Goal: Task Accomplishment & Management: Manage account settings

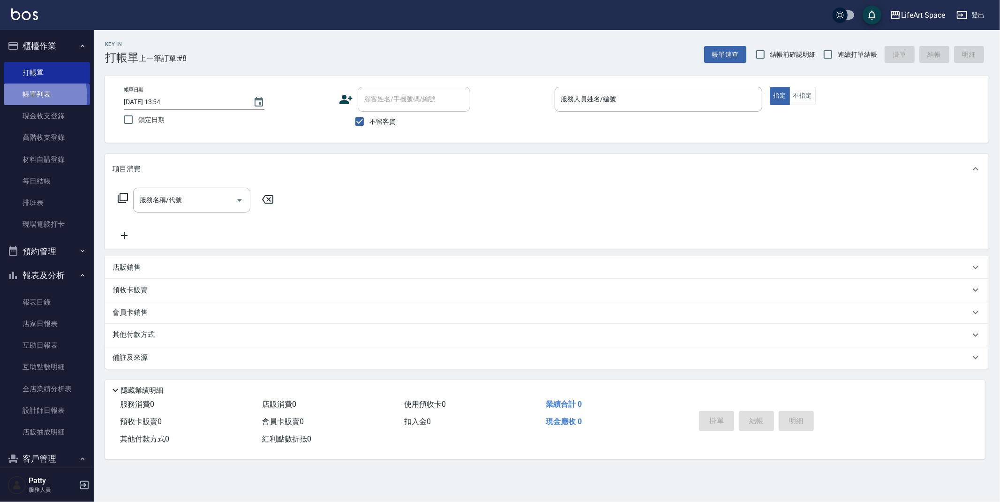
click at [26, 96] on link "帳單列表" at bounding box center [47, 94] width 86 height 22
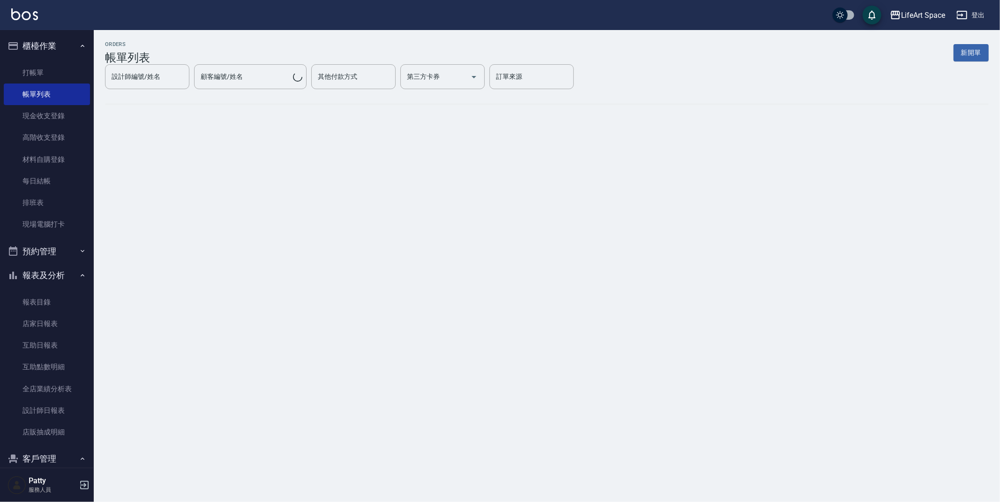
click at [72, 277] on button "報表及分析" at bounding box center [47, 275] width 86 height 24
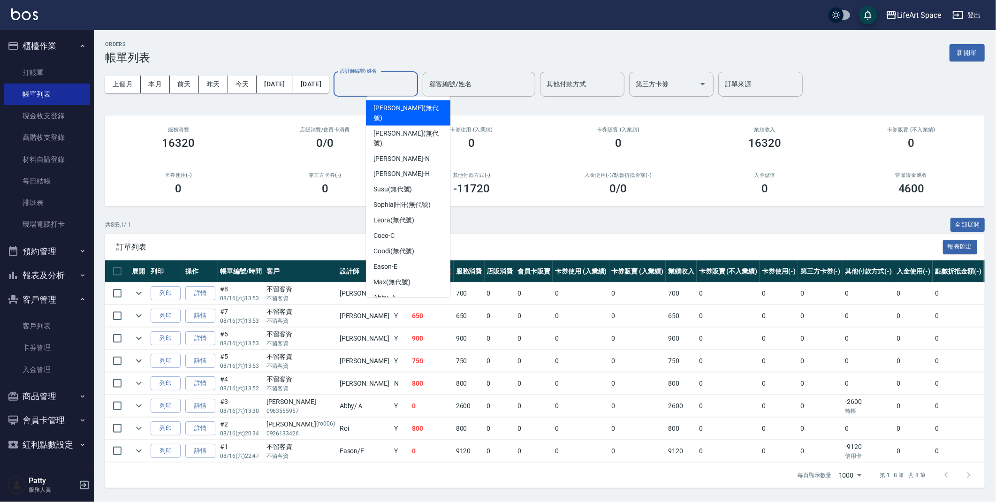
click at [391, 91] on input "設計師編號/姓名" at bounding box center [376, 84] width 76 height 16
click at [386, 231] on span "Coco -C" at bounding box center [383, 236] width 21 height 10
type input "Coco-C"
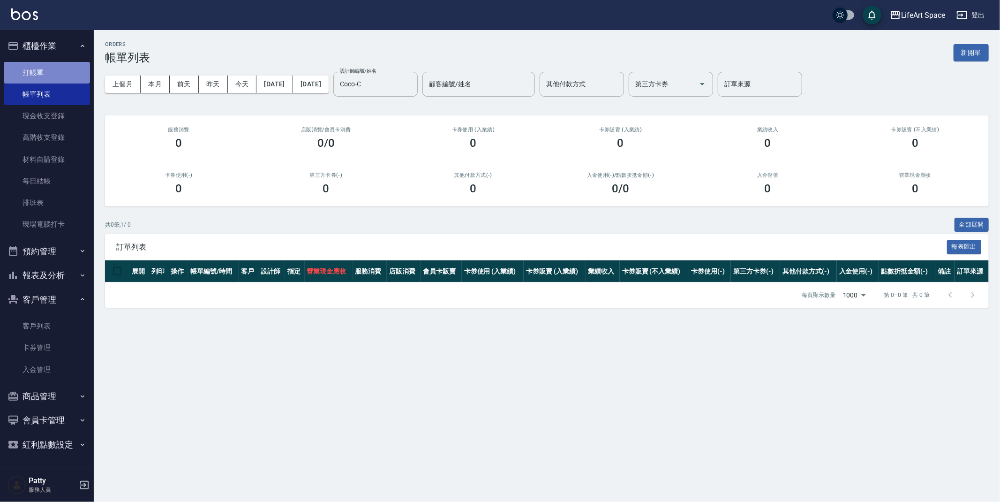
click at [80, 75] on link "打帳單" at bounding box center [47, 73] width 86 height 22
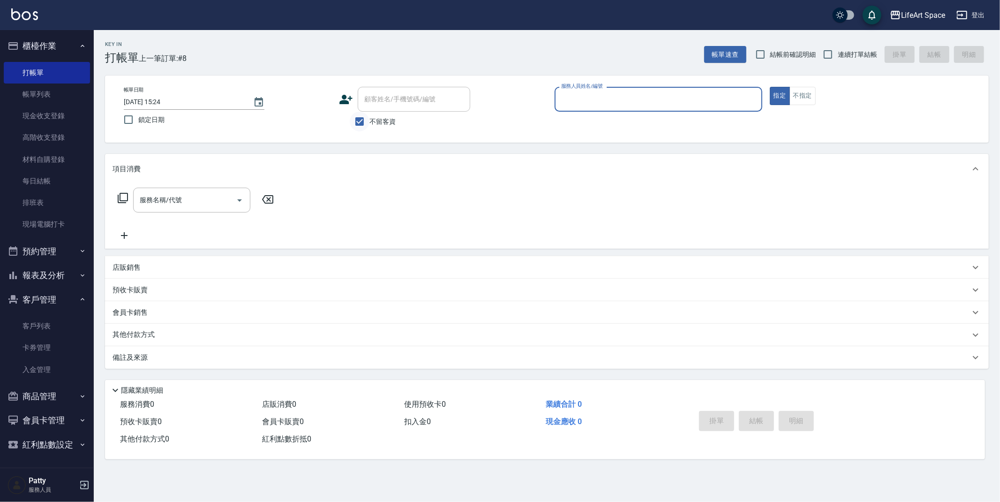
click at [356, 126] on input "不留客資" at bounding box center [360, 122] width 20 height 20
checkbox input "false"
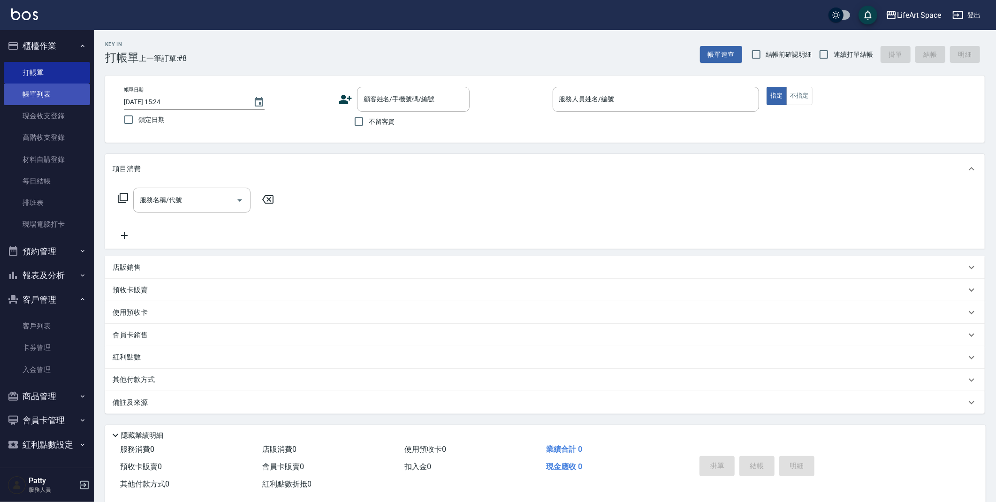
click at [57, 98] on link "帳單列表" at bounding box center [47, 94] width 86 height 22
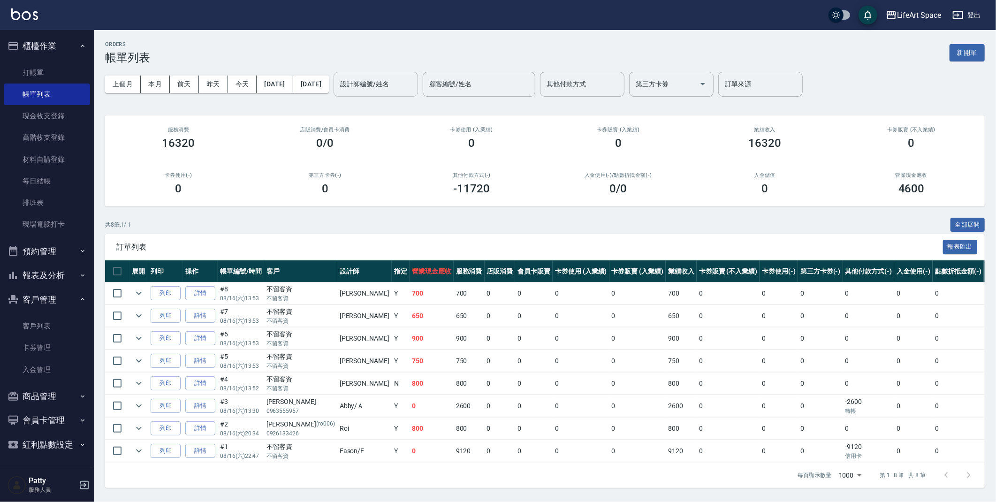
click at [399, 92] on div "設計師編號/姓名" at bounding box center [375, 84] width 84 height 25
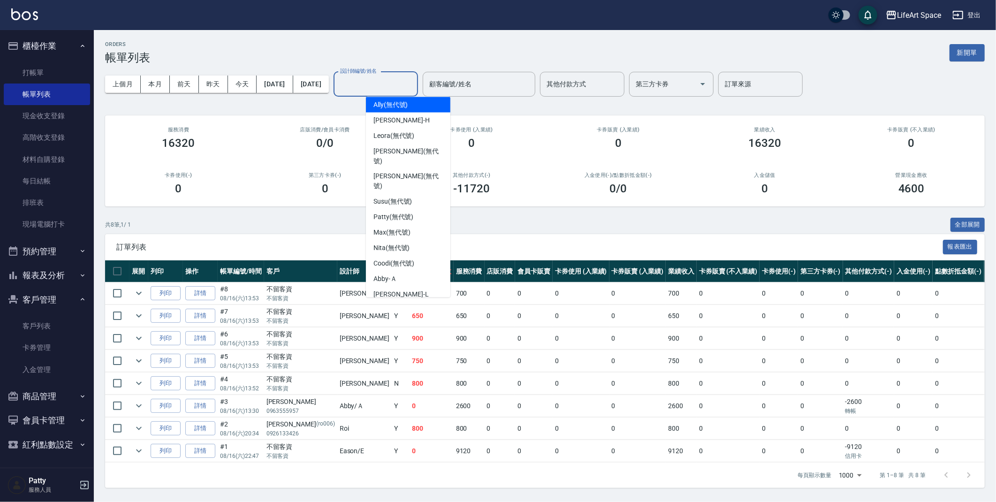
scroll to position [147, 0]
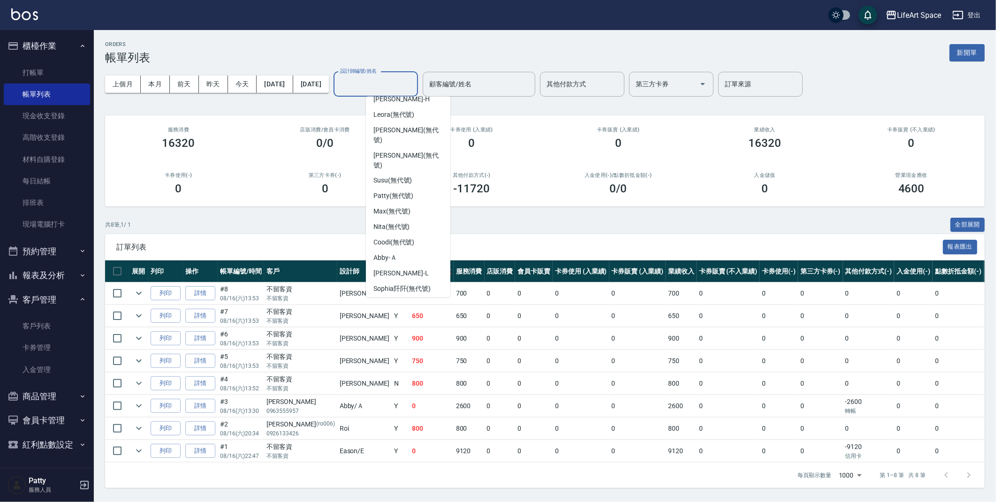
click at [399, 322] on div "Coco -C" at bounding box center [408, 329] width 84 height 15
type input "Coco-C"
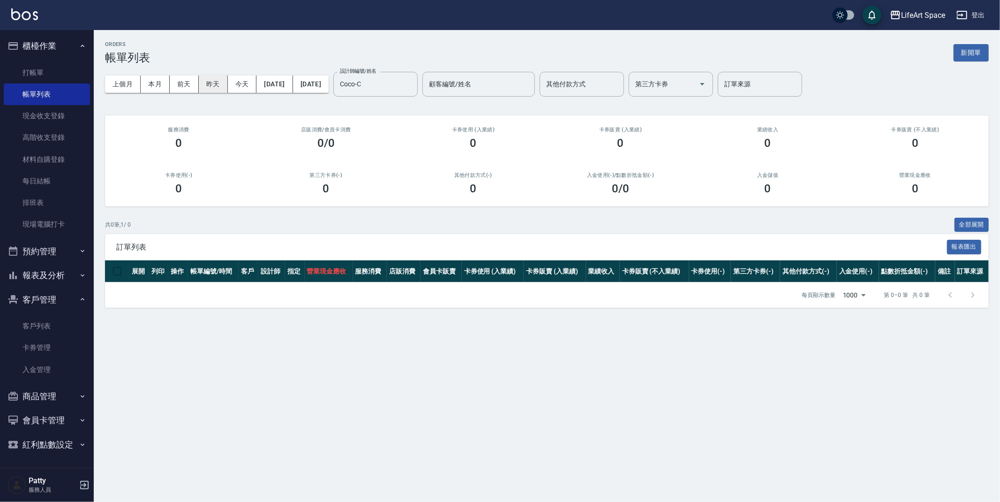
drag, startPoint x: 191, startPoint y: 84, endPoint x: 226, endPoint y: 87, distance: 34.3
click at [231, 87] on div "上個月 本月 前天 昨天 今天 2025/08/16 2025/08/16" at bounding box center [217, 84] width 224 height 17
click at [217, 84] on button "昨天" at bounding box center [213, 84] width 29 height 17
click at [187, 84] on button "前天" at bounding box center [184, 84] width 29 height 17
click at [71, 78] on link "打帳單" at bounding box center [47, 73] width 86 height 22
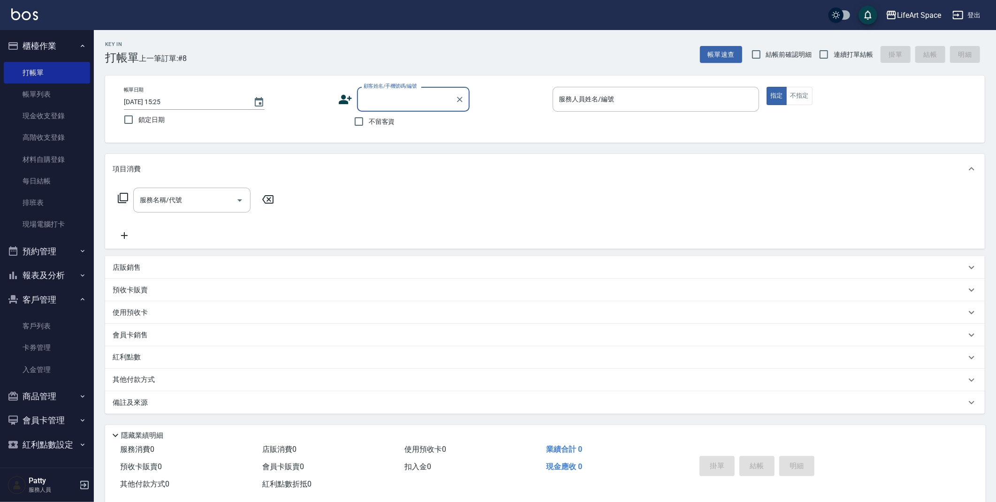
click at [159, 98] on input "2025/08/16 15:25" at bounding box center [184, 101] width 120 height 15
type input "2025/08/15 15:25"
click at [423, 93] on input "顧客姓名/手機號碼/編號" at bounding box center [406, 97] width 90 height 16
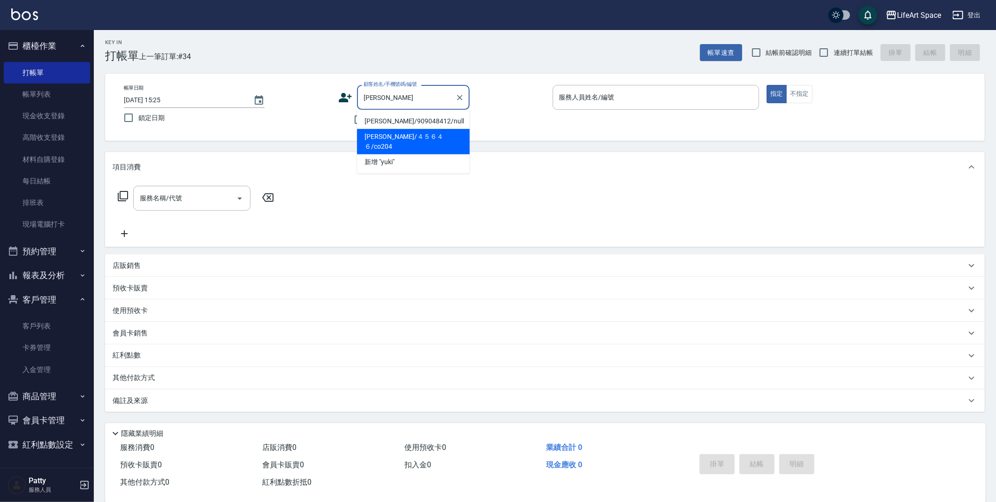
click at [423, 139] on li "李yuki/４５６４６/co204" at bounding box center [413, 141] width 113 height 25
type input "李yuki/４５６４６/co204"
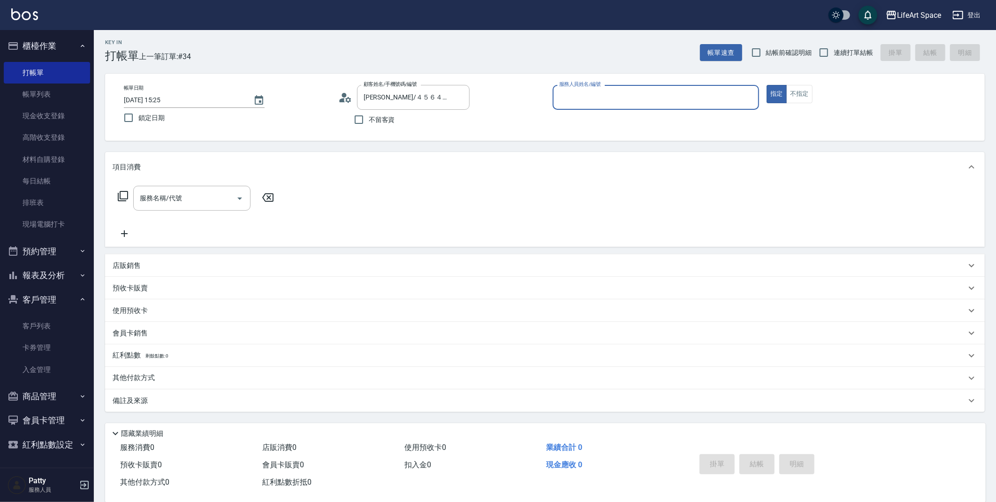
type input "Coco-C"
click at [350, 97] on icon at bounding box center [345, 98] width 14 height 14
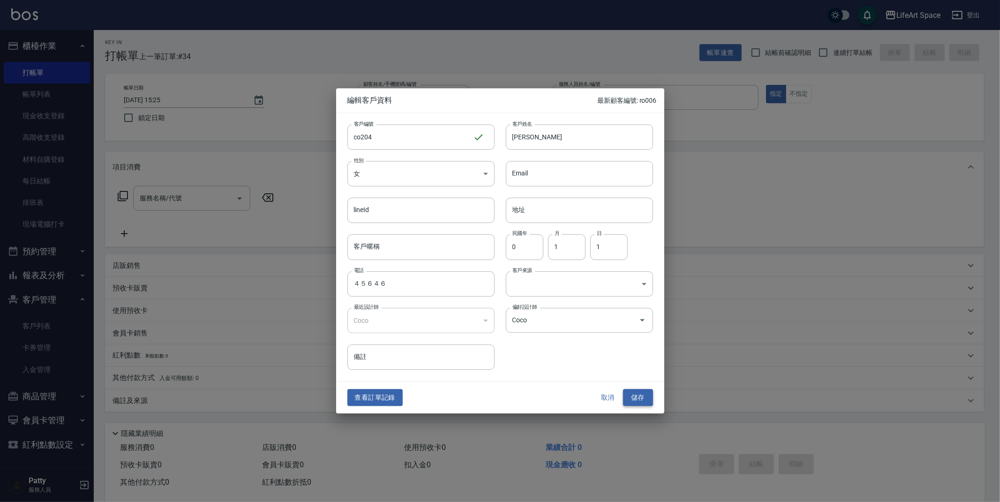
click at [642, 396] on button "儲存" at bounding box center [638, 397] width 30 height 17
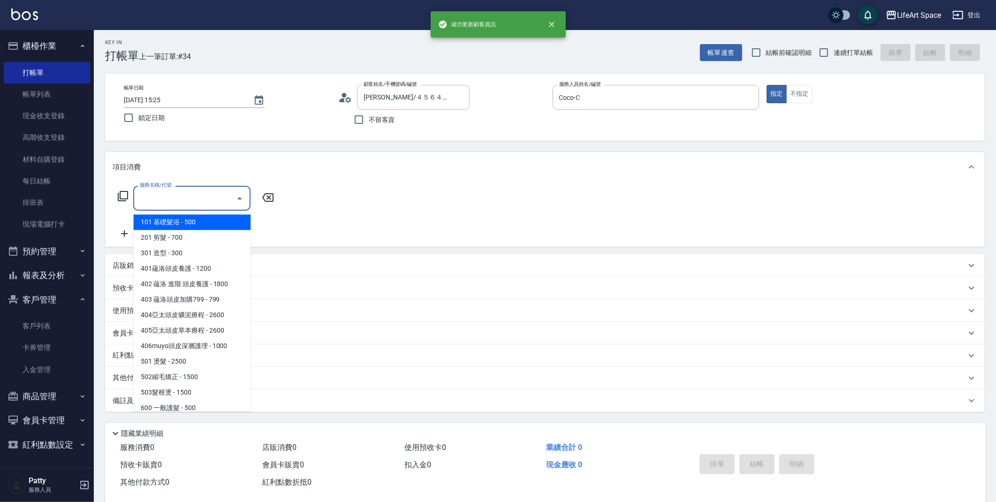
click at [219, 202] on input "服務名稱/代號" at bounding box center [184, 198] width 95 height 16
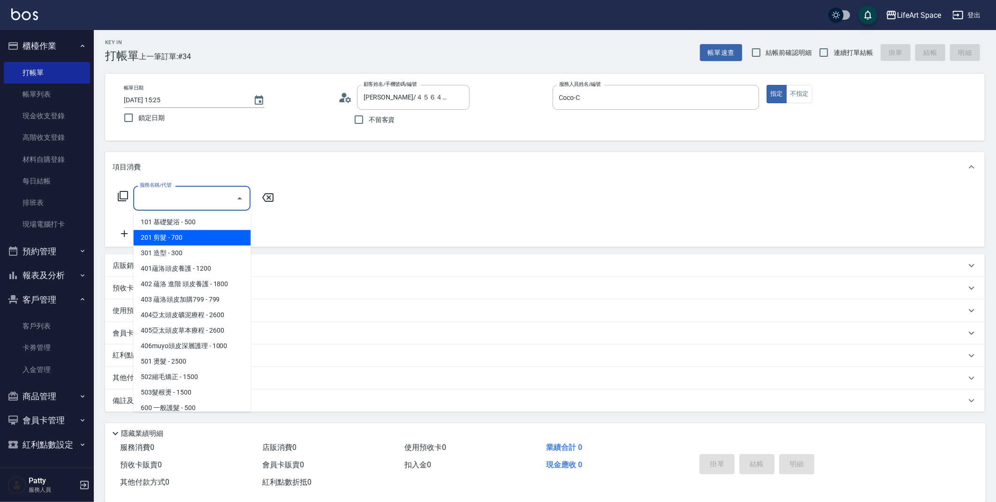
click at [188, 239] on span "201 剪髮 - 700" at bounding box center [191, 237] width 117 height 15
type input "201 剪髮(201)"
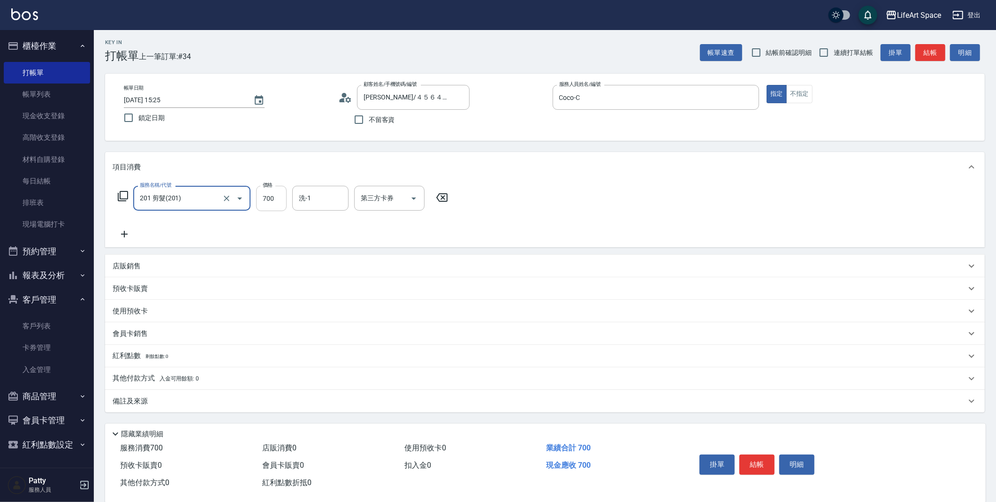
click at [280, 199] on input "700" at bounding box center [271, 198] width 30 height 25
type input "800"
click at [231, 402] on div "備註及來源" at bounding box center [539, 401] width 853 height 10
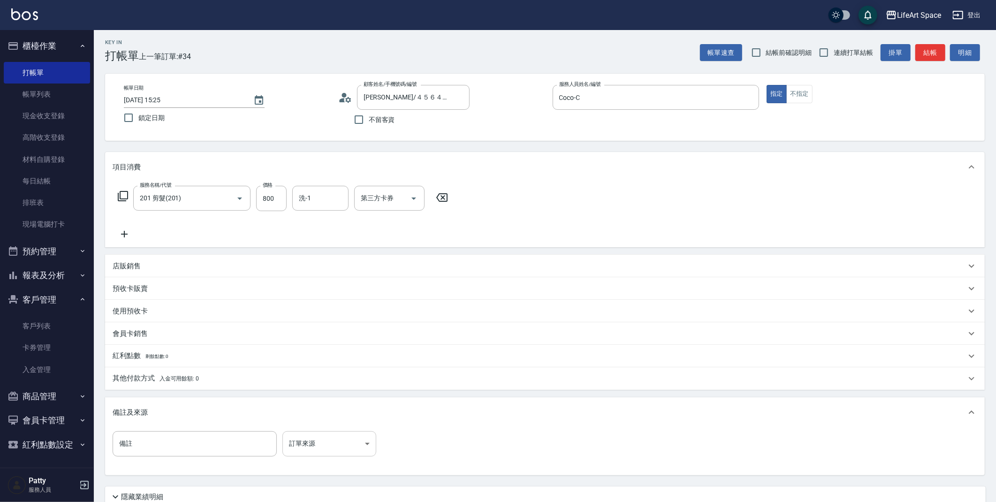
click at [296, 454] on body "LifeArt Space 登出 櫃檯作業 打帳單 帳單列表 現金收支登錄 高階收支登錄 材料自購登錄 每日結帳 排班表 現場電腦打卡 預約管理 預約管理 單…" at bounding box center [498, 287] width 996 height 579
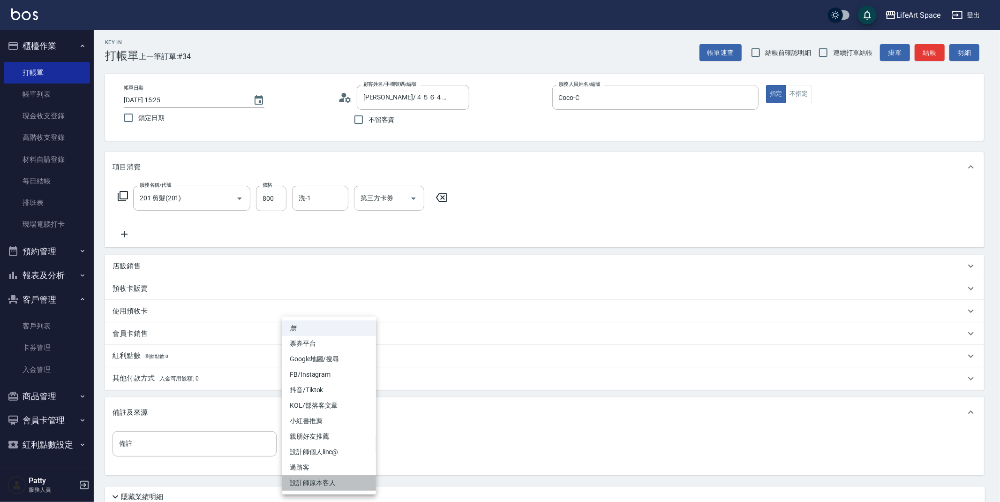
click at [314, 487] on li "設計師原本客人" at bounding box center [329, 482] width 94 height 15
type input "設計師原本客人"
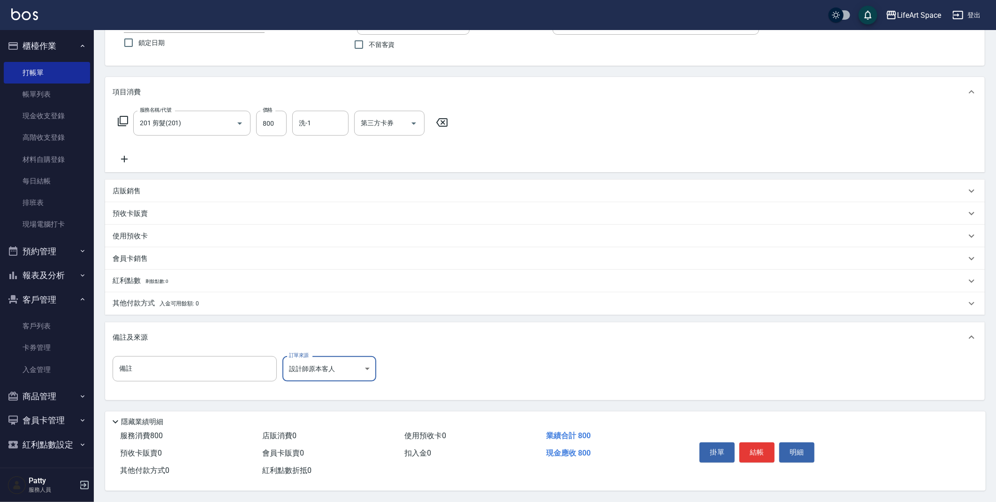
scroll to position [80, 0]
click at [763, 449] on button "結帳" at bounding box center [756, 452] width 35 height 20
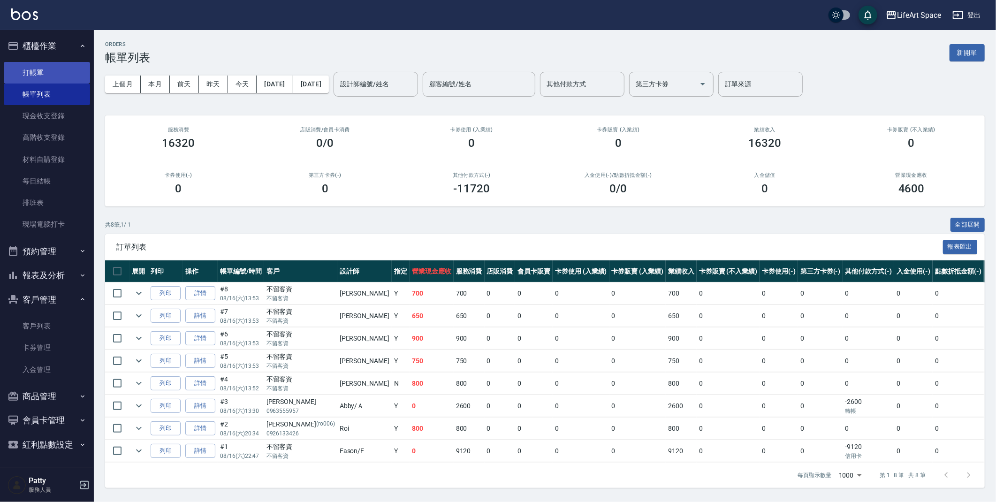
click at [58, 74] on link "打帳單" at bounding box center [47, 73] width 86 height 22
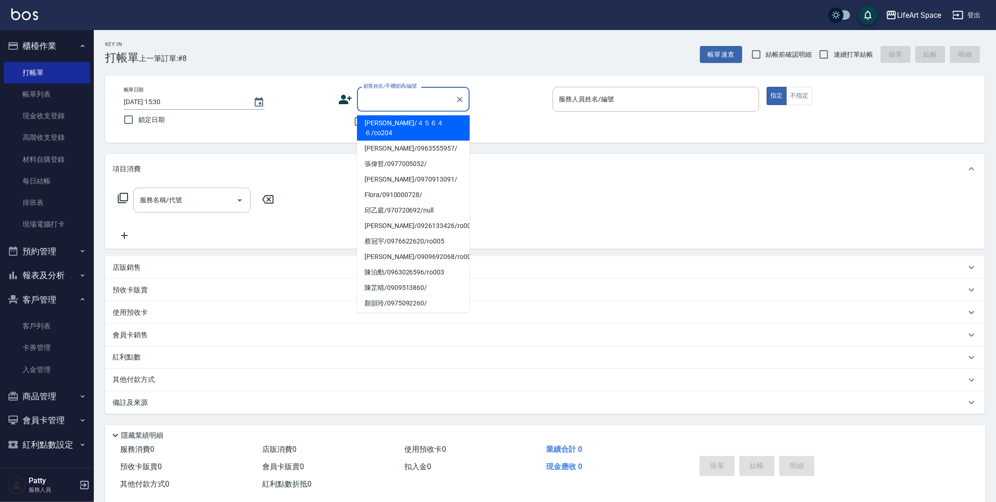
click at [380, 96] on input "顧客姓名/手機號碼/編號" at bounding box center [406, 99] width 90 height 16
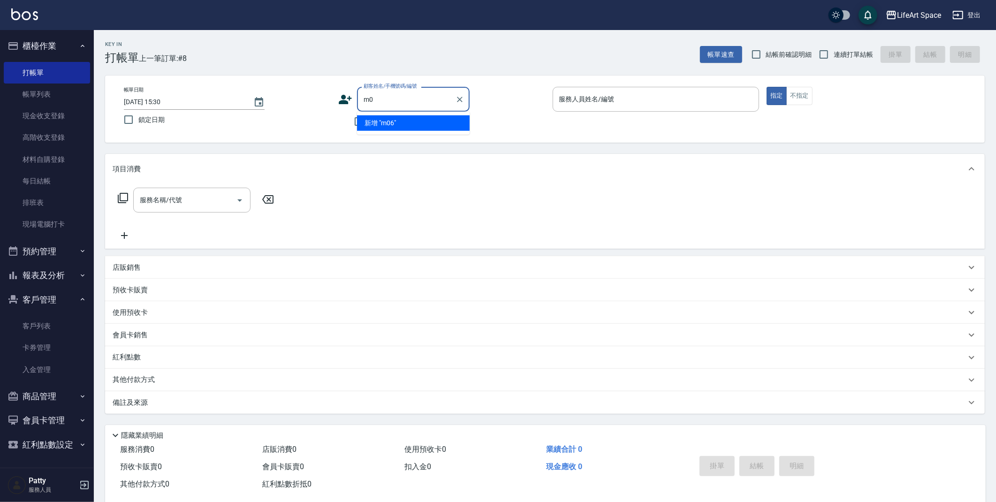
type input "m"
click at [390, 126] on li "鄭又源/0910006681/co073*" at bounding box center [413, 122] width 113 height 15
type input "鄭又源/0910006681/co073*"
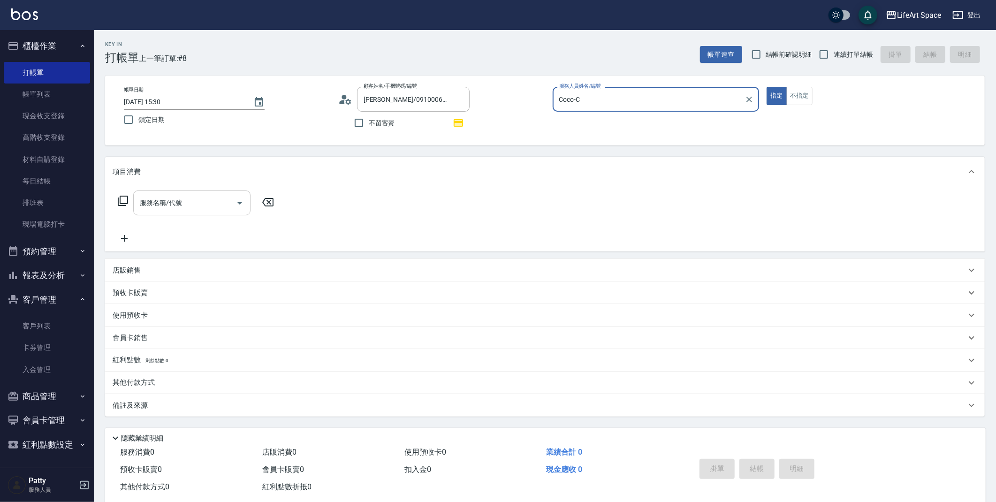
type input "Coco-C"
click at [179, 207] on input "服務名稱/代號" at bounding box center [184, 203] width 95 height 16
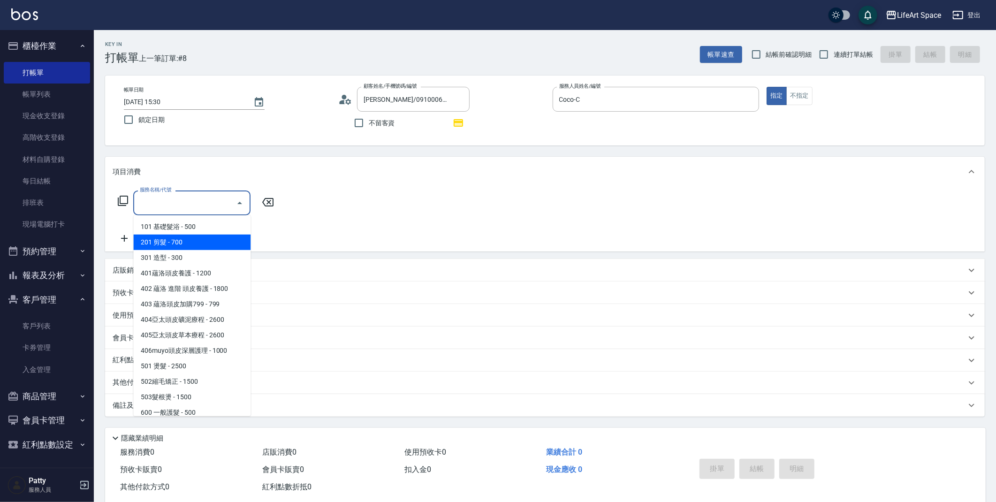
click at [181, 240] on span "201 剪髮 - 700" at bounding box center [191, 241] width 117 height 15
type input "201 剪髮(201)"
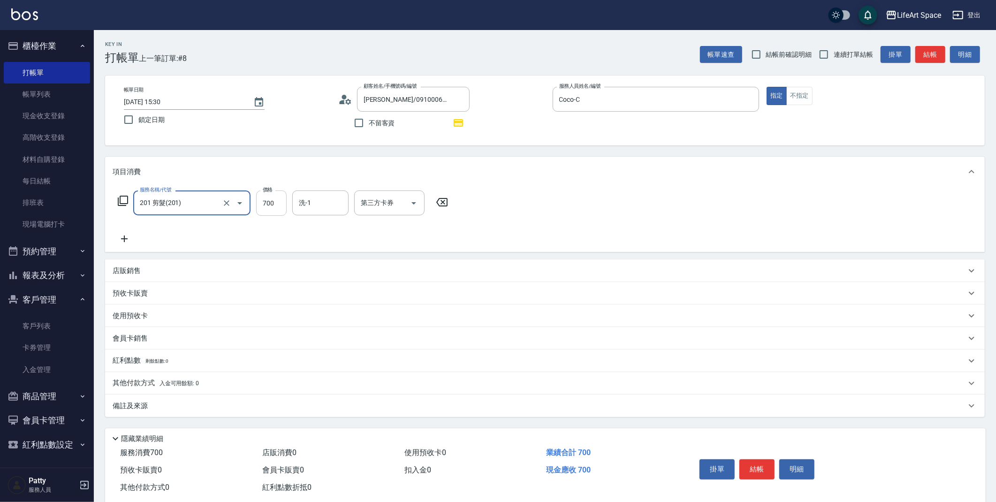
click at [266, 208] on input "700" at bounding box center [271, 202] width 30 height 25
type input "600"
click at [248, 409] on div "備註及來源" at bounding box center [539, 406] width 853 height 10
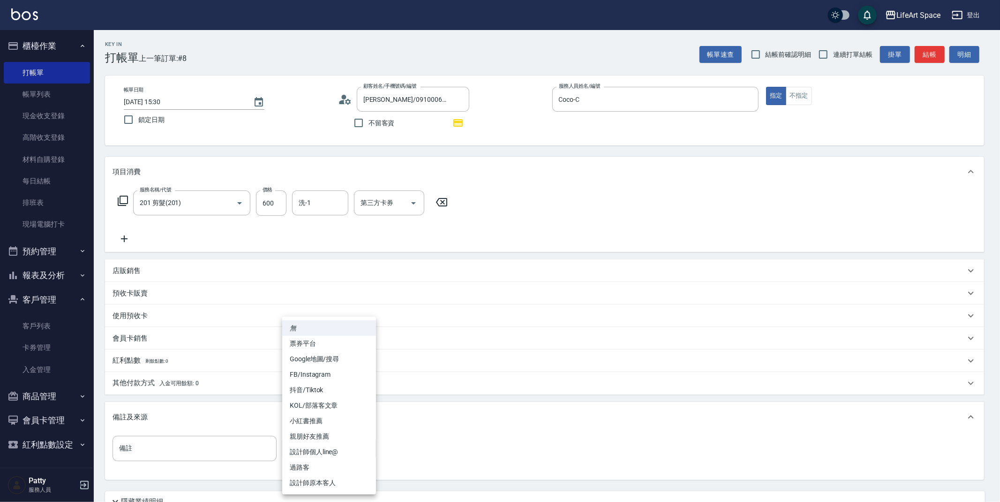
click at [318, 457] on body "LifeArt Space 登出 櫃檯作業 打帳單 帳單列表 現金收支登錄 高階收支登錄 材料自購登錄 每日結帳 排班表 現場電腦打卡 預約管理 預約管理 單…" at bounding box center [500, 290] width 1000 height 581
drag, startPoint x: 334, startPoint y: 480, endPoint x: 352, endPoint y: 460, distance: 26.2
click at [335, 480] on li "設計師原本客人" at bounding box center [329, 482] width 94 height 15
type input "設計師原本客人"
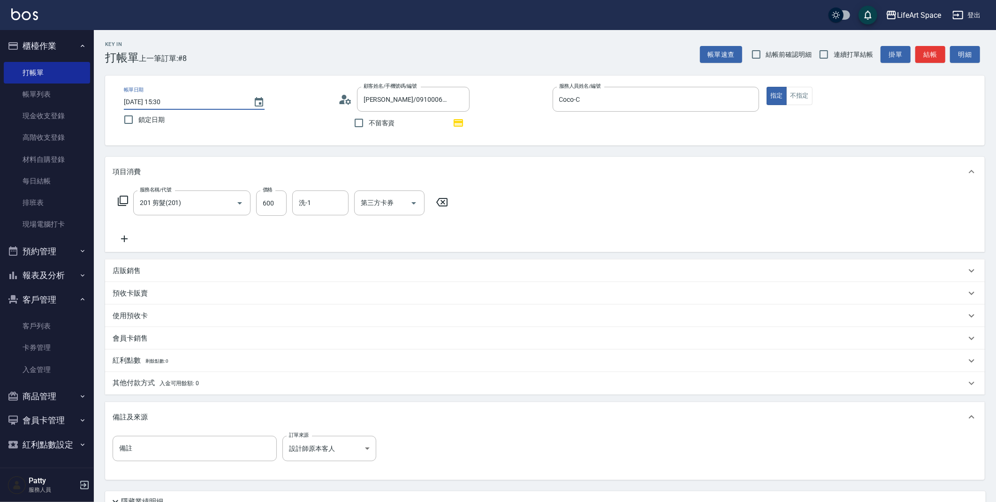
click at [159, 104] on input "2025/08/16 15:30" at bounding box center [184, 101] width 120 height 15
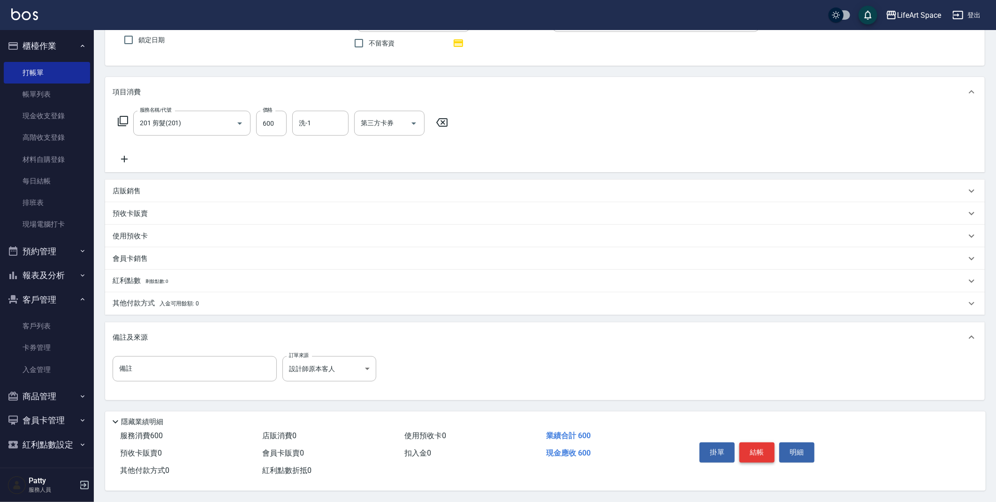
type input "2025/08/15 15:30"
click at [760, 455] on button "結帳" at bounding box center [756, 452] width 35 height 20
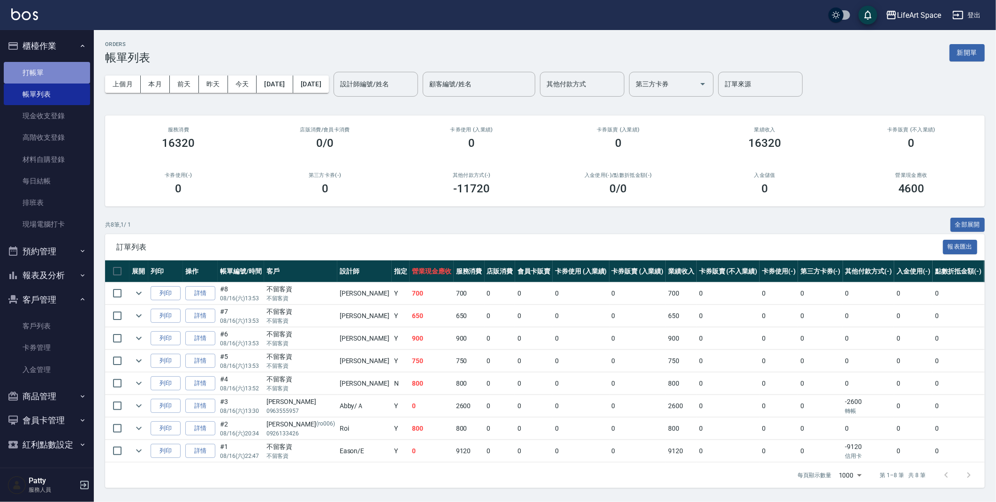
click at [27, 77] on link "打帳單" at bounding box center [47, 73] width 86 height 22
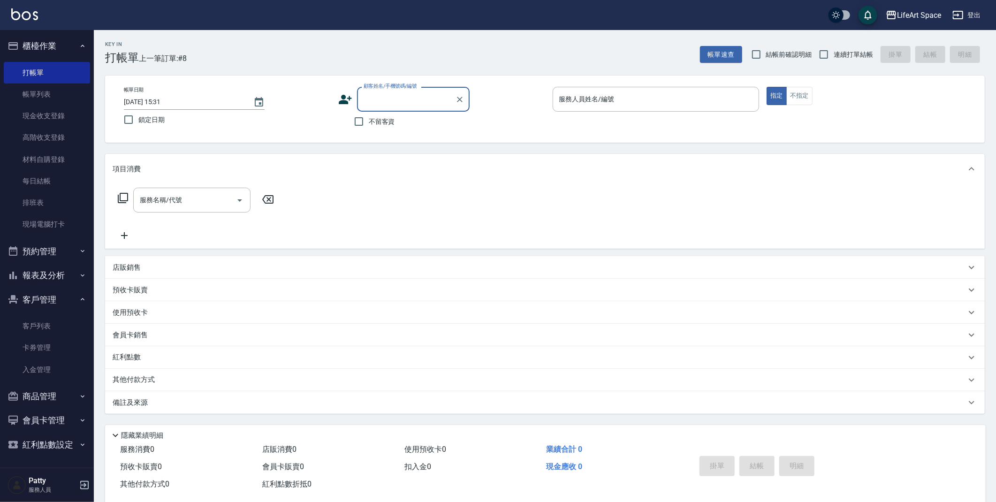
click at [394, 100] on input "顧客姓名/手機號碼/編號" at bounding box center [406, 99] width 90 height 16
type input "c"
type input "洪迪/0929896029/co440"
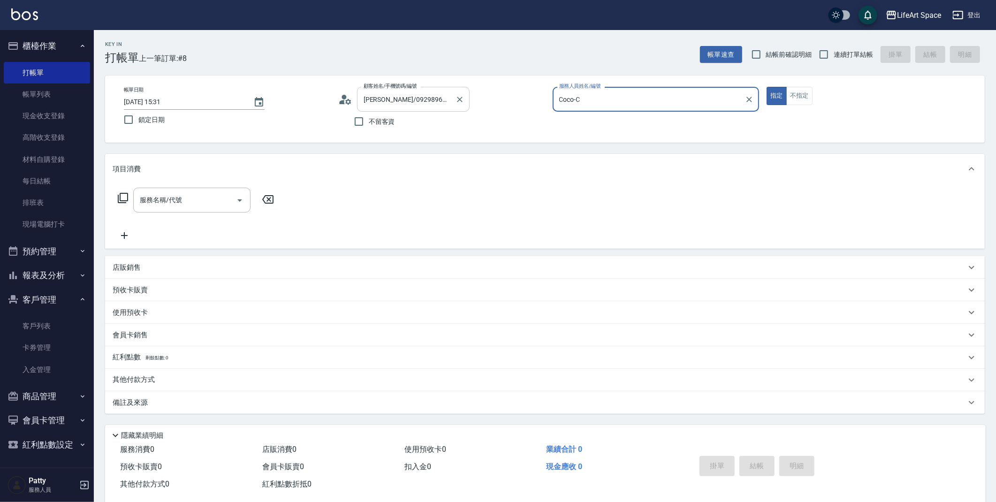
type input "Coco-C"
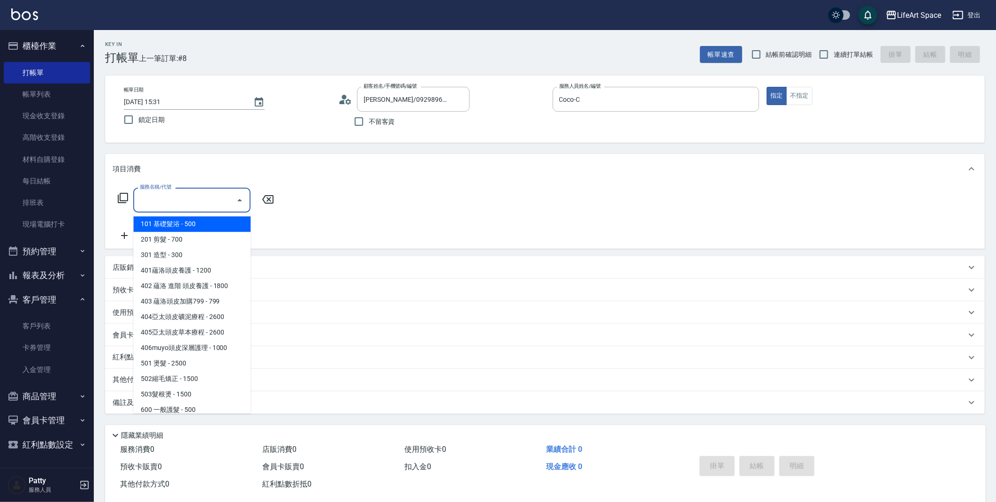
click at [147, 206] on input "服務名稱/代號" at bounding box center [184, 200] width 95 height 16
click at [182, 232] on span "201 剪髮 - 700" at bounding box center [191, 239] width 117 height 15
type input "201 剪髮(201)"
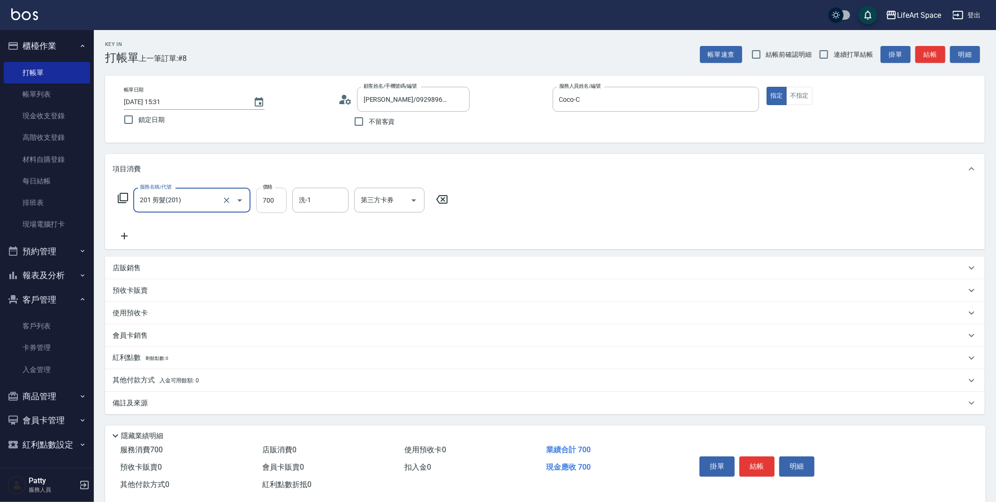
click at [283, 199] on input "700" at bounding box center [271, 200] width 30 height 25
type input "800"
click at [189, 407] on div "備註及來源" at bounding box center [539, 403] width 853 height 10
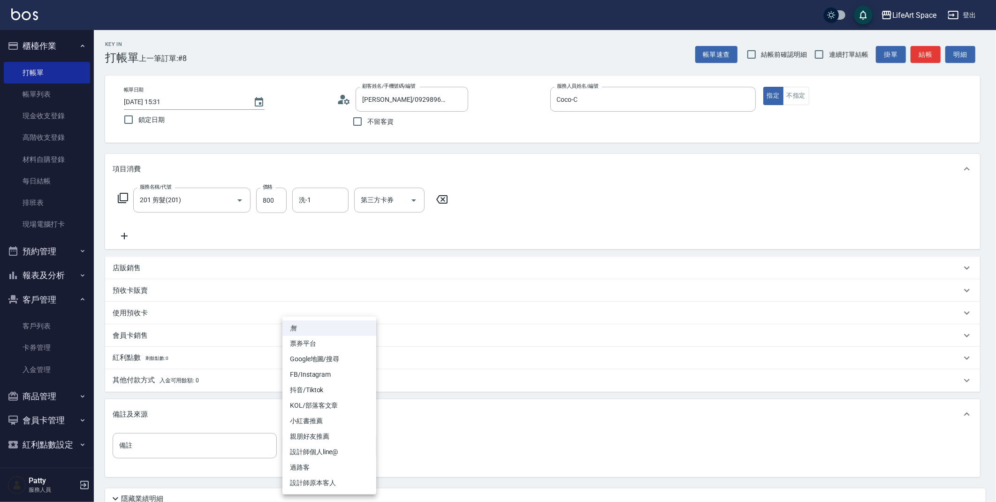
click at [364, 453] on body "LifeArt Space 登出 櫃檯作業 打帳單 帳單列表 現金收支登錄 高階收支登錄 材料自購登錄 每日結帳 排班表 現場電腦打卡 預約管理 預約管理 單…" at bounding box center [498, 289] width 996 height 579
click at [357, 479] on li "設計師原本客人" at bounding box center [329, 482] width 94 height 15
type input "設計師原本客人"
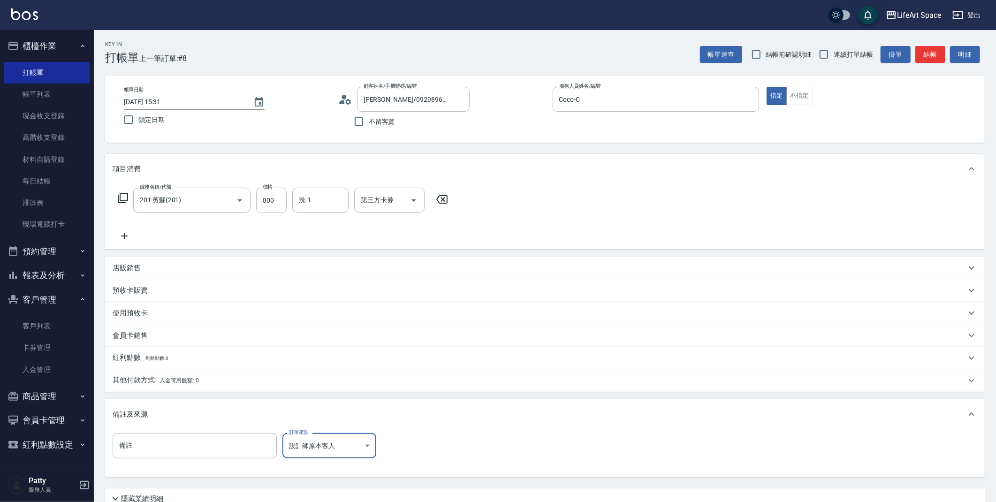
click at [157, 103] on input "2025/08/16 15:31" at bounding box center [184, 101] width 120 height 15
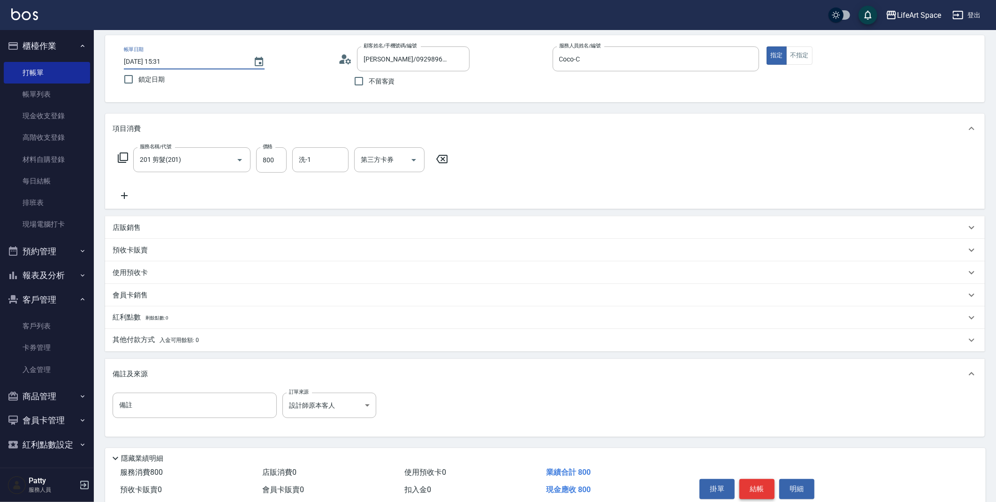
type input "2025/08/15 15:31"
click at [768, 486] on button "結帳" at bounding box center [756, 489] width 35 height 20
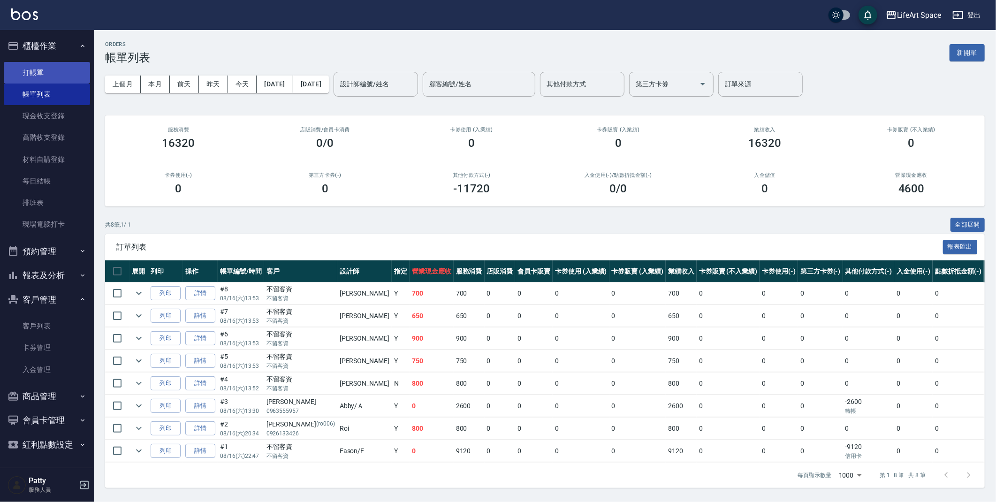
click at [56, 78] on link "打帳單" at bounding box center [47, 73] width 86 height 22
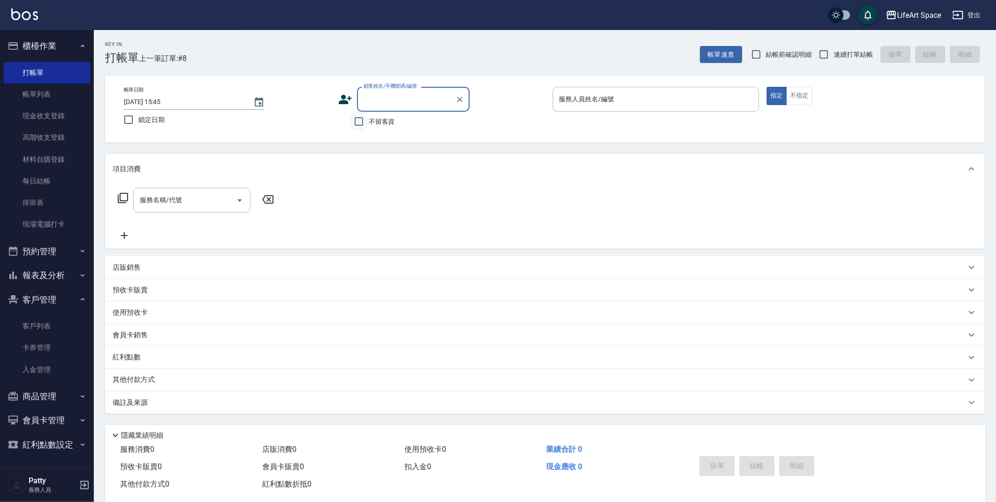
click at [354, 121] on input "不留客資" at bounding box center [359, 122] width 20 height 20
checkbox input "true"
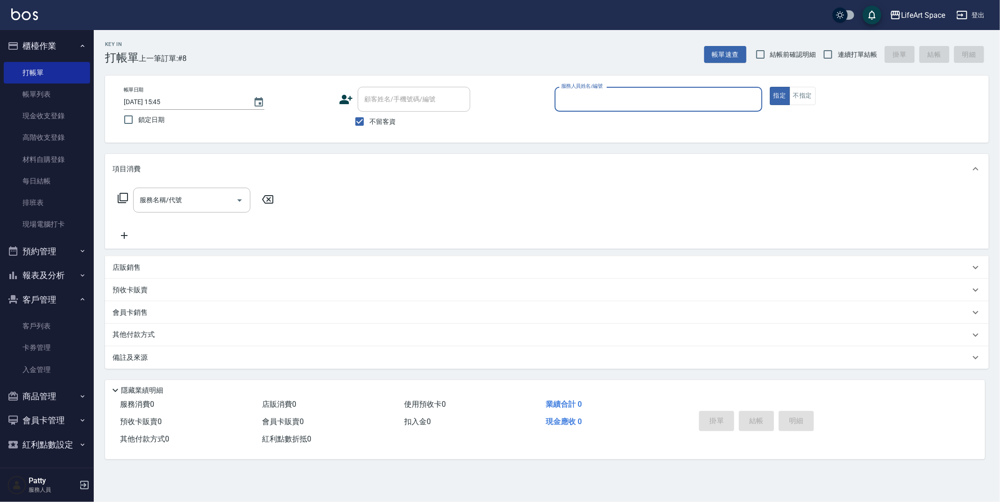
click at [580, 97] on input "服務人員姓名/編號" at bounding box center [658, 99] width 199 height 16
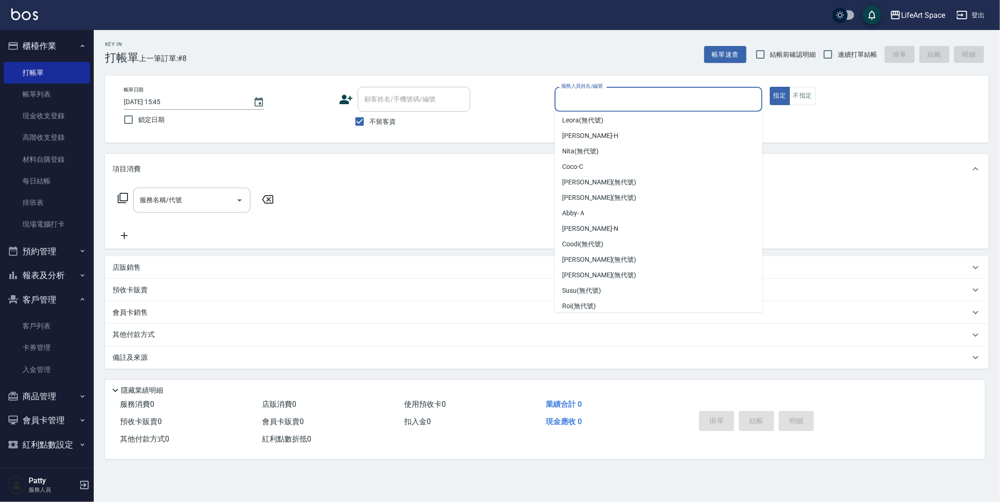
scroll to position [147, 0]
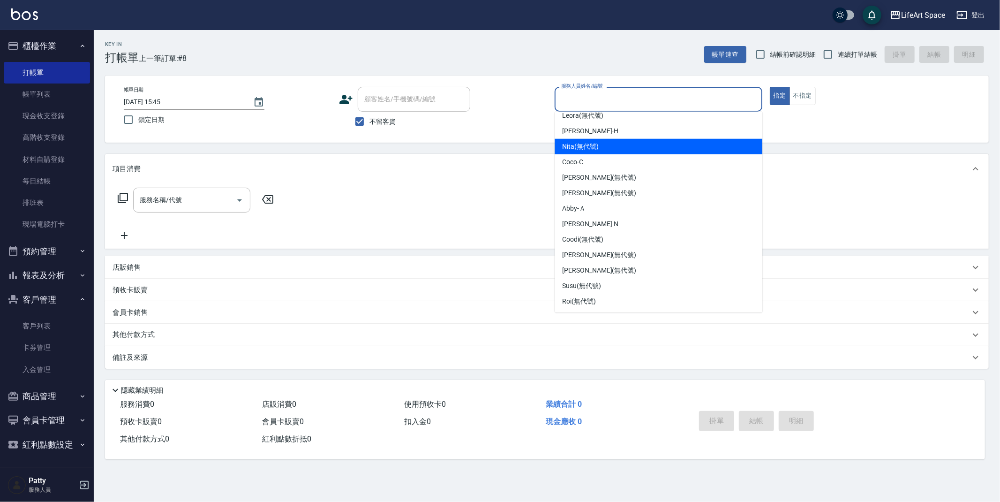
click at [586, 156] on div "Coco -C" at bounding box center [659, 161] width 208 height 15
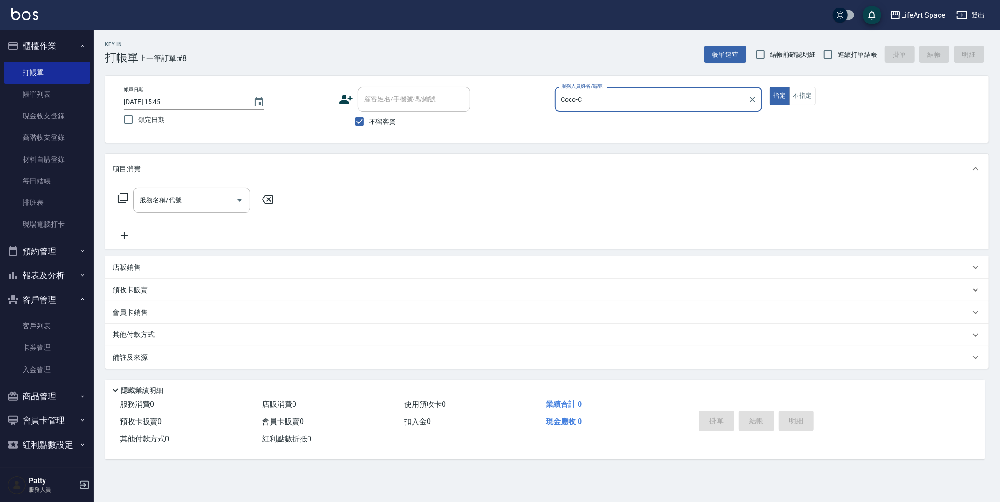
type input "Coco-C"
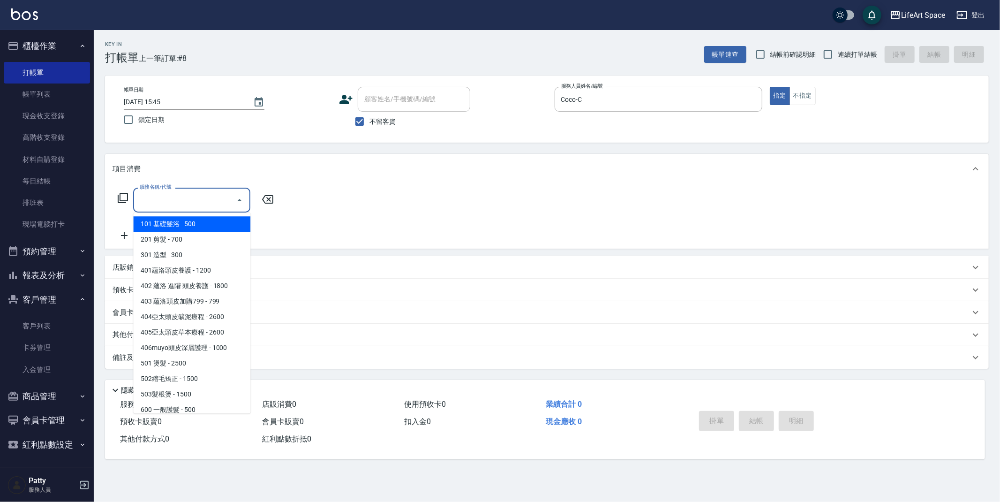
click at [142, 196] on input "服務名稱/代號" at bounding box center [184, 200] width 95 height 16
click at [174, 243] on span "201 剪髮 - 700" at bounding box center [191, 239] width 117 height 15
type input "201 剪髮(201)"
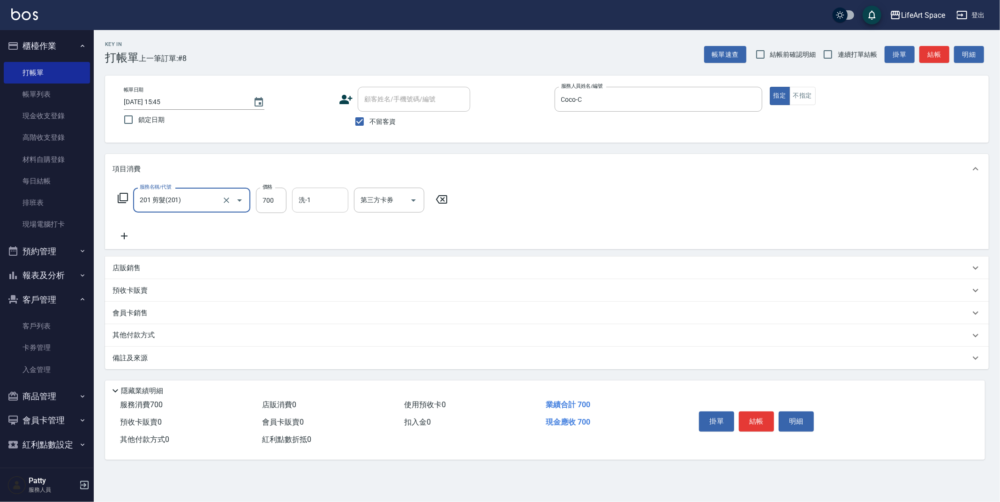
click at [306, 206] on input "洗-1" at bounding box center [320, 200] width 48 height 16
click at [274, 204] on input "700" at bounding box center [271, 200] width 30 height 25
click at [310, 211] on div "洗-1" at bounding box center [320, 200] width 56 height 25
type input "800"
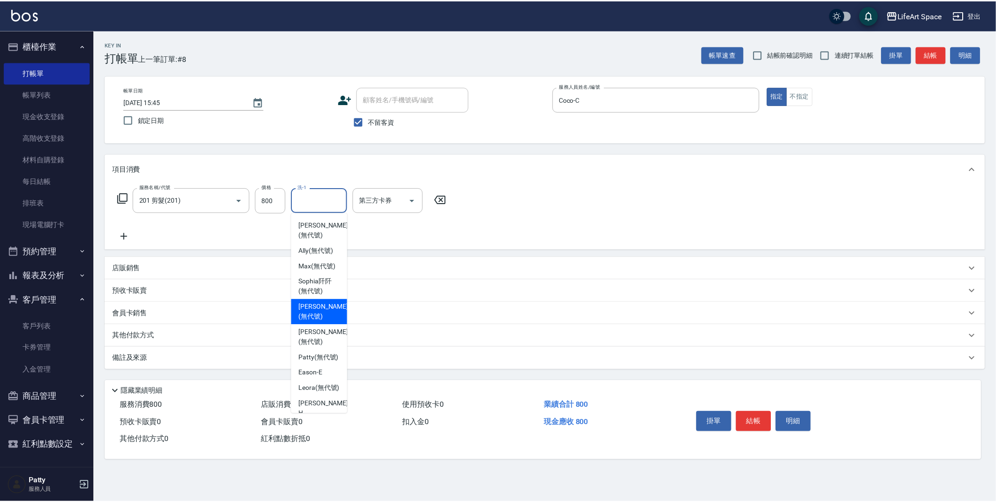
scroll to position [29, 0]
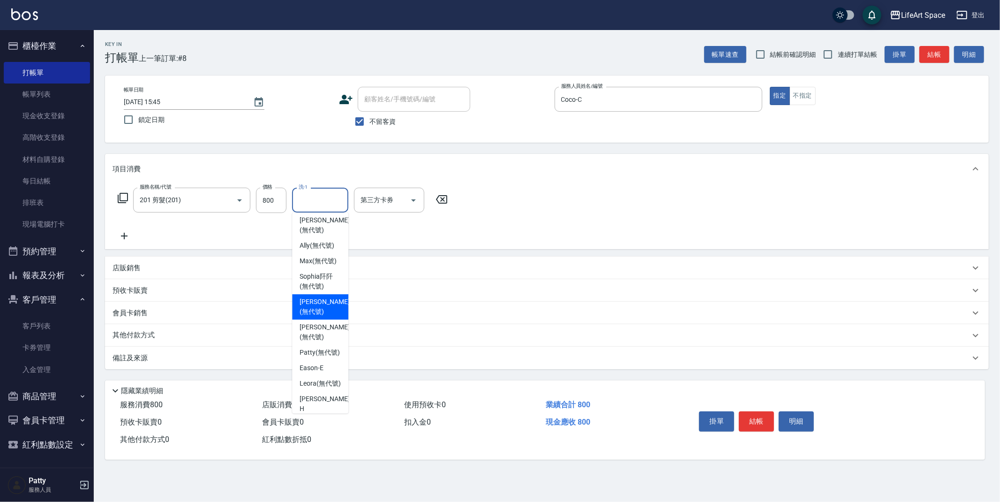
click at [307, 297] on span "Chloe (無代號)" at bounding box center [325, 307] width 50 height 20
type input "Chloe(無代號)"
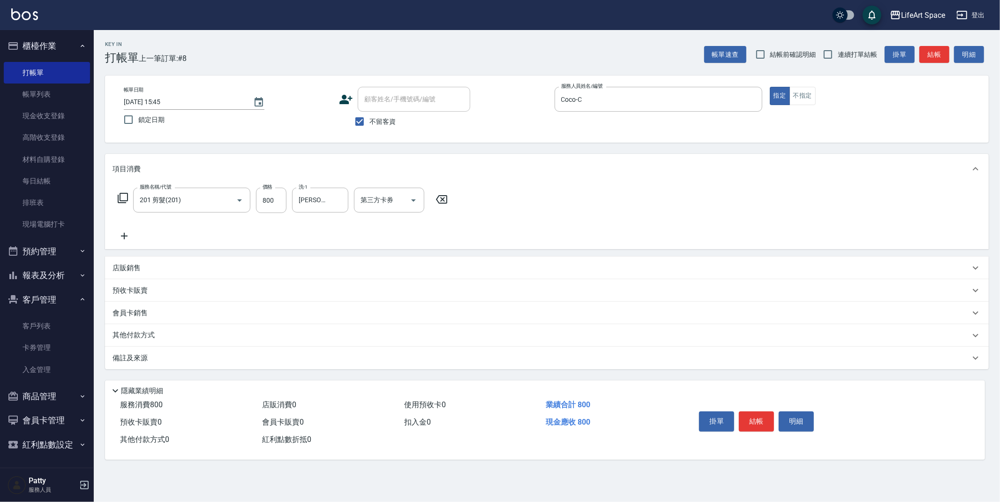
click at [259, 353] on div "備註及來源" at bounding box center [542, 358] width 858 height 10
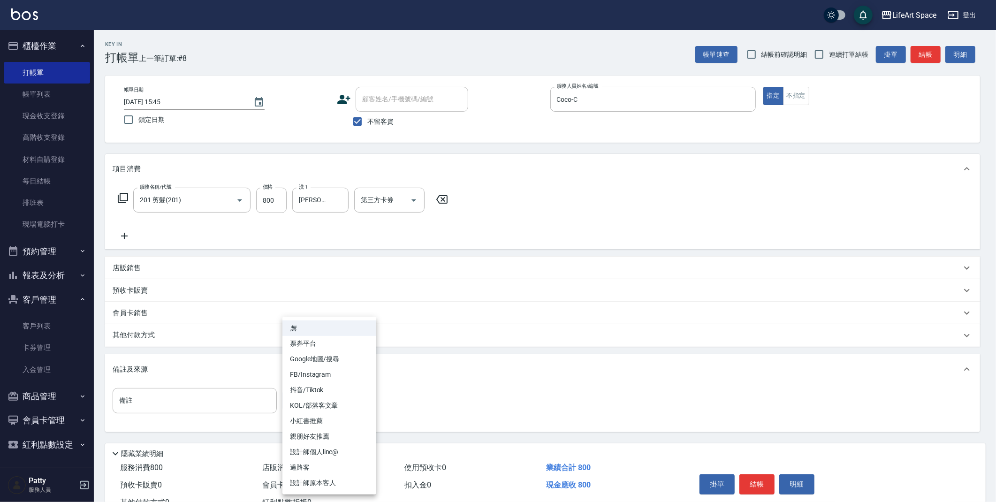
click at [297, 401] on body "LifeArt Space 登出 櫃檯作業 打帳單 帳單列表 現金收支登錄 高階收支登錄 材料自購登錄 每日結帳 排班表 現場電腦打卡 預約管理 預約管理 單…" at bounding box center [498, 267] width 996 height 534
click at [321, 478] on li "設計師原本客人" at bounding box center [329, 482] width 94 height 15
type input "設計師原本客人"
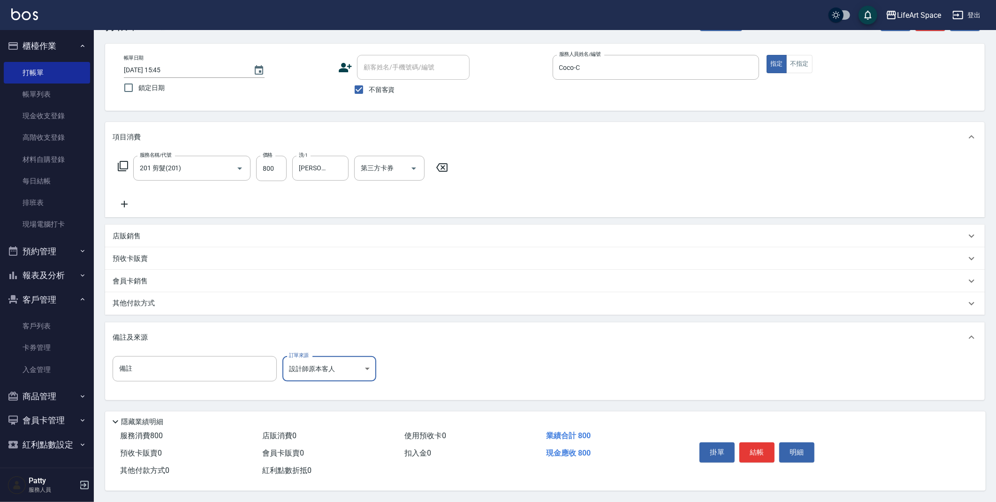
scroll to position [35, 0]
click at [755, 445] on button "結帳" at bounding box center [756, 452] width 35 height 20
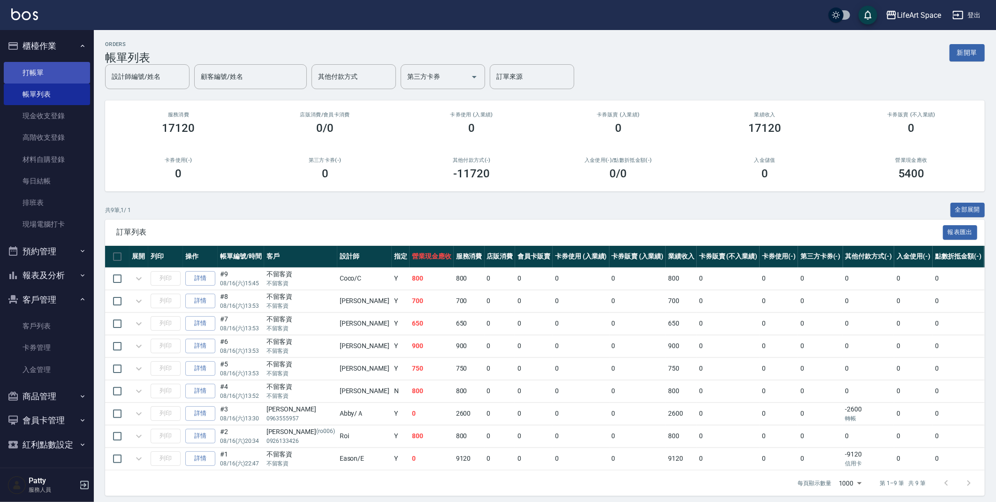
click at [74, 75] on link "打帳單" at bounding box center [47, 73] width 86 height 22
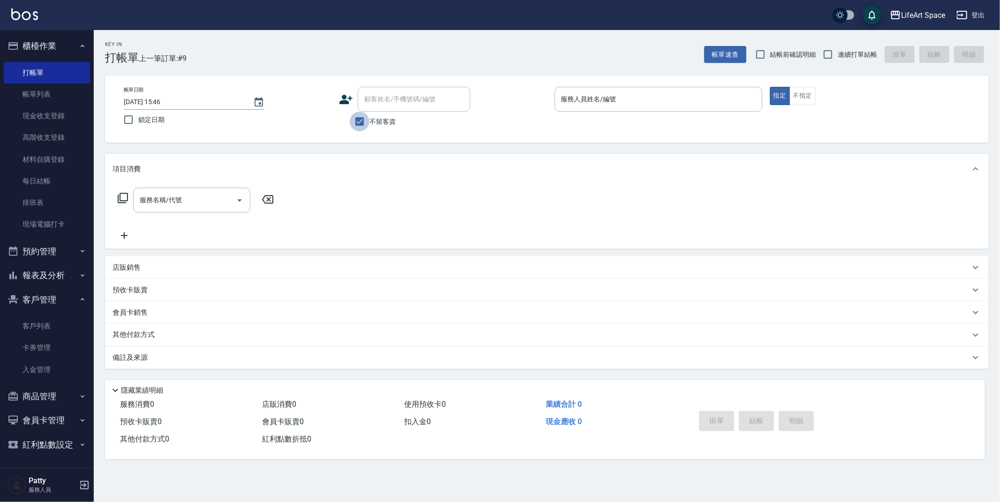
click at [355, 117] on input "不留客資" at bounding box center [360, 122] width 20 height 20
checkbox input "false"
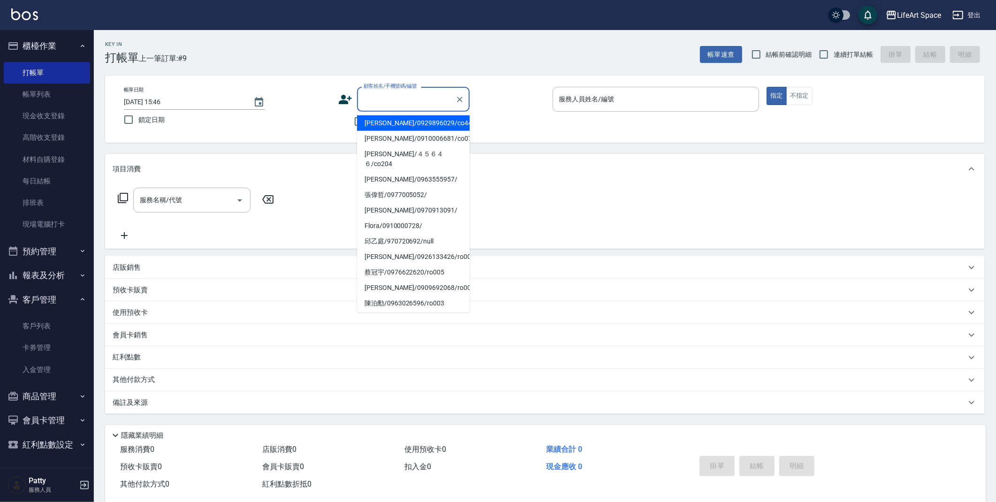
click at [390, 96] on div "顧客姓名/手機號碼/編號 顧客姓名/手機號碼/編號" at bounding box center [413, 99] width 113 height 25
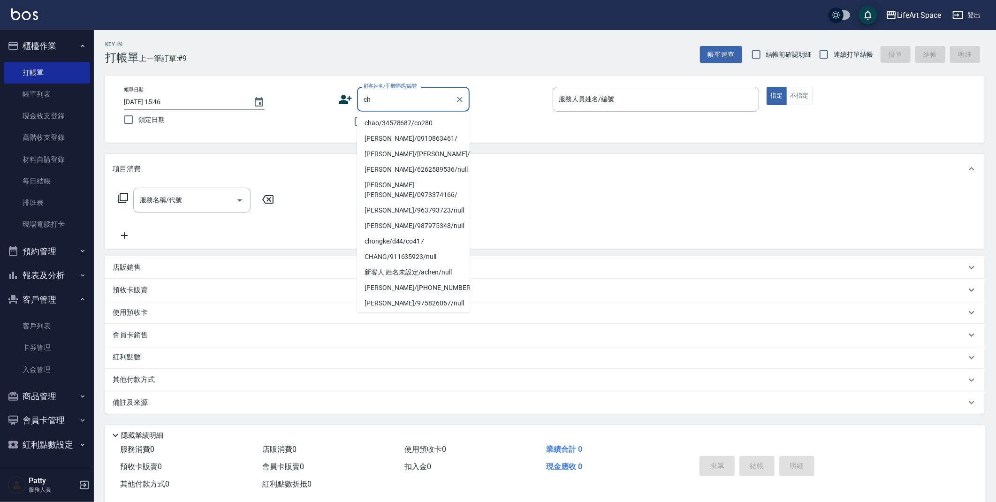
drag, startPoint x: 394, startPoint y: 128, endPoint x: 248, endPoint y: 266, distance: 201.4
click at [394, 128] on li "chao/34578687/co280" at bounding box center [413, 122] width 113 height 15
type input "chao/34578687/co280"
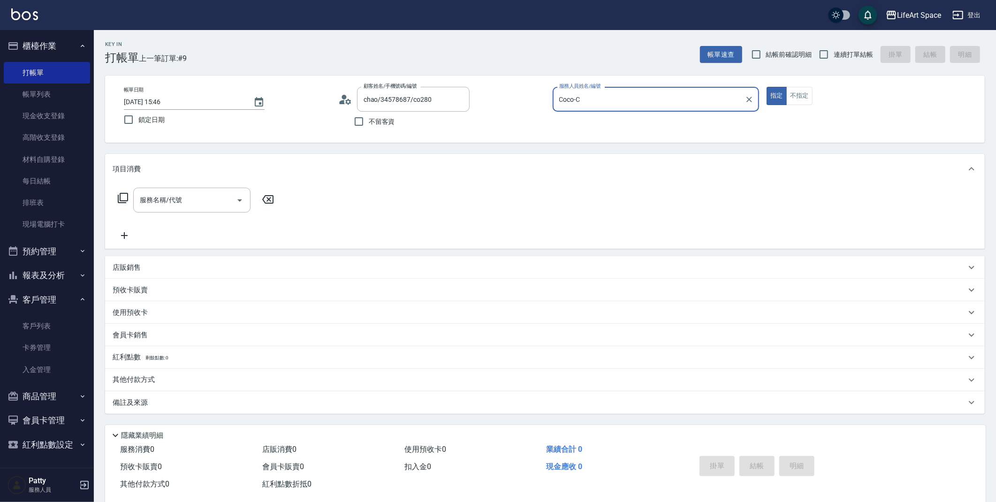
type input "Coco-C"
click at [200, 211] on div "服務名稱/代號" at bounding box center [191, 200] width 117 height 25
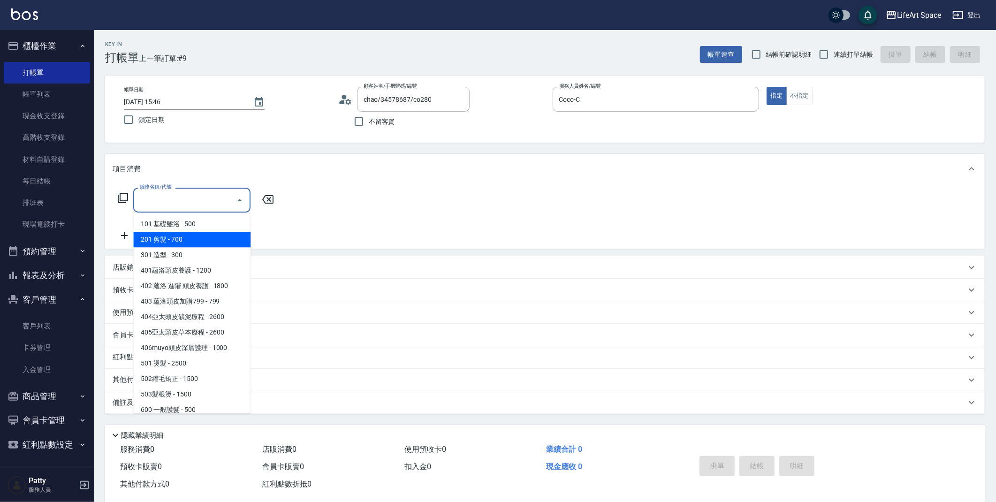
click at [193, 245] on span "201 剪髮 - 700" at bounding box center [191, 239] width 117 height 15
type input "201 剪髮(201)"
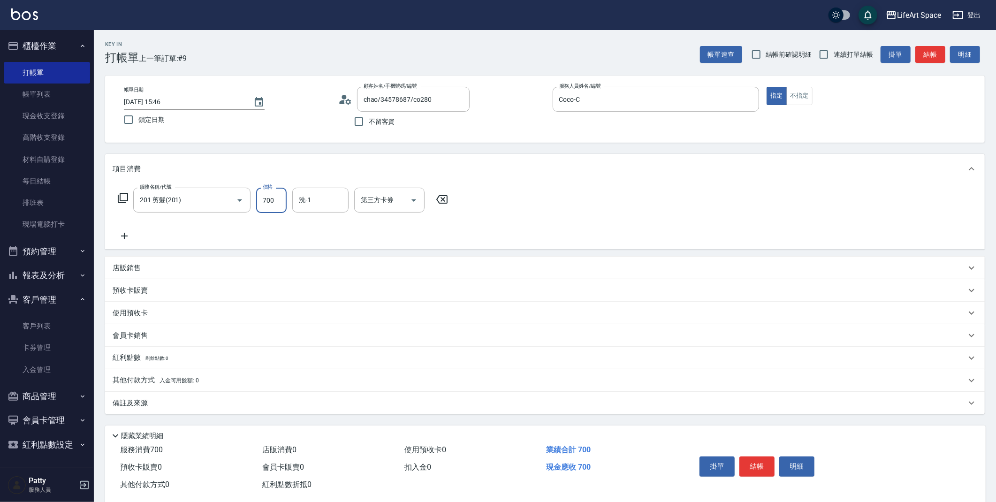
click at [263, 204] on input "700" at bounding box center [271, 200] width 30 height 25
type input "800"
click at [310, 197] on input "洗-1" at bounding box center [320, 200] width 48 height 16
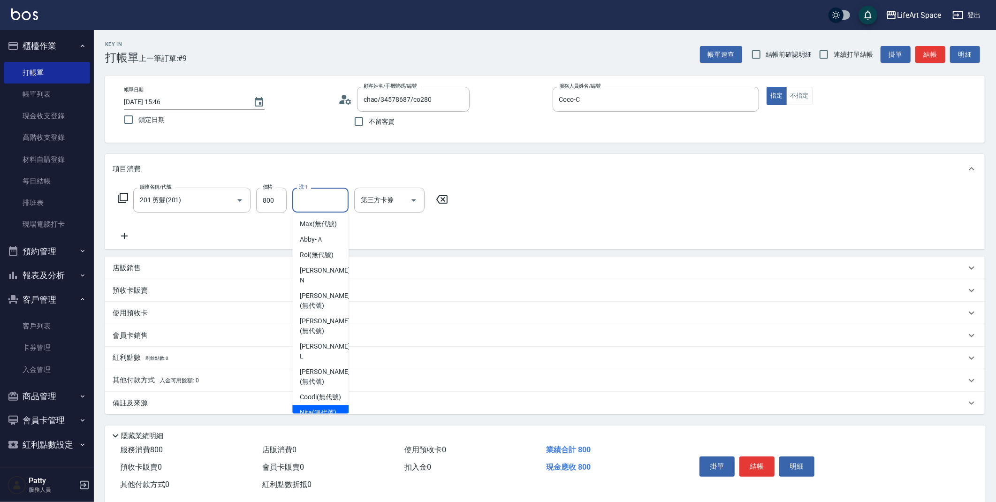
click at [315, 408] on span "Nita (無代號)" at bounding box center [318, 413] width 37 height 10
type input "Nita (無代號)"
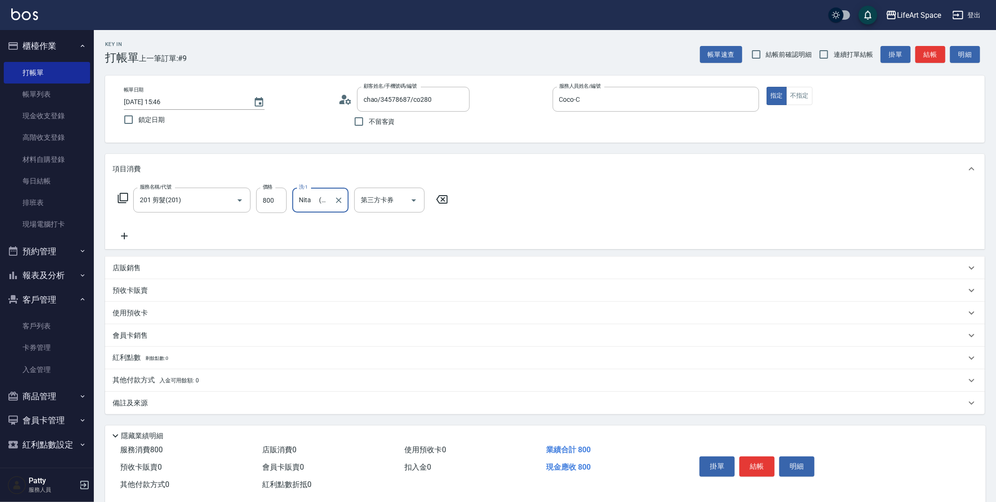
click at [227, 406] on div "備註及來源" at bounding box center [539, 403] width 853 height 10
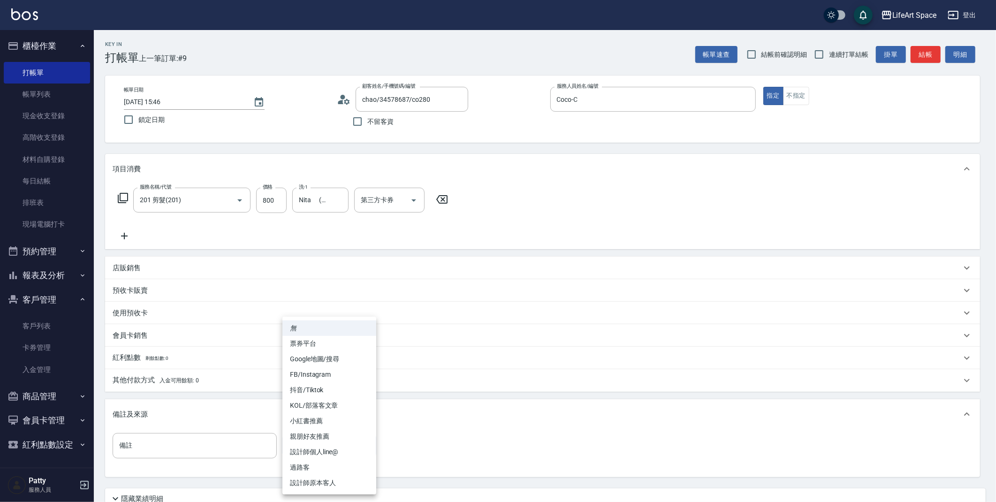
click at [301, 444] on body "LifeArt Space 登出 櫃檯作業 打帳單 帳單列表 現金收支登錄 高階收支登錄 材料自購登錄 每日結帳 排班表 現場電腦打卡 預約管理 預約管理 單…" at bounding box center [498, 289] width 996 height 579
click at [313, 479] on li "設計師原本客人" at bounding box center [329, 482] width 94 height 15
type input "設計師原本客人"
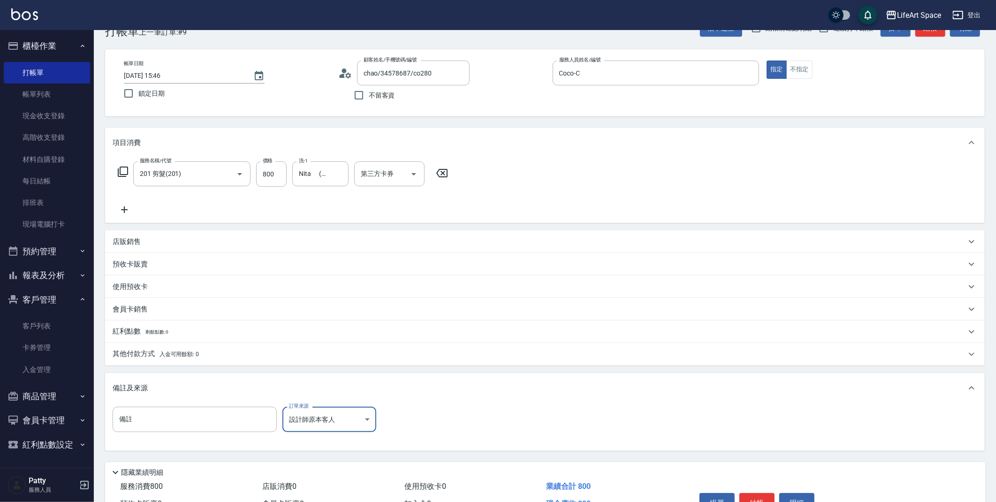
scroll to position [27, 0]
click at [760, 496] on button "結帳" at bounding box center [756, 502] width 35 height 20
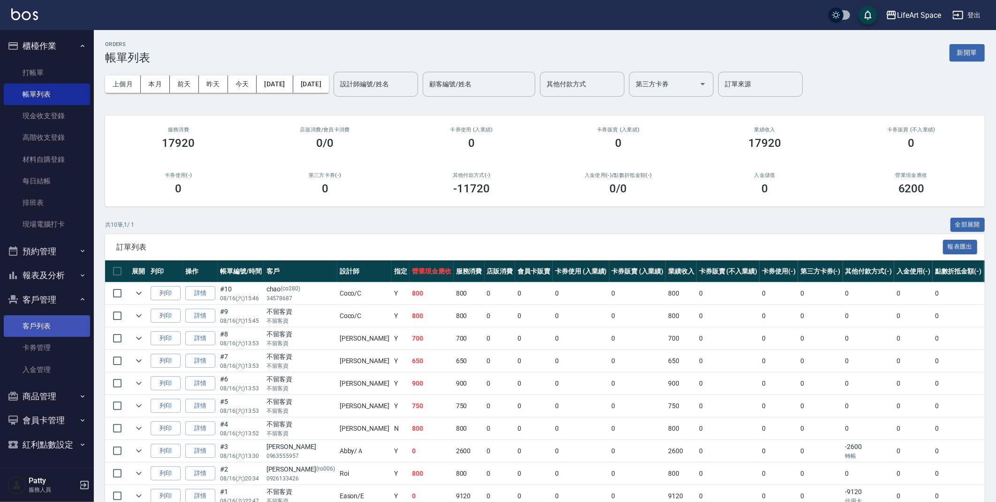
click at [58, 322] on link "客戶列表" at bounding box center [47, 326] width 86 height 22
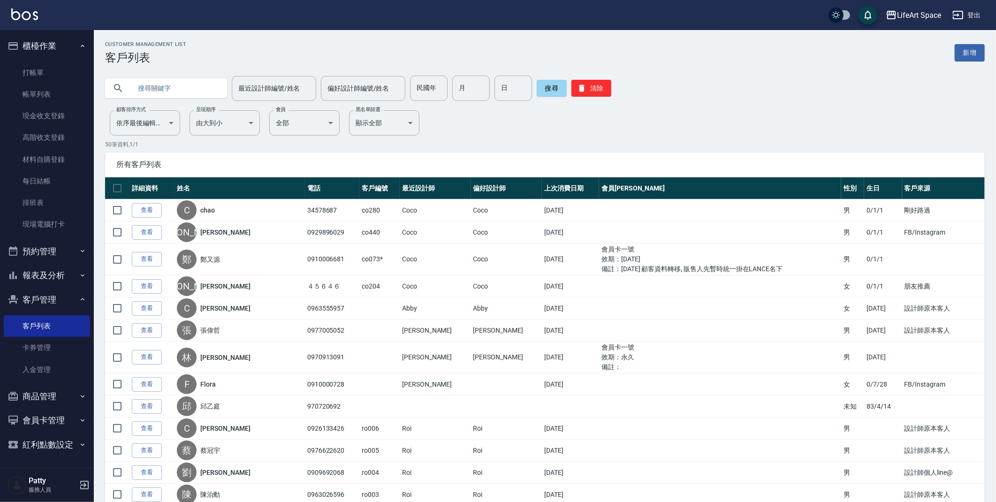
click at [162, 95] on input "text" at bounding box center [175, 88] width 88 height 25
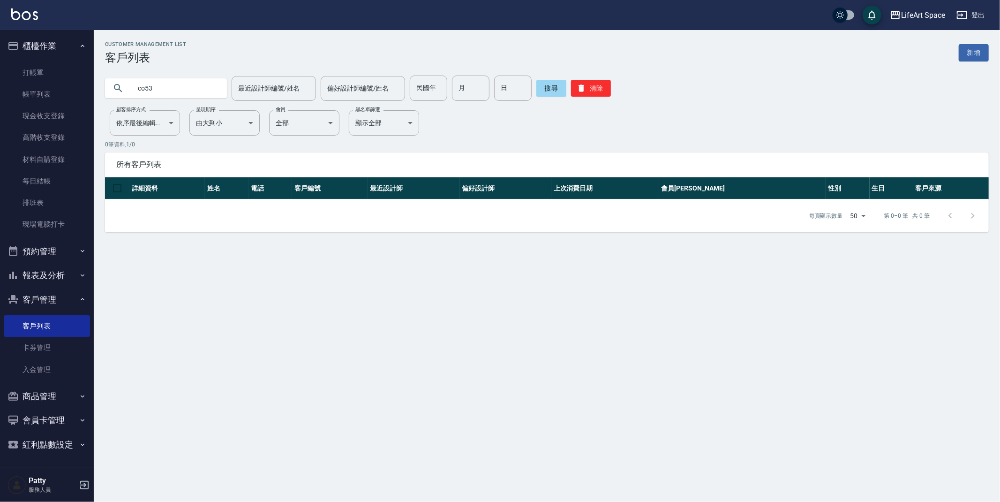
type input "co53"
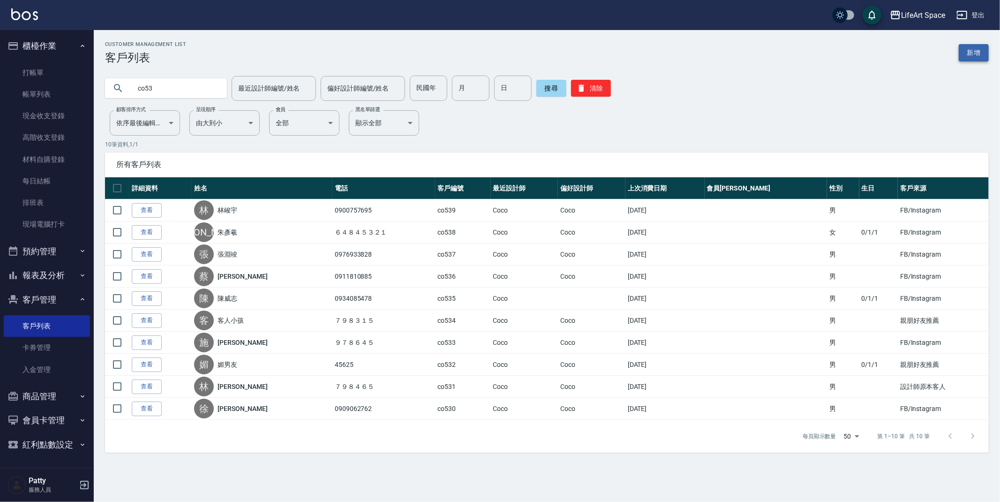
click at [977, 58] on link "新增" at bounding box center [974, 52] width 30 height 17
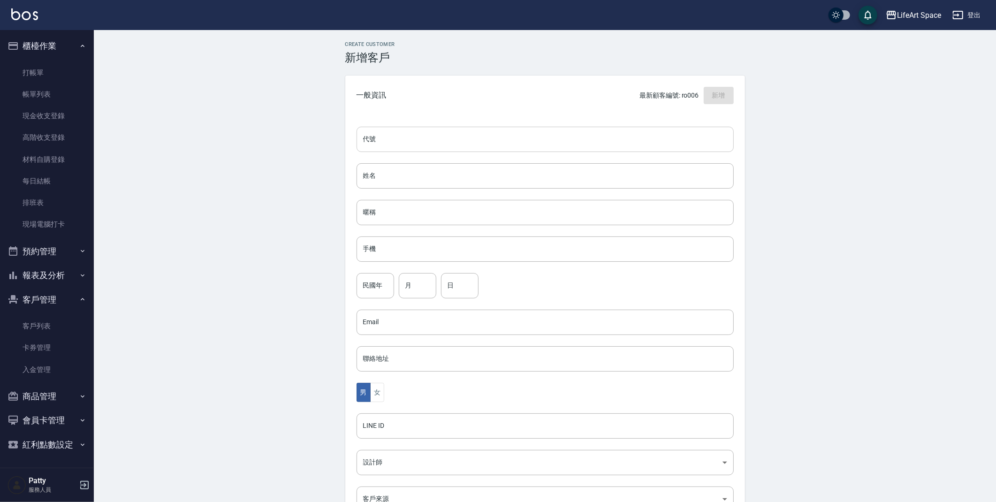
click at [456, 139] on input "代號" at bounding box center [544, 139] width 377 height 25
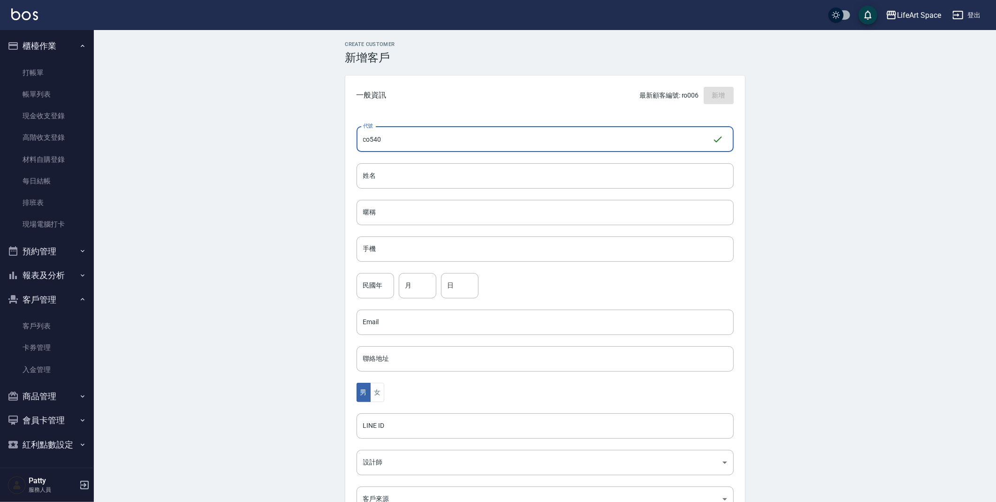
type input "co540"
click at [413, 191] on div "代號 co540 ​ 代號 姓名 姓名 暱稱 暱稱 手機 手機 民國年 民國年 月 月 日 日 Email Email 聯絡地址 聯絡地址 男 女 LINE …" at bounding box center [545, 343] width 400 height 456
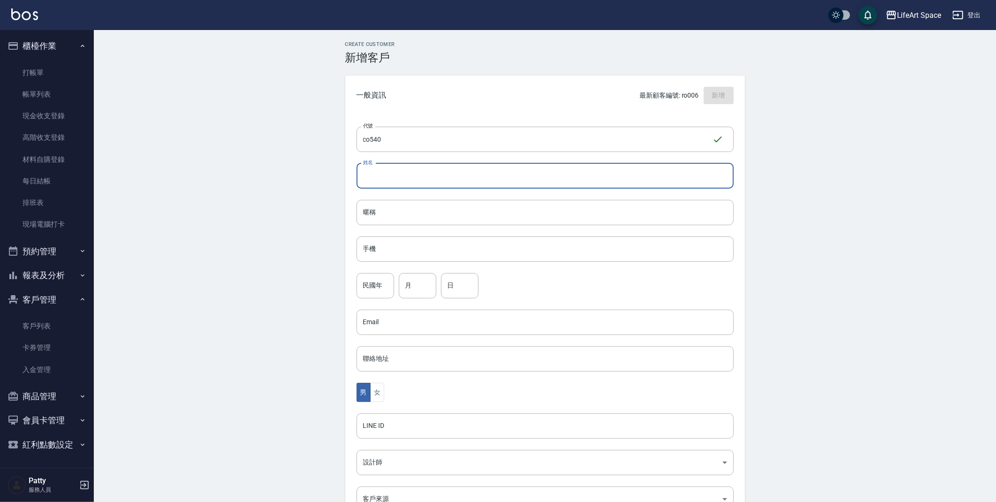
click at [402, 176] on input "姓名" at bounding box center [544, 175] width 377 height 25
type input "d"
type input "磣"
type input "沈"
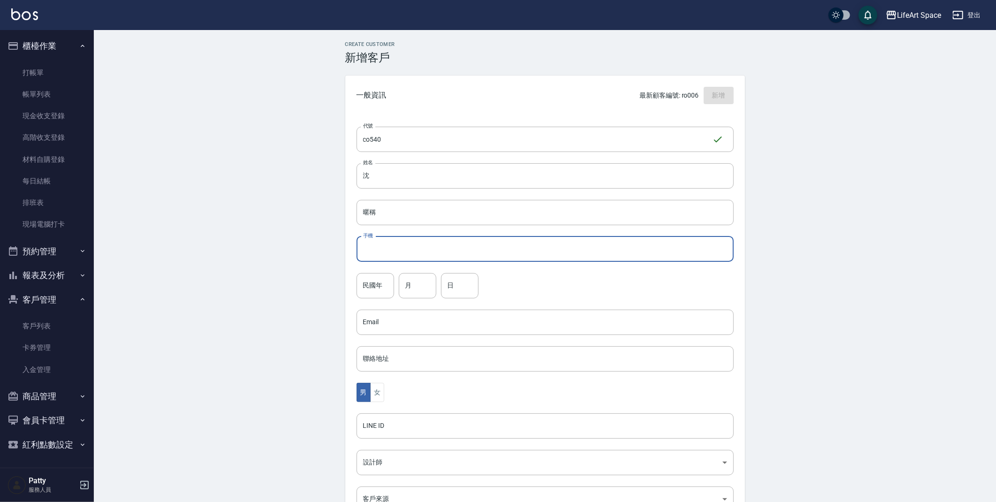
click at [399, 240] on input "手機" at bounding box center [544, 248] width 377 height 25
type input "１"
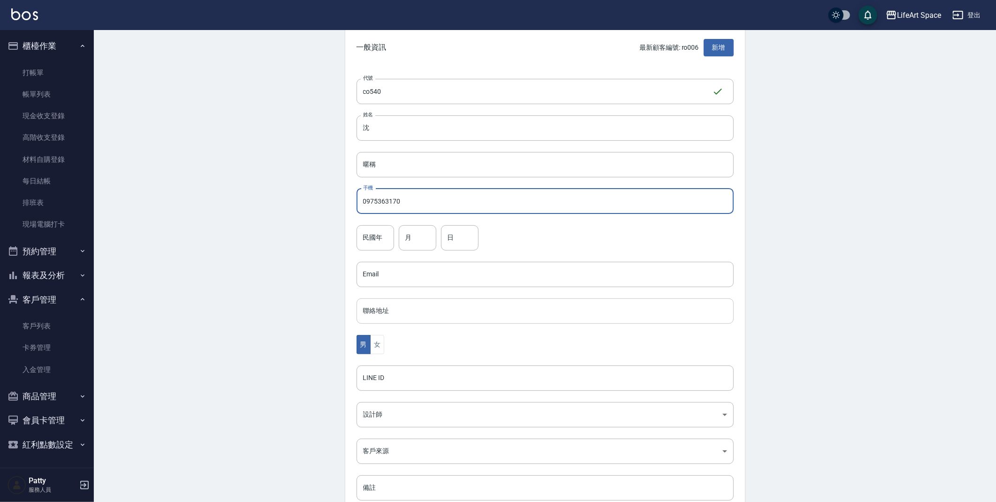
scroll to position [109, 0]
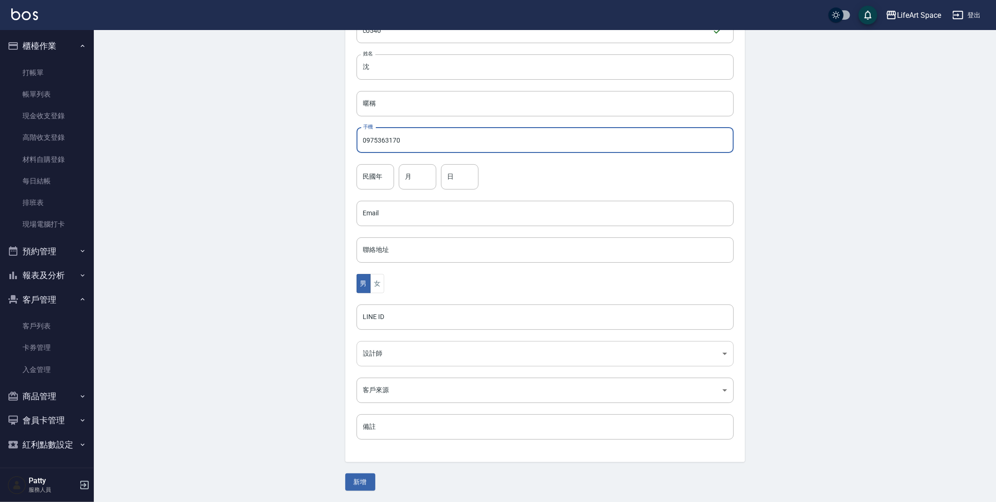
type input "0975363170"
click at [397, 354] on body "LifeArt Space 登出 櫃檯作業 打帳單 帳單列表 現金收支登錄 高階收支登錄 材料自購登錄 每日結帳 排班表 現場電腦打卡 預約管理 預約管理 單…" at bounding box center [498, 196] width 996 height 611
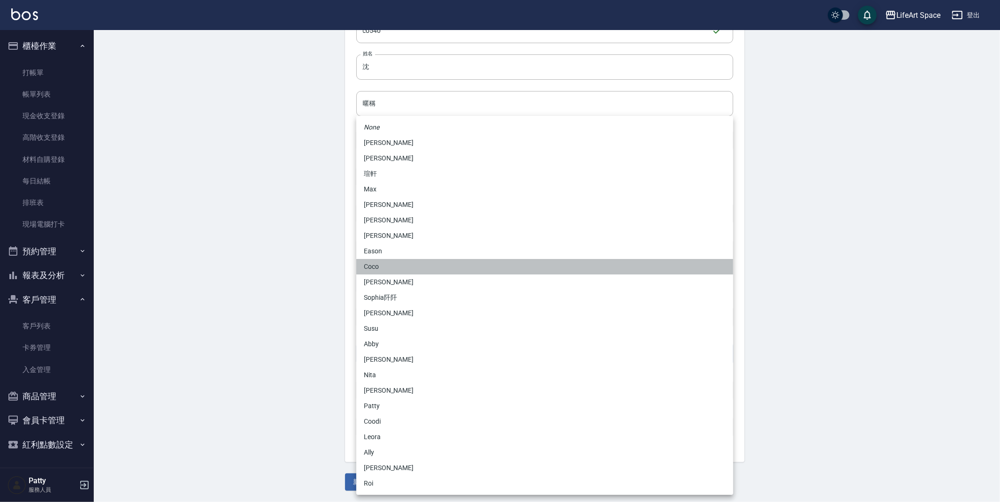
click at [391, 271] on li "Coco" at bounding box center [544, 266] width 377 height 15
type input "cda1efc3-0924-40dc-b120-f8115da55f2e"
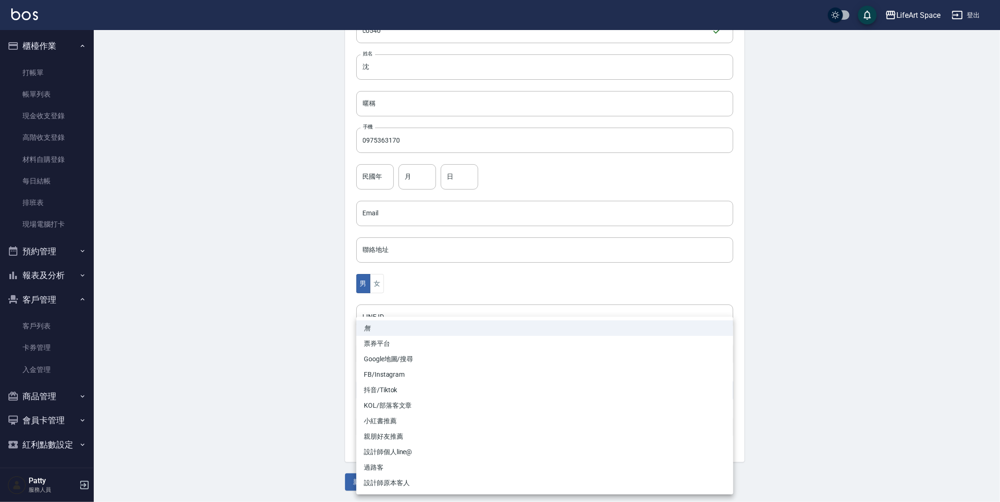
click at [368, 386] on body "LifeArt Space 登出 櫃檯作業 打帳單 帳單列表 現金收支登錄 高階收支登錄 材料自購登錄 每日結帳 排班表 現場電腦打卡 預約管理 預約管理 單…" at bounding box center [500, 196] width 1000 height 611
click at [387, 377] on li "FB/Instagram" at bounding box center [544, 374] width 377 height 15
type input "FB/Instagram"
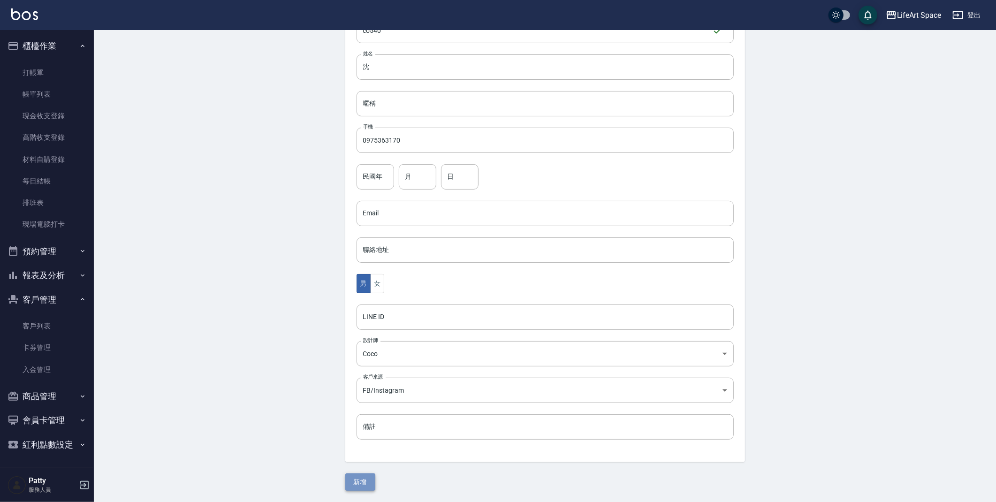
click at [370, 478] on button "新增" at bounding box center [360, 481] width 30 height 17
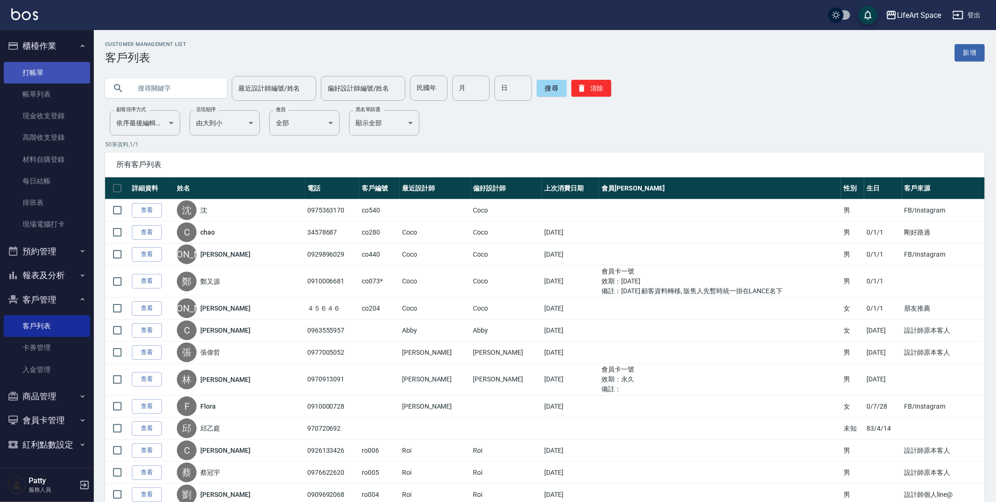
click at [23, 73] on link "打帳單" at bounding box center [47, 73] width 86 height 22
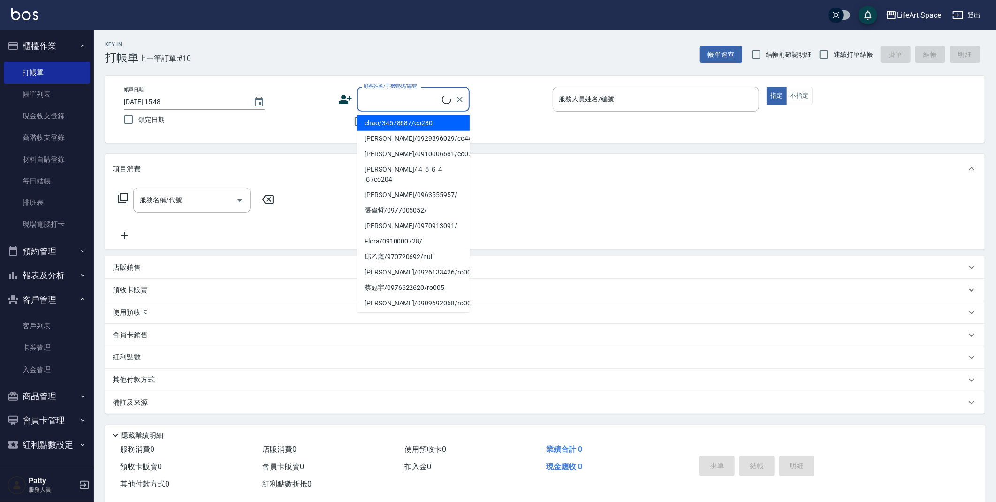
drag, startPoint x: 365, startPoint y: 101, endPoint x: 383, endPoint y: 123, distance: 28.3
click at [369, 104] on input "顧客姓名/手機號碼/編號" at bounding box center [401, 99] width 81 height 16
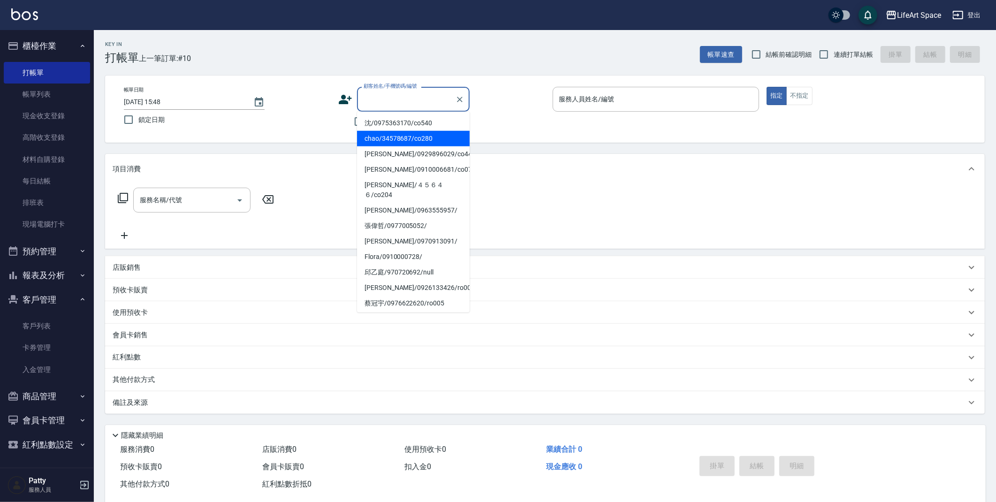
click at [383, 123] on li "沈/0975363170/co540" at bounding box center [413, 122] width 113 height 15
type input "沈/0975363170/co540"
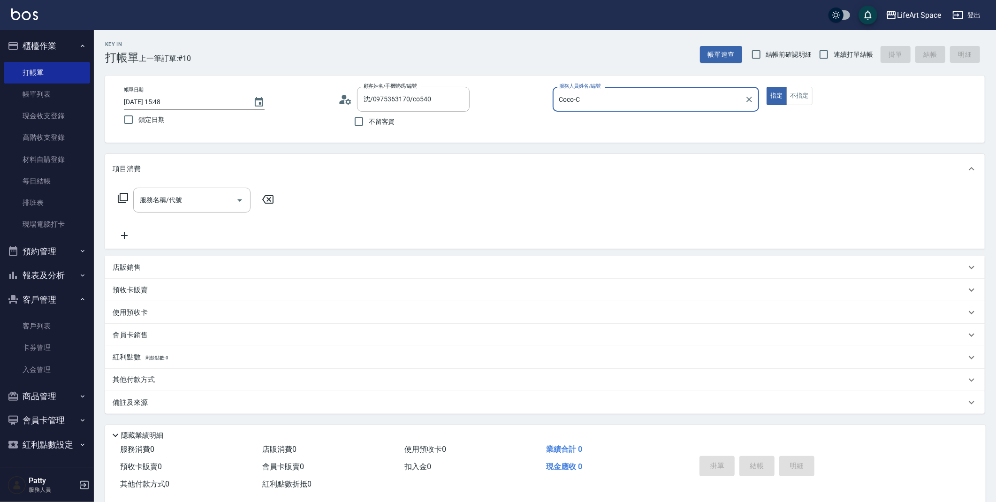
type input "Coco-C"
click at [222, 207] on input "服務名稱/代號" at bounding box center [184, 200] width 95 height 16
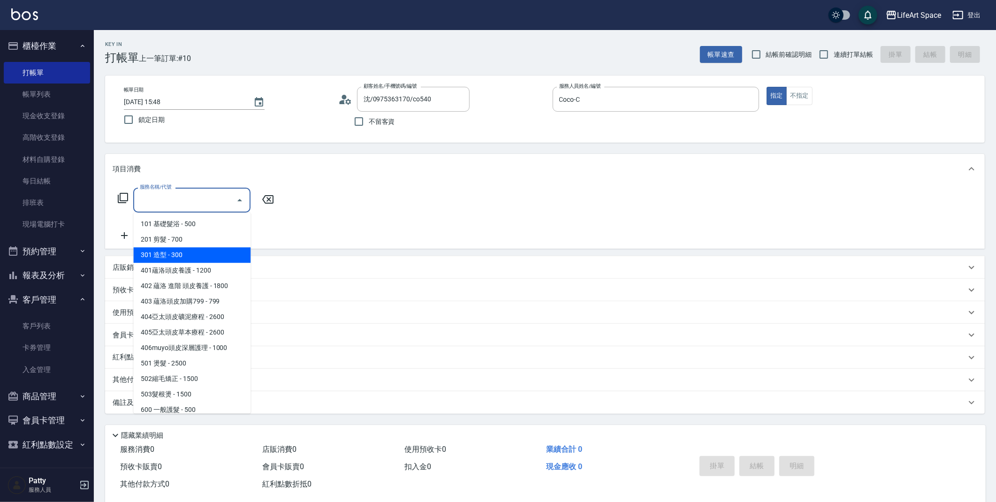
click at [201, 248] on span "301 造型 - 300" at bounding box center [191, 254] width 117 height 15
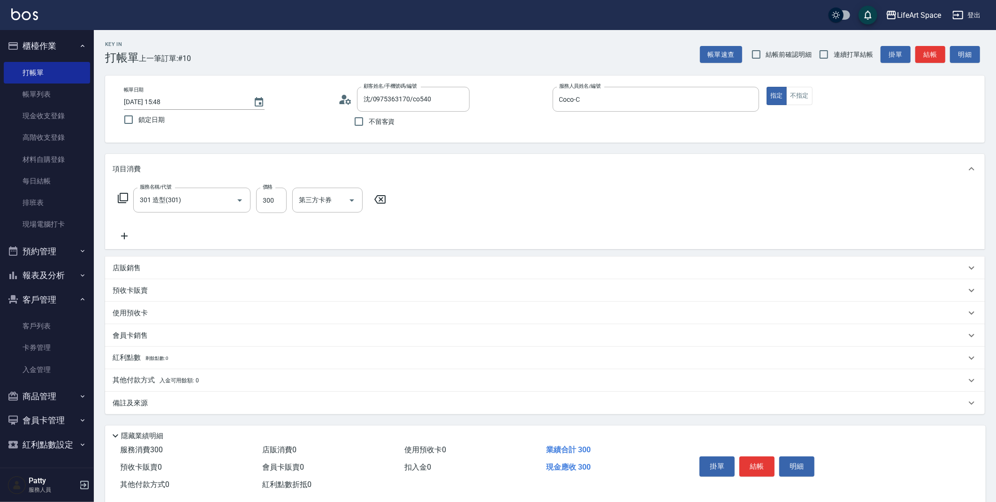
click at [203, 248] on div "服務名稱/代號 301 造型(301) 服務名稱/代號 價格 300 價格 第三方卡券 第三方卡券" at bounding box center [544, 216] width 879 height 65
click at [204, 204] on input "301 造型(301)" at bounding box center [178, 200] width 83 height 16
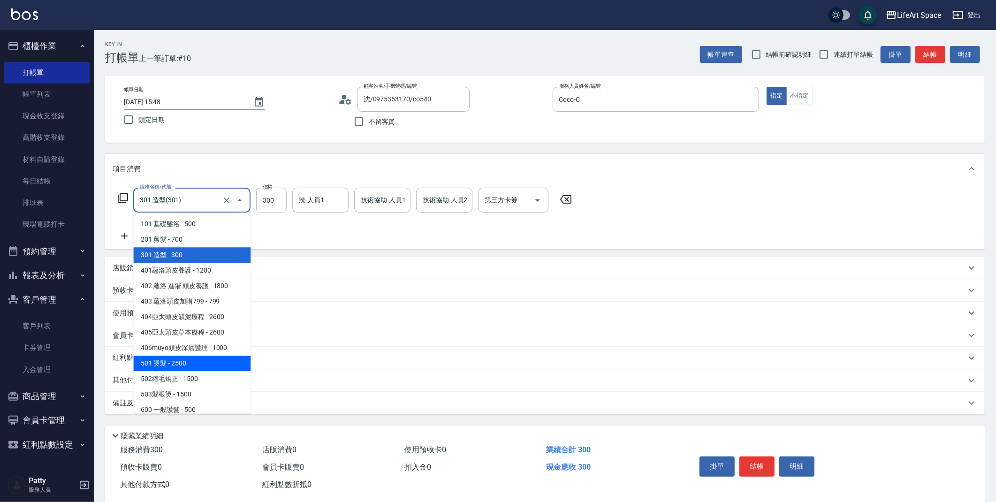
click at [185, 365] on span "501 燙髮 - 2500" at bounding box center [191, 362] width 117 height 15
type input "501 燙髮(501)"
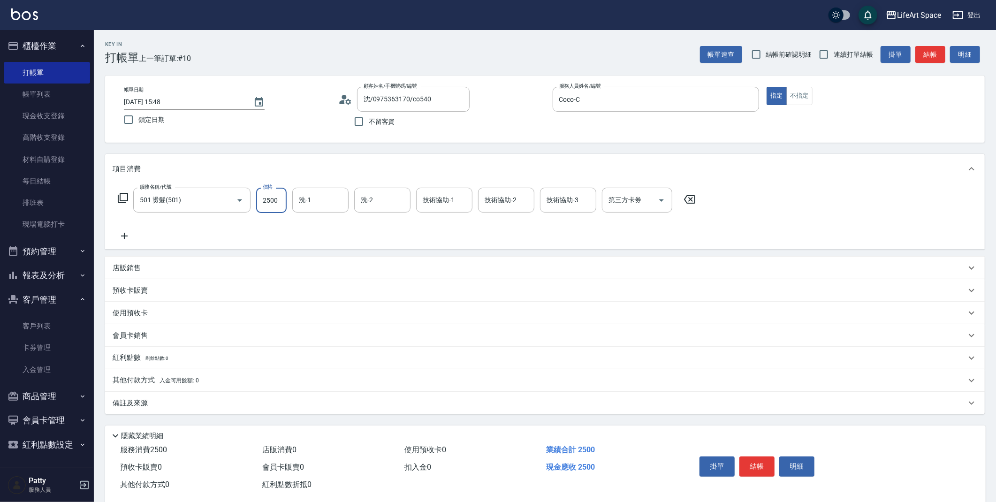
click at [269, 199] on input "2500" at bounding box center [271, 200] width 30 height 25
click at [269, 203] on input "1500" at bounding box center [271, 200] width 30 height 25
type input "1700"
click at [324, 196] on input "洗-1" at bounding box center [320, 200] width 48 height 16
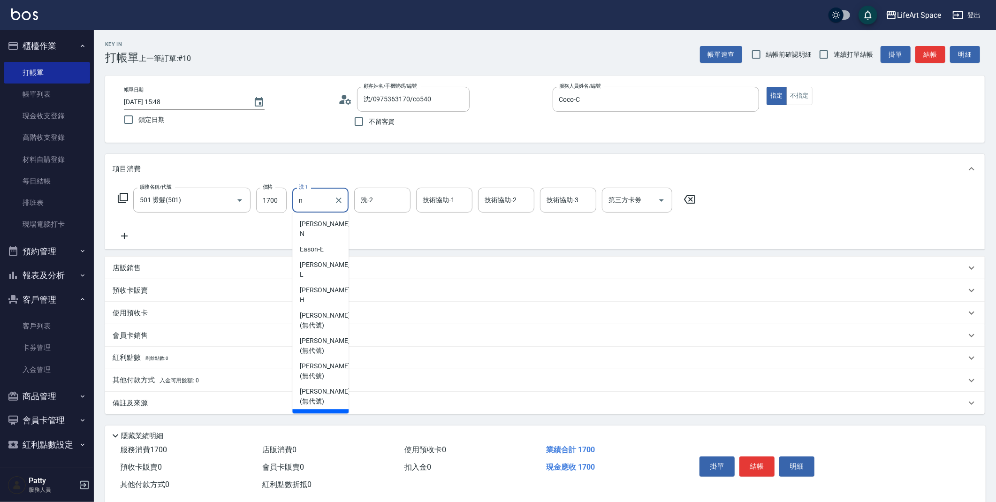
click at [332, 412] on span "Nita (無代號)" at bounding box center [318, 417] width 37 height 10
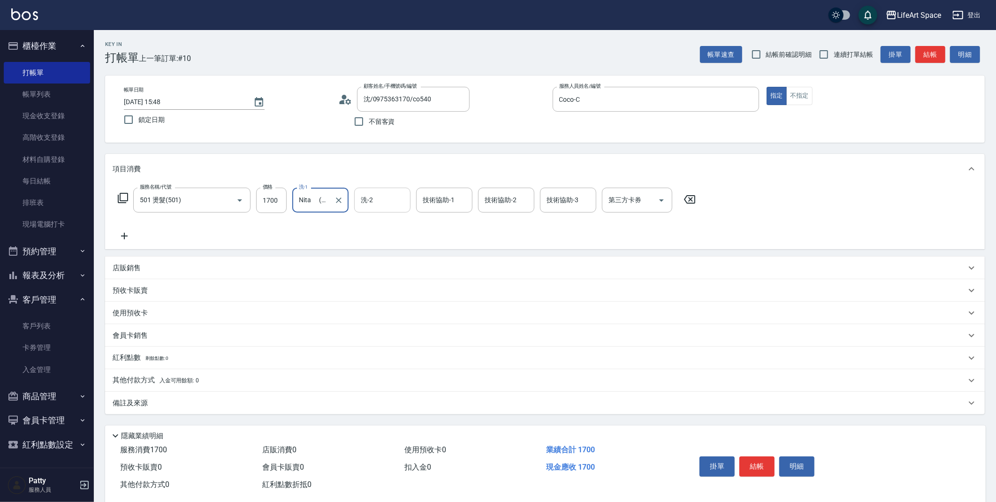
type input "Nita (無代號)"
click at [373, 207] on input "洗-2" at bounding box center [382, 200] width 48 height 16
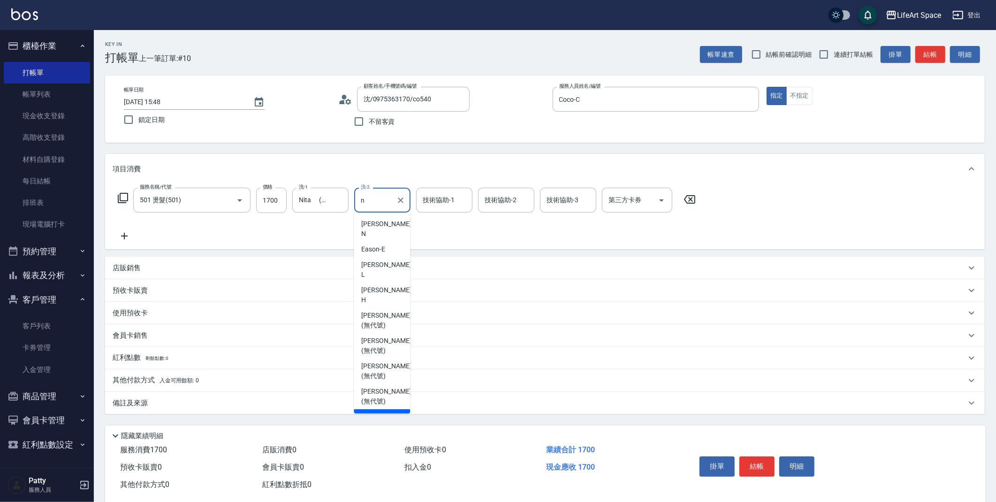
click at [378, 412] on span "Nita (無代號)" at bounding box center [379, 417] width 37 height 10
type input "Nita (無代號)"
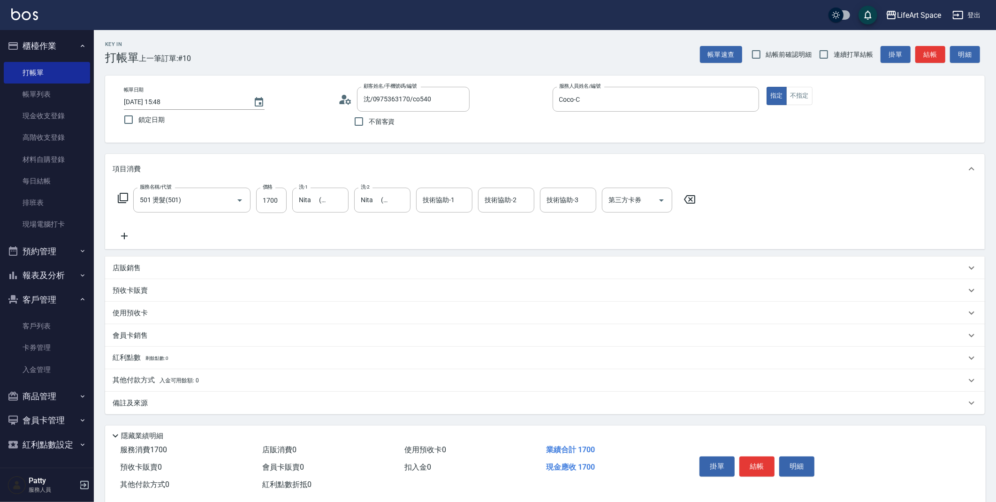
click at [309, 399] on div "備註及來源" at bounding box center [539, 403] width 853 height 10
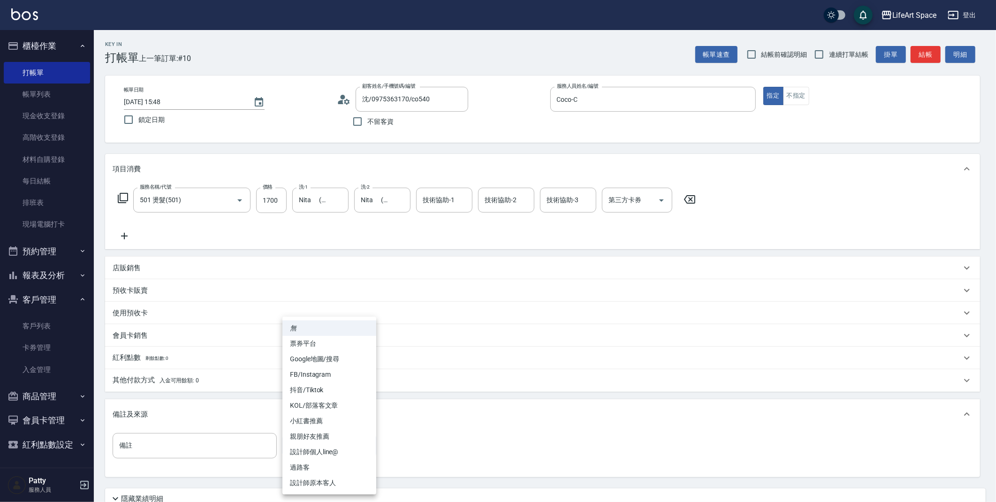
click at [351, 447] on body "LifeArt Space 登出 櫃檯作業 打帳單 帳單列表 現金收支登錄 高階收支登錄 材料自購登錄 每日結帳 排班表 現場電腦打卡 預約管理 預約管理 單…" at bounding box center [498, 289] width 996 height 579
click at [359, 487] on li "設計師原本客人" at bounding box center [329, 482] width 94 height 15
click at [301, 447] on body "LifeArt Space 登出 櫃檯作業 打帳單 帳單列表 現金收支登錄 高階收支登錄 材料自購登錄 每日結帳 排班表 現場電腦打卡 預約管理 預約管理 單…" at bounding box center [500, 289] width 1000 height 579
click at [325, 367] on li "FB/Instagram" at bounding box center [329, 374] width 94 height 15
type input "FB/Instagram"
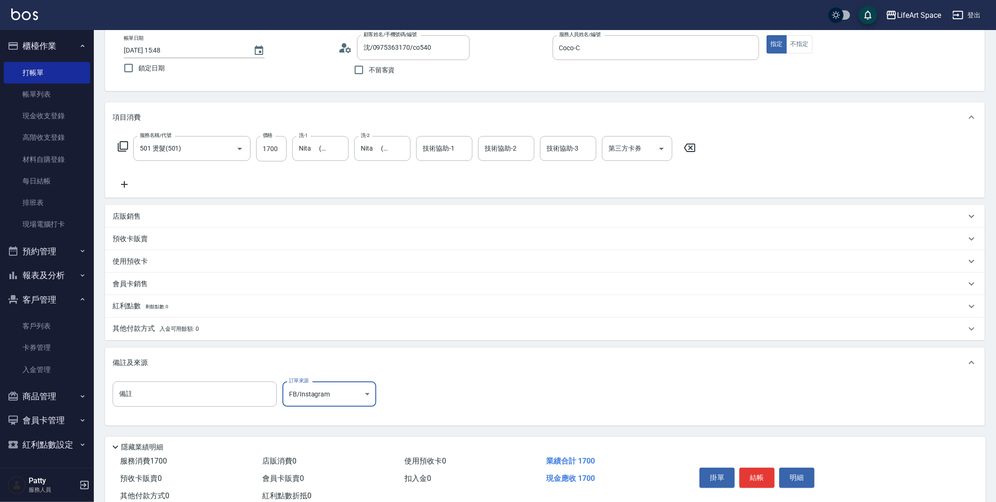
scroll to position [73, 0]
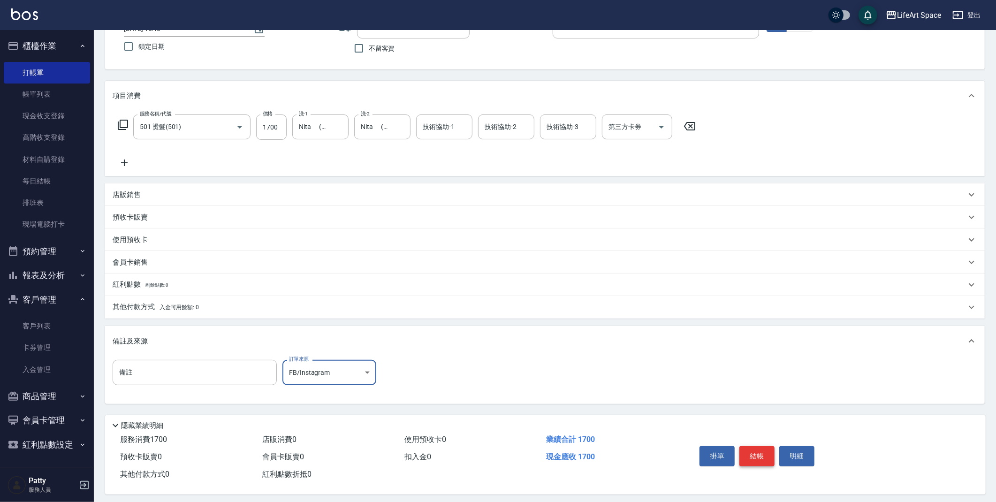
click at [748, 455] on button "結帳" at bounding box center [756, 456] width 35 height 20
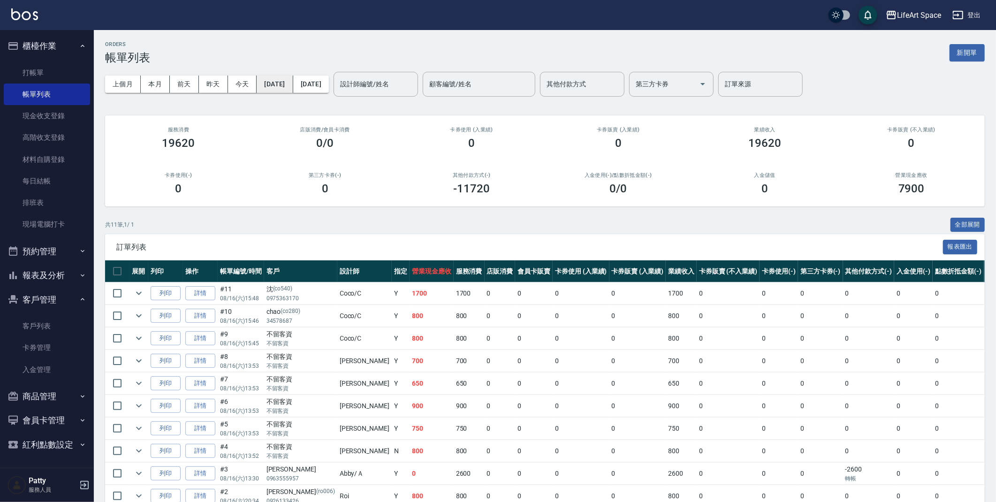
click at [272, 91] on button "[DATE]" at bounding box center [275, 84] width 36 height 17
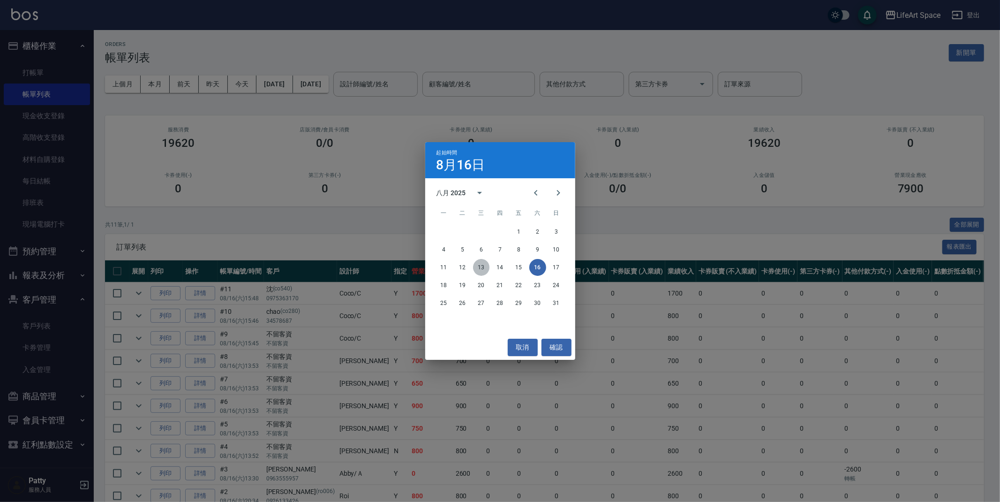
click at [483, 265] on button "13" at bounding box center [481, 267] width 17 height 17
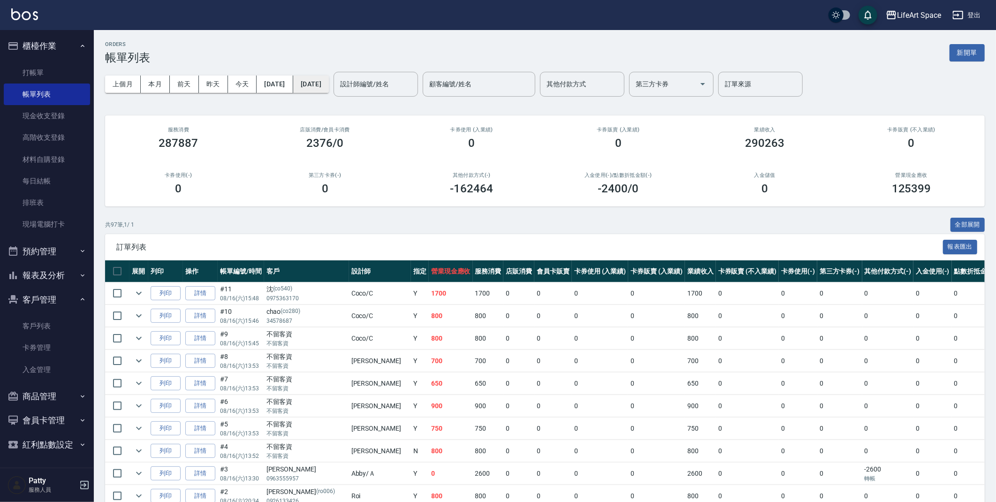
click at [329, 80] on button "[DATE]" at bounding box center [311, 84] width 36 height 17
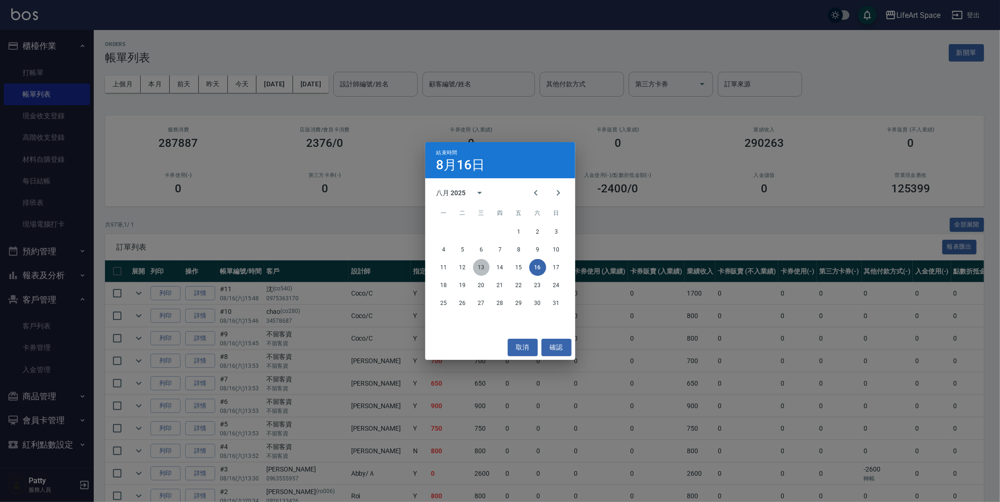
click at [483, 265] on button "13" at bounding box center [481, 267] width 17 height 17
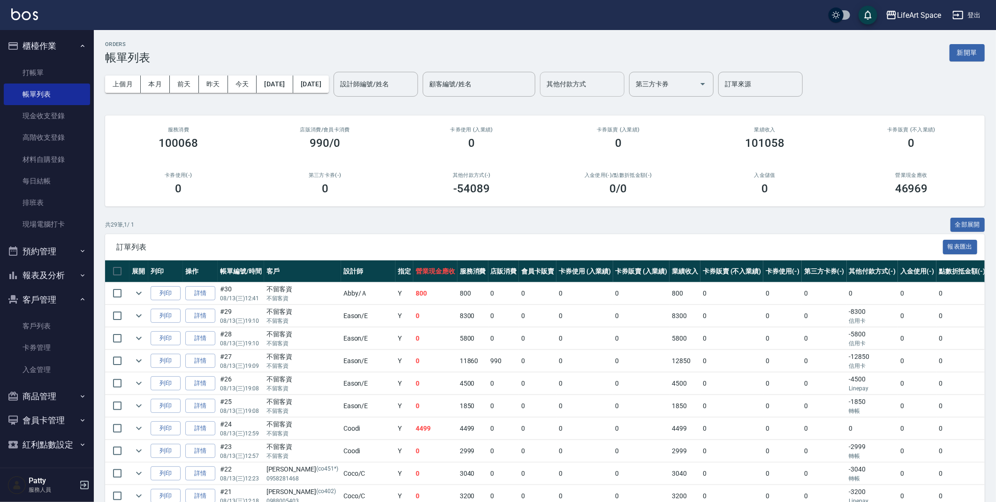
click at [624, 73] on div "其他付款方式" at bounding box center [582, 84] width 84 height 25
click at [621, 99] on ul "轉帳 Linepay 信用卡 資料轉移" at bounding box center [614, 131] width 84 height 69
click at [621, 103] on span "轉帳" at bounding box center [614, 107] width 84 height 15
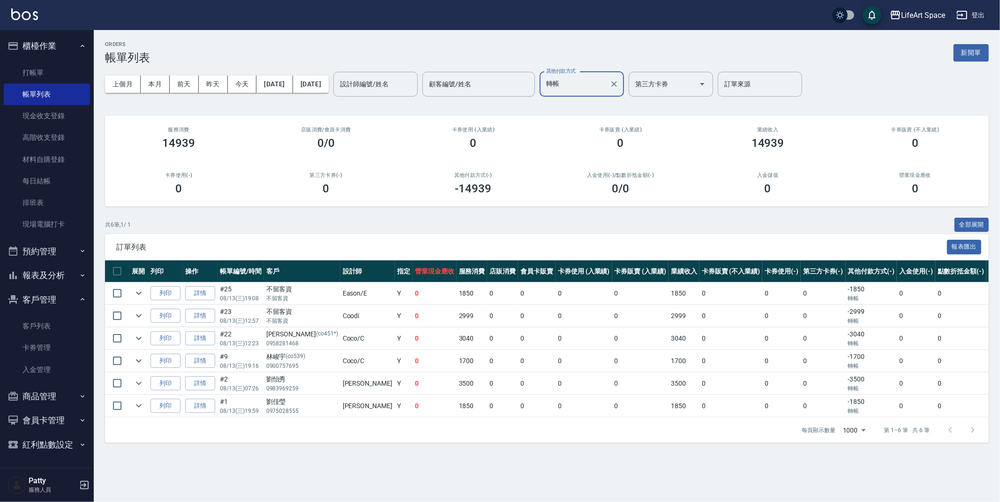
click at [620, 76] on div at bounding box center [614, 84] width 12 height 25
click at [606, 77] on input "轉帳" at bounding box center [575, 84] width 62 height 16
click at [611, 123] on span "Linepay" at bounding box center [614, 123] width 84 height 15
type input "Linepay"
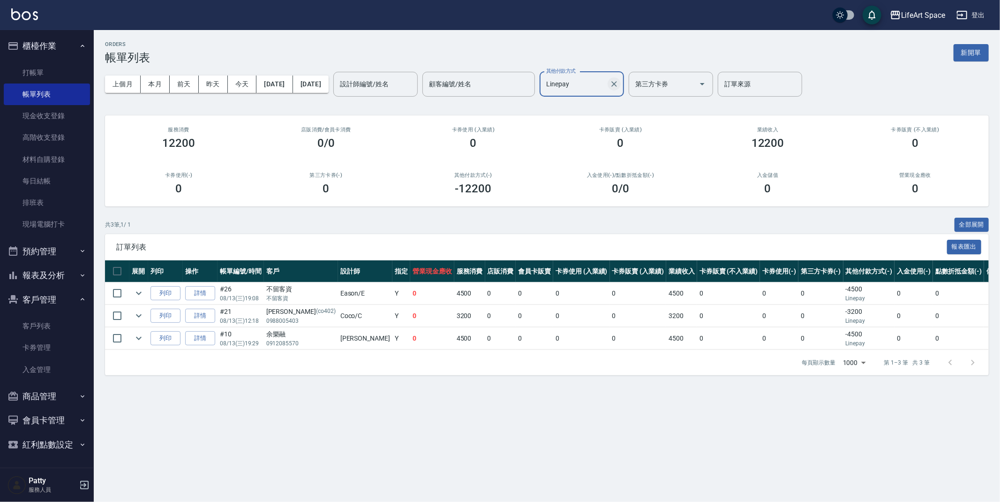
click at [621, 83] on button "Clear" at bounding box center [614, 83] width 13 height 13
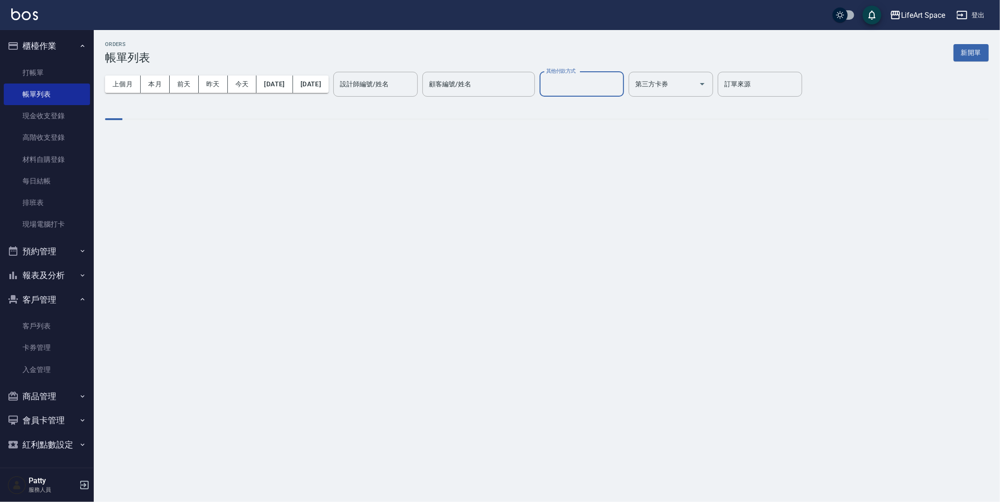
click at [620, 86] on input "其他付款方式" at bounding box center [582, 84] width 76 height 16
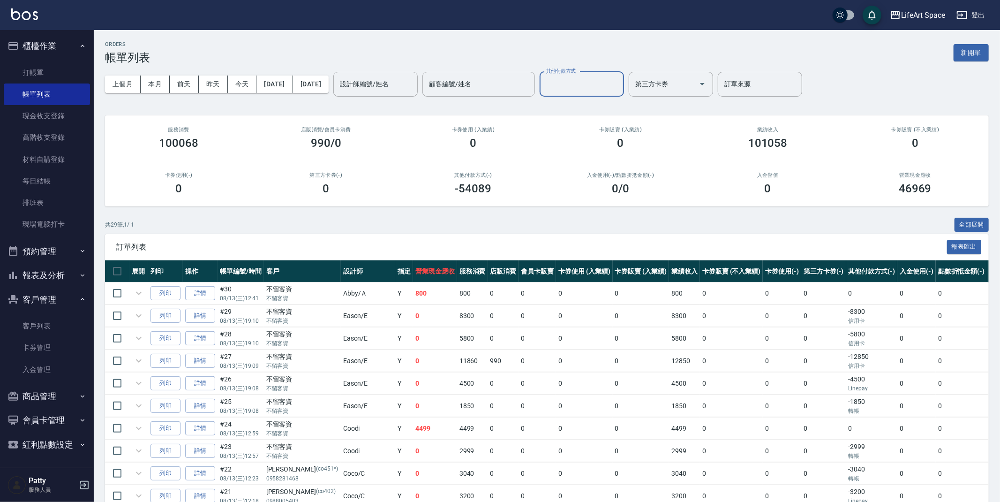
click at [620, 90] on input "其他付款方式" at bounding box center [582, 84] width 76 height 16
click at [601, 83] on input "其他付款方式" at bounding box center [582, 84] width 76 height 16
click at [611, 142] on span "信用卡" at bounding box center [614, 138] width 84 height 15
type input "信用卡"
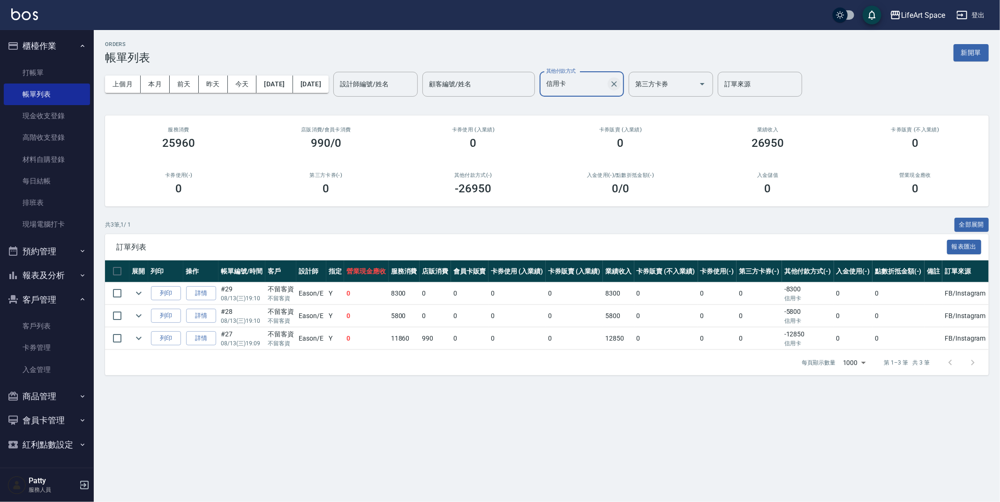
click at [617, 83] on icon "Clear" at bounding box center [615, 84] width 6 height 6
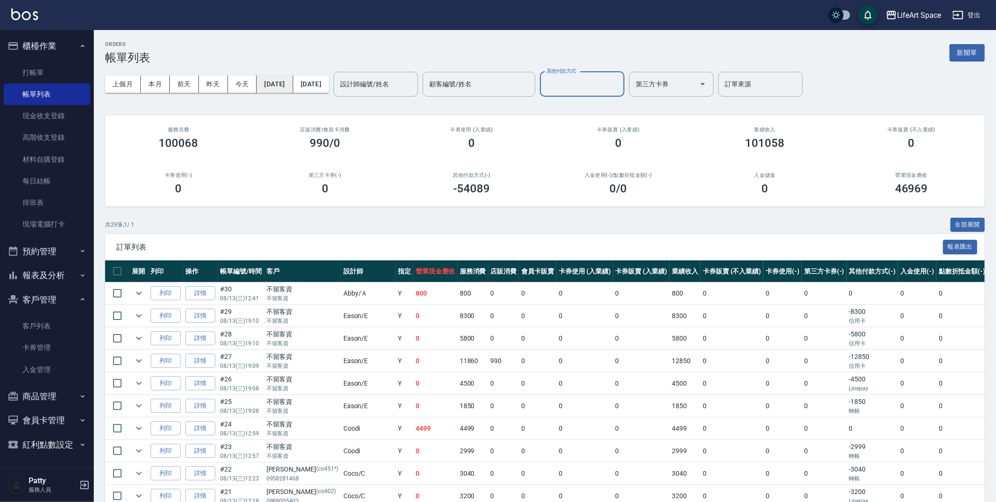
click at [270, 83] on button "[DATE]" at bounding box center [275, 84] width 36 height 17
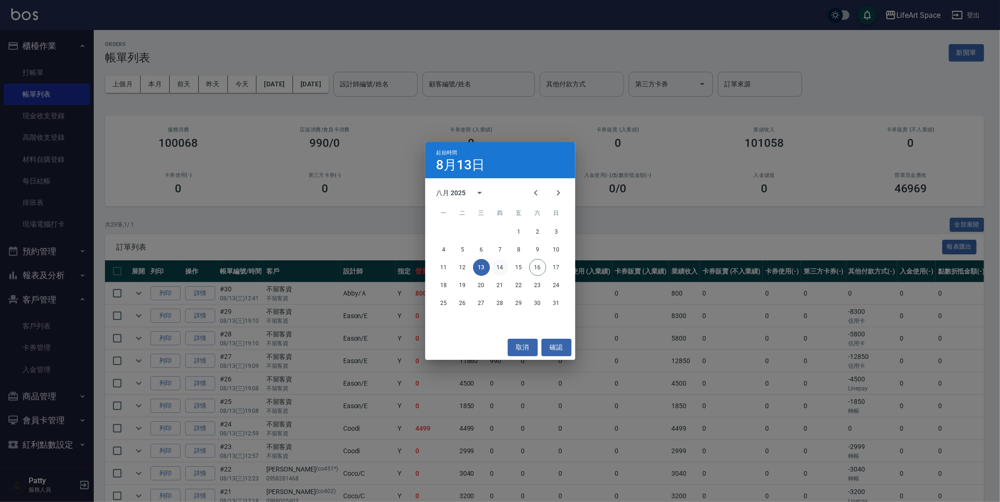
click at [496, 266] on button "14" at bounding box center [500, 267] width 17 height 17
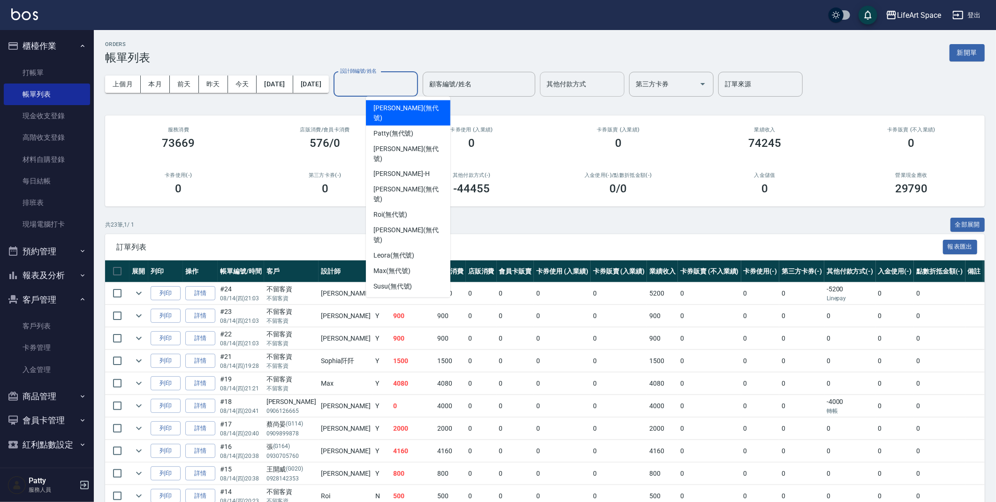
click at [414, 91] on input "設計師編號/姓名" at bounding box center [376, 84] width 76 height 16
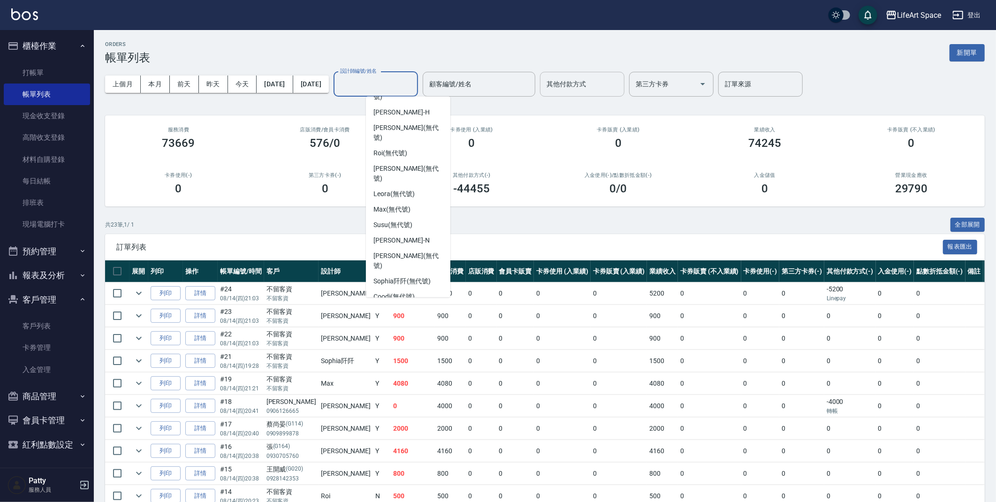
scroll to position [62, 0]
click at [397, 345] on div "Eason -E" at bounding box center [408, 352] width 84 height 15
type input "Eason-E"
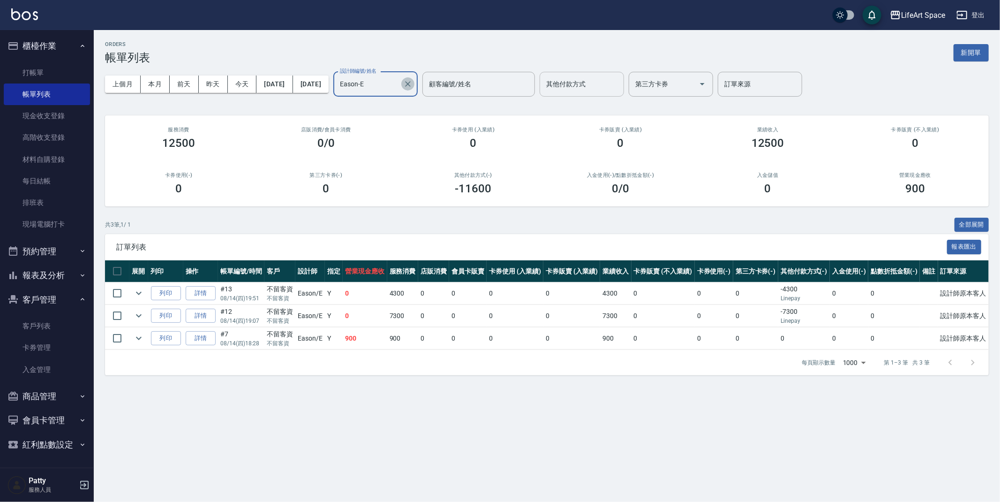
click at [413, 83] on icon "Clear" at bounding box center [407, 83] width 9 height 9
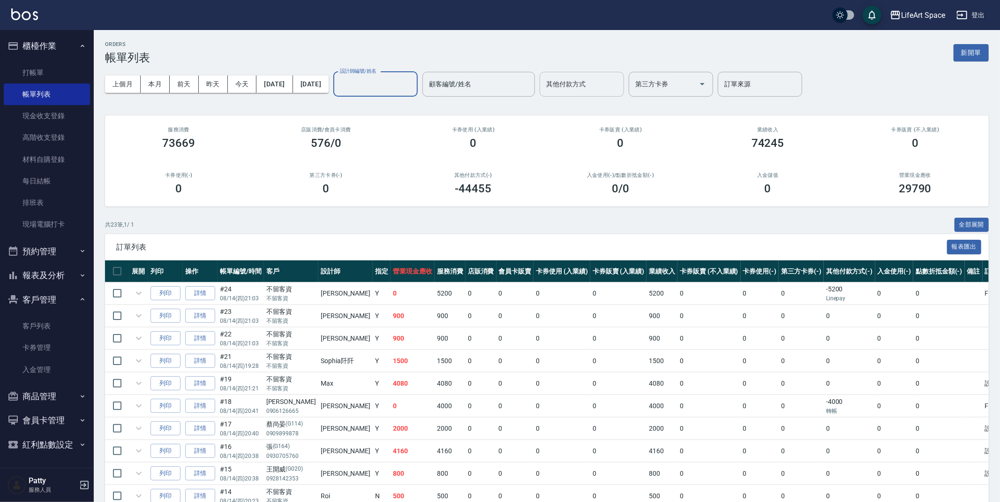
click at [414, 83] on input "設計師編號/姓名" at bounding box center [376, 84] width 76 height 16
click at [402, 109] on span "Joyce (無代號)" at bounding box center [407, 113] width 69 height 20
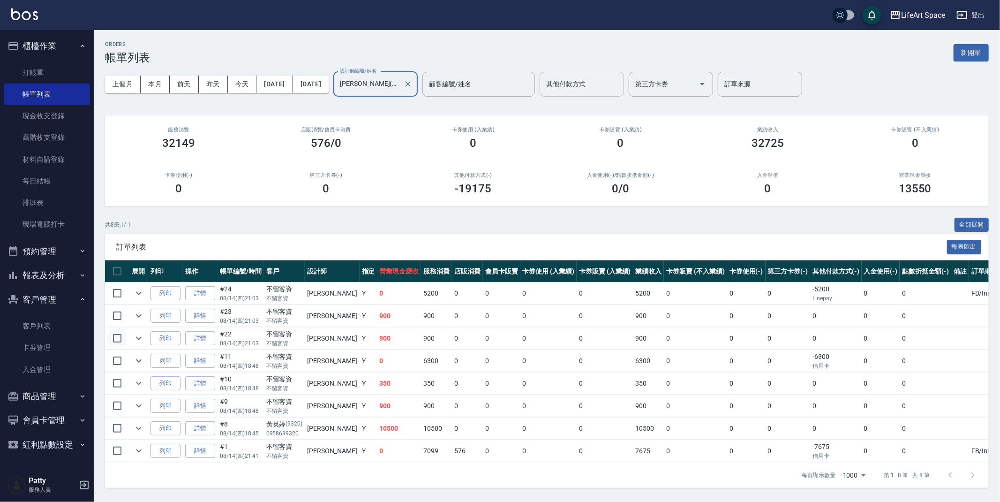
type input "Joyce(無代號)"
click at [122, 335] on input "checkbox" at bounding box center [117, 338] width 20 height 20
checkbox input "true"
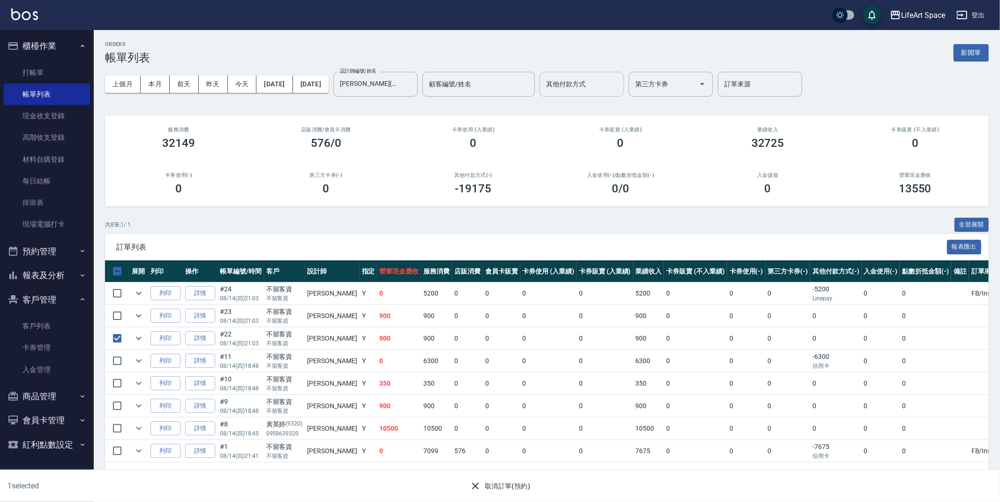
click at [490, 487] on button "取消訂單(預約)" at bounding box center [500, 485] width 68 height 17
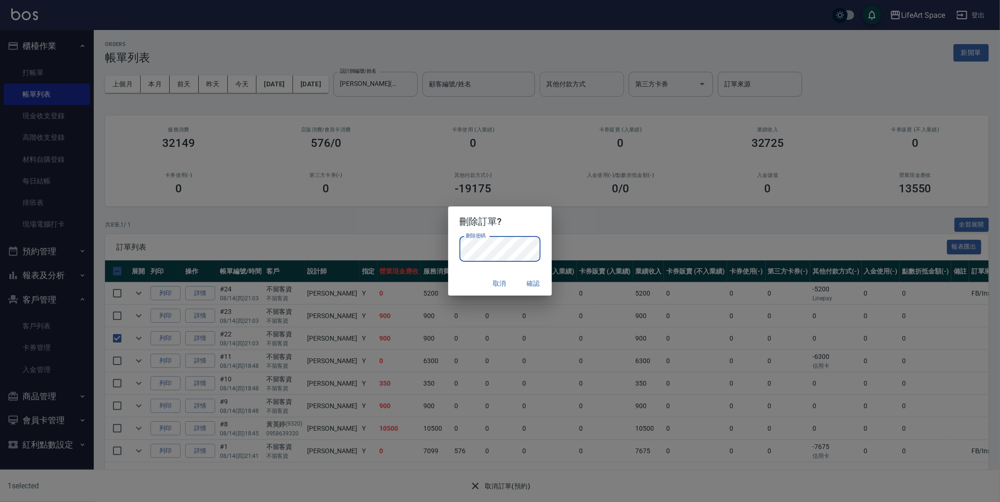
click at [531, 286] on button "確認" at bounding box center [533, 283] width 30 height 17
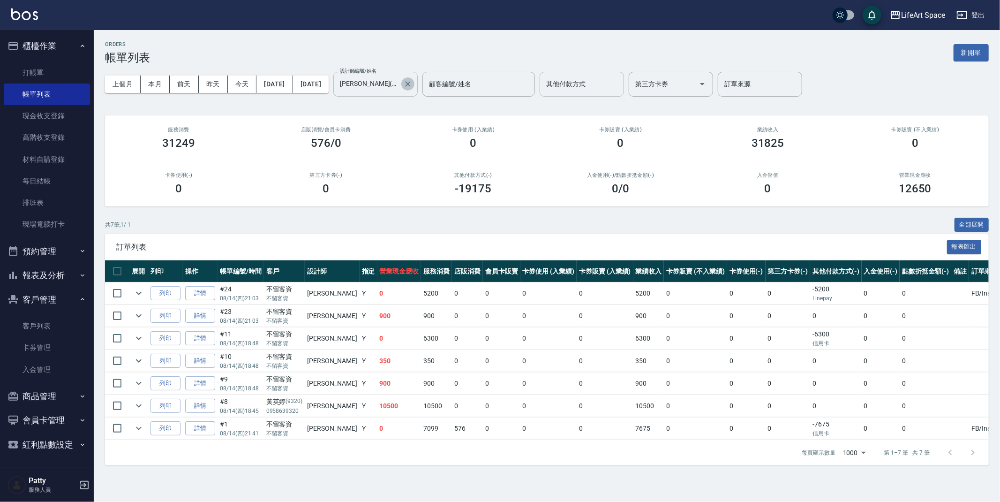
click at [413, 86] on icon "Clear" at bounding box center [407, 83] width 9 height 9
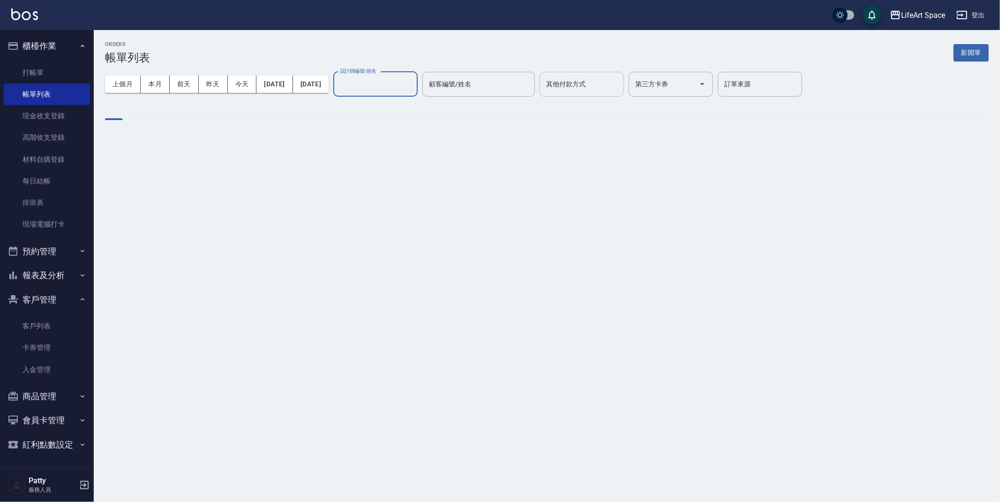
click at [600, 79] on div "其他付款方式 其他付款方式" at bounding box center [582, 84] width 84 height 25
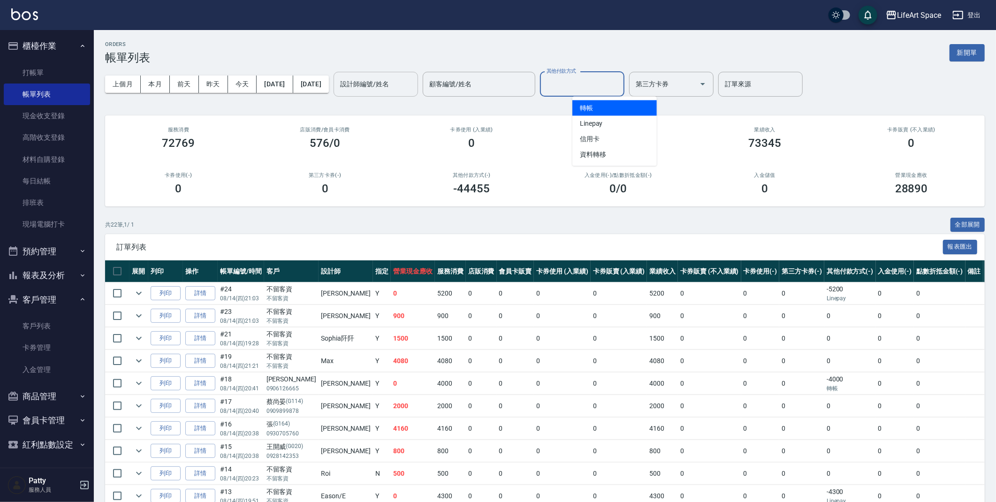
click at [594, 108] on span "轉帳" at bounding box center [614, 107] width 84 height 15
type input "轉帳"
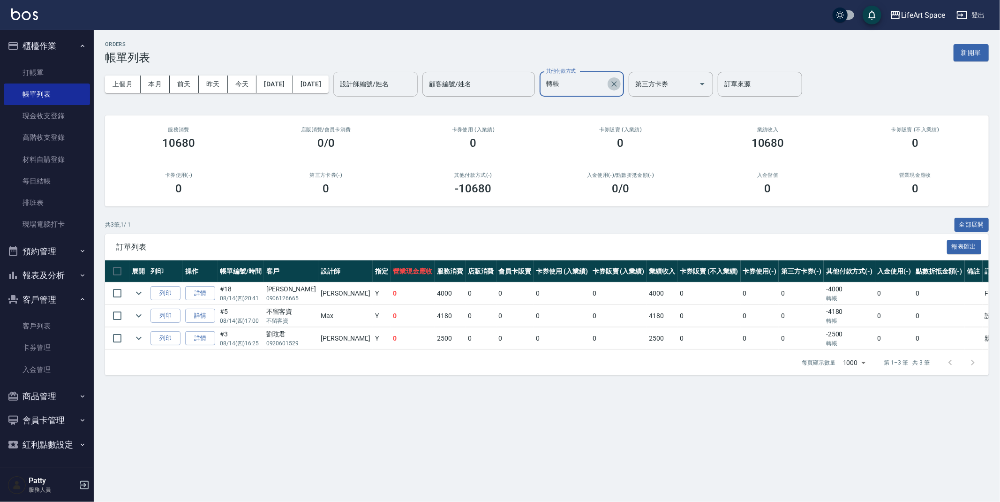
click at [619, 83] on icon "Clear" at bounding box center [614, 83] width 9 height 9
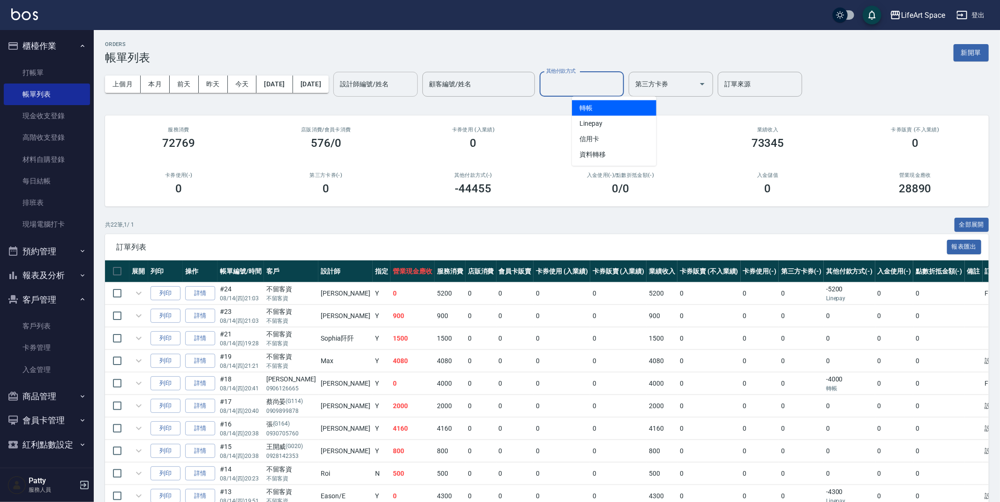
click at [620, 86] on input "其他付款方式" at bounding box center [582, 84] width 76 height 16
click at [620, 88] on input "其他付款方式" at bounding box center [582, 84] width 76 height 16
click at [620, 84] on input "其他付款方式" at bounding box center [582, 84] width 76 height 16
click at [637, 118] on span "Linepay" at bounding box center [614, 123] width 84 height 15
type input "Linepay"
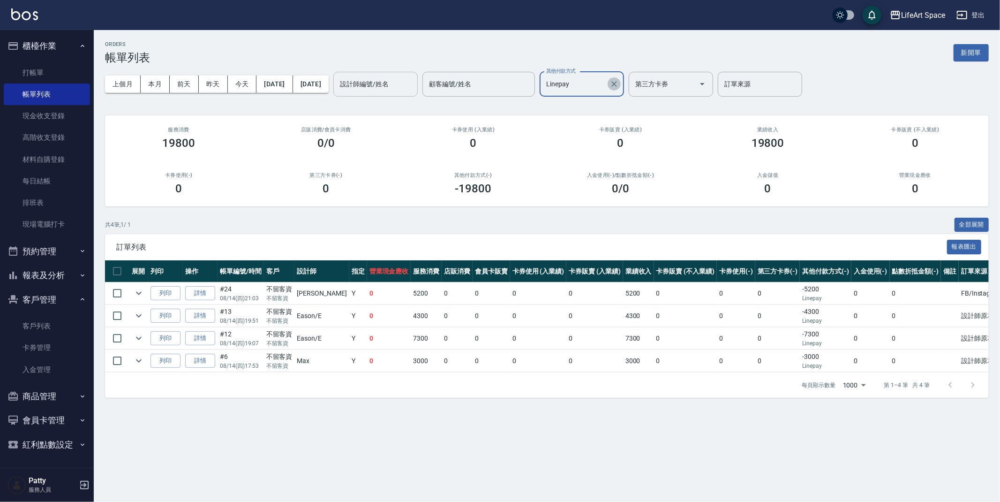
click at [621, 86] on button "Clear" at bounding box center [614, 83] width 13 height 13
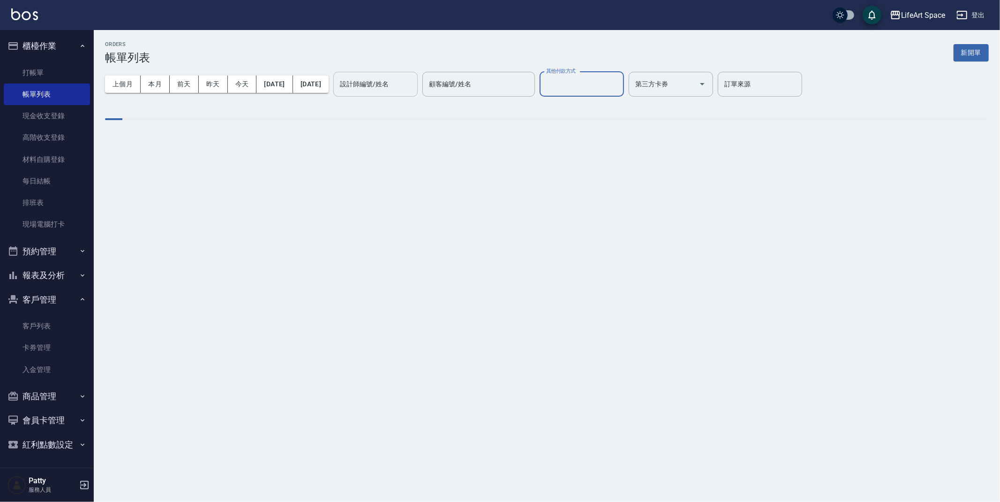
click at [607, 90] on input "其他付款方式" at bounding box center [582, 84] width 76 height 16
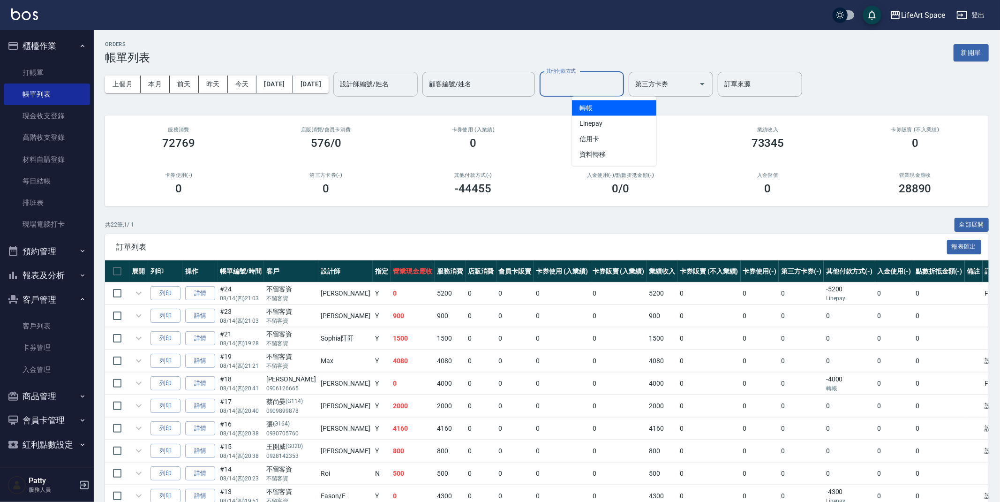
click at [609, 81] on input "其他付款方式" at bounding box center [582, 84] width 76 height 16
click at [601, 79] on input "其他付款方式" at bounding box center [582, 84] width 76 height 16
click at [606, 137] on span "信用卡" at bounding box center [614, 138] width 84 height 15
type input "信用卡"
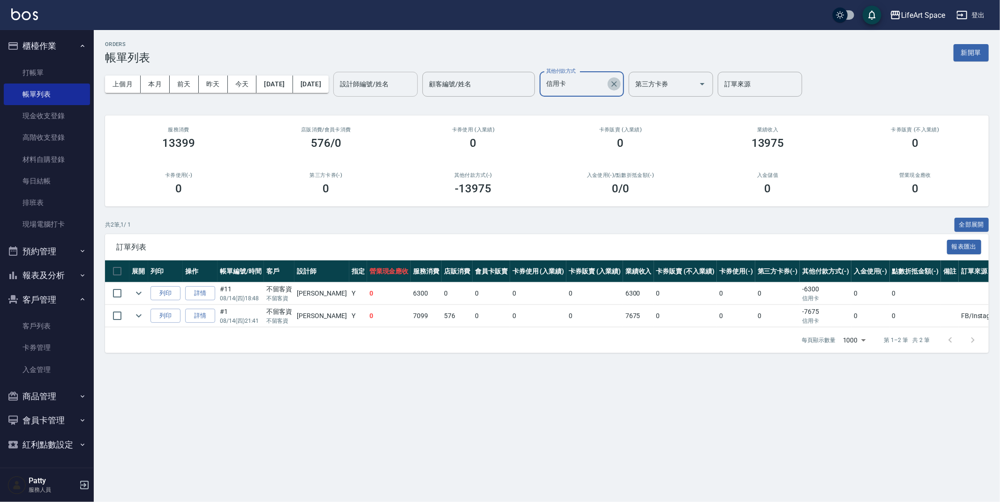
click at [619, 81] on icon "Clear" at bounding box center [614, 83] width 9 height 9
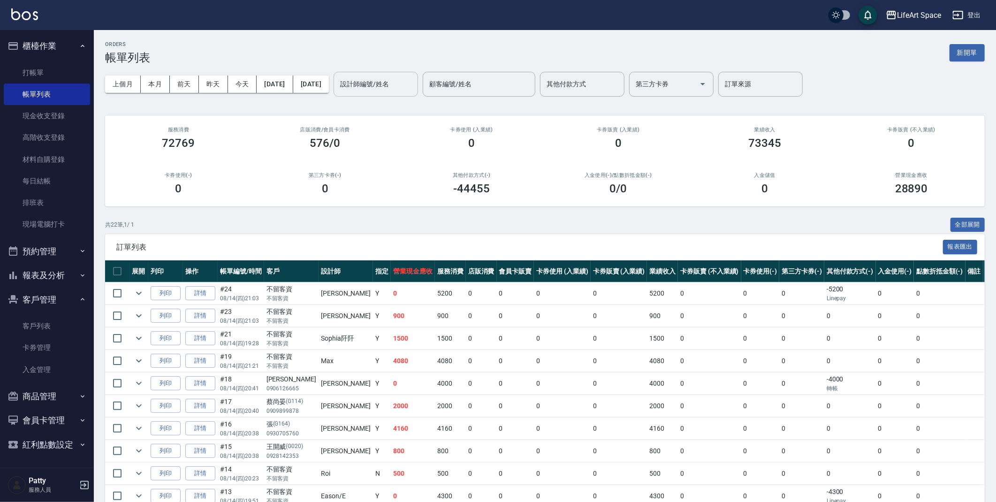
drag, startPoint x: 662, startPoint y: 44, endPoint x: 657, endPoint y: 50, distance: 8.0
click at [663, 44] on div "ORDERS 帳單列表 新開單" at bounding box center [544, 52] width 879 height 23
click at [614, 80] on input "其他付款方式" at bounding box center [582, 84] width 76 height 16
click at [614, 12] on div "LifeArt Space 登出" at bounding box center [498, 15] width 996 height 30
drag, startPoint x: 12, startPoint y: 184, endPoint x: 16, endPoint y: 180, distance: 6.0
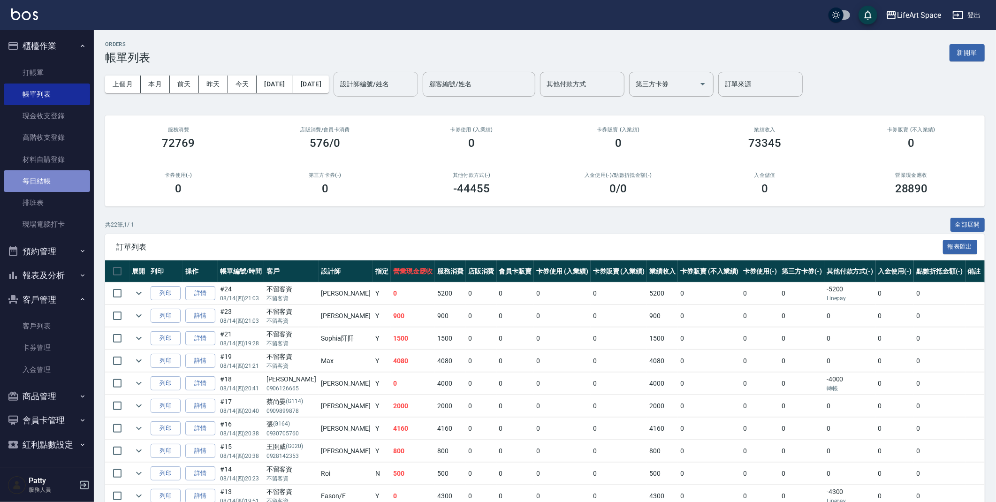
click at [13, 184] on link "每日結帳" at bounding box center [47, 181] width 86 height 22
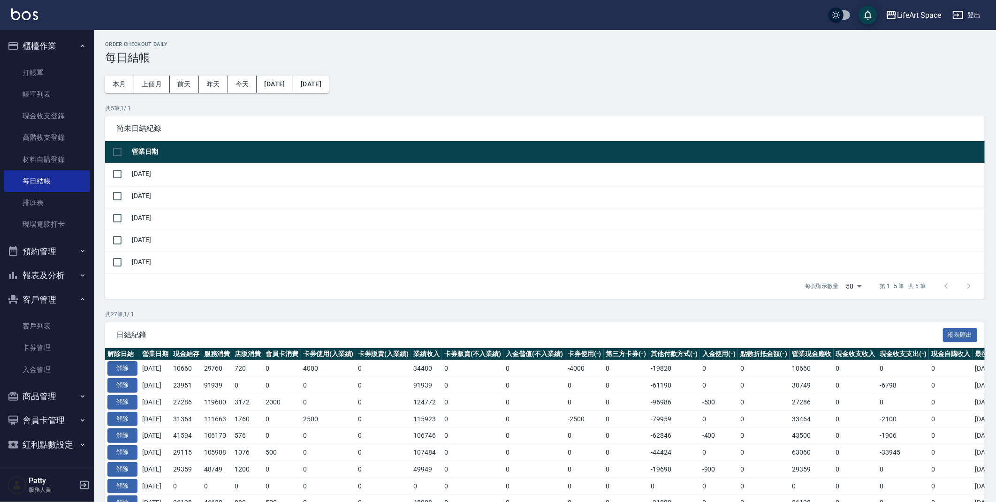
click at [106, 176] on td at bounding box center [117, 174] width 24 height 22
click at [113, 176] on input "checkbox" at bounding box center [117, 174] width 20 height 20
checkbox input "true"
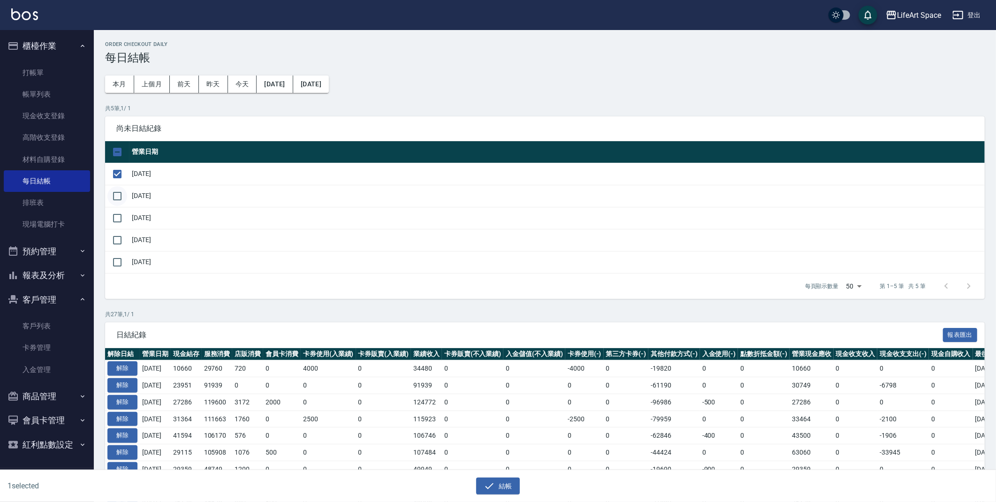
click at [119, 195] on input "checkbox" at bounding box center [117, 196] width 20 height 20
checkbox input "true"
click at [507, 483] on button "結帳" at bounding box center [498, 485] width 44 height 17
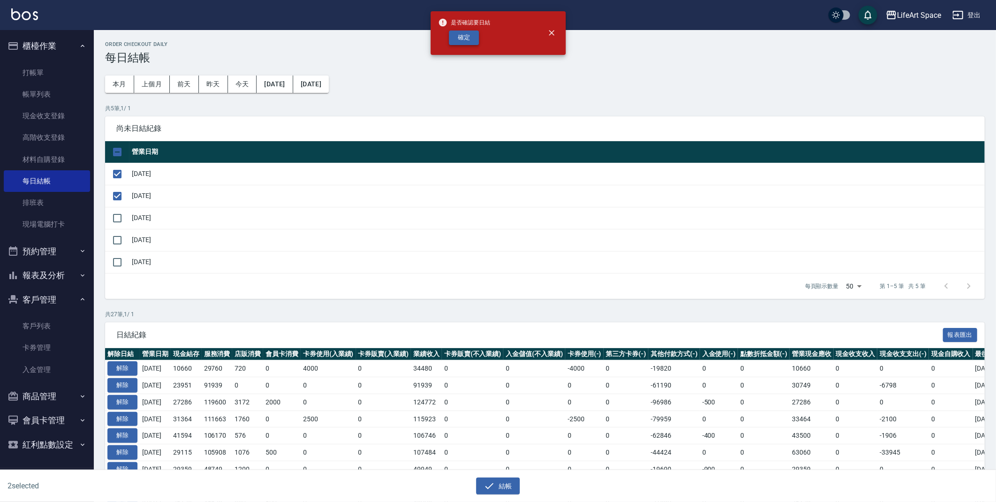
click at [463, 34] on button "確定" at bounding box center [464, 37] width 30 height 15
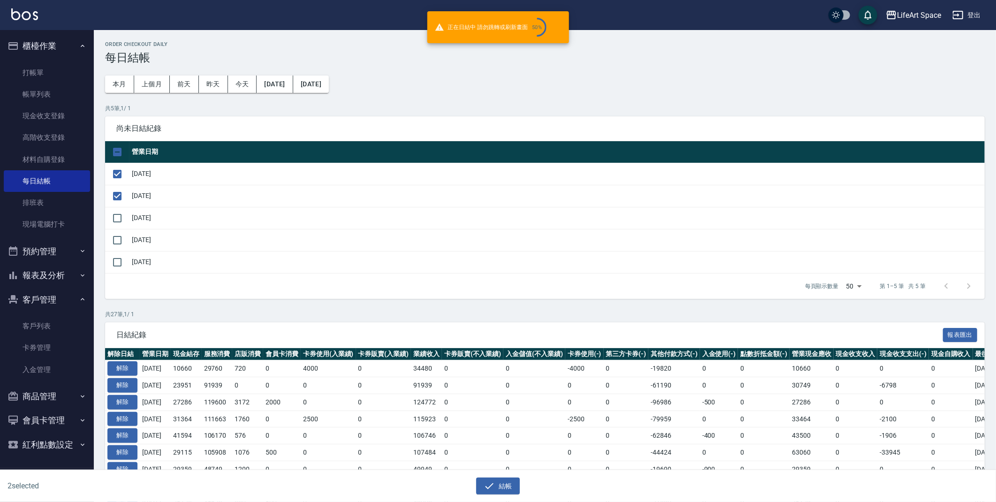
checkbox input "false"
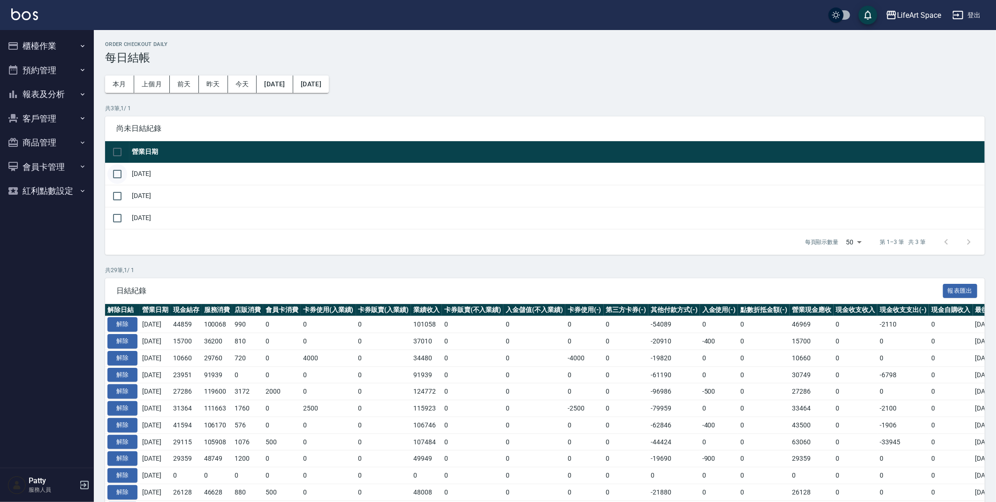
click at [123, 175] on input "checkbox" at bounding box center [117, 174] width 20 height 20
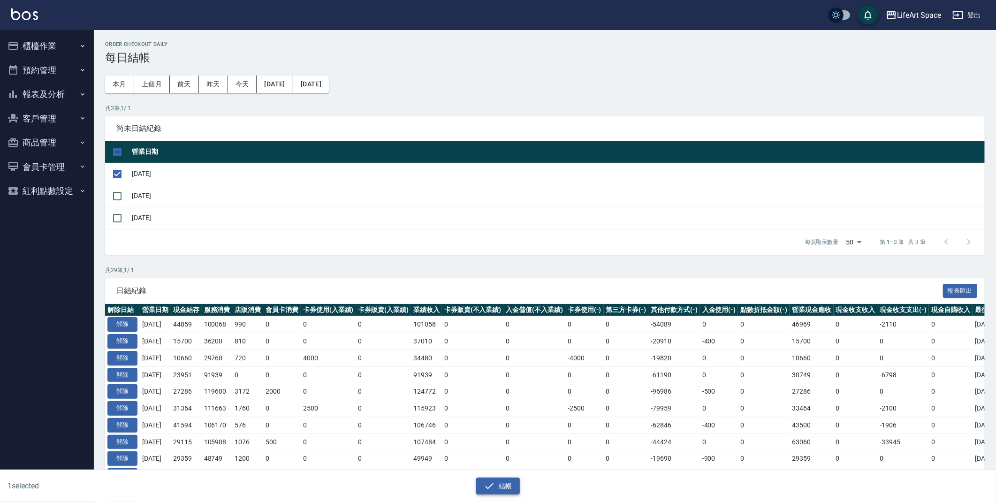
click at [490, 484] on icon "button" at bounding box center [488, 485] width 11 height 11
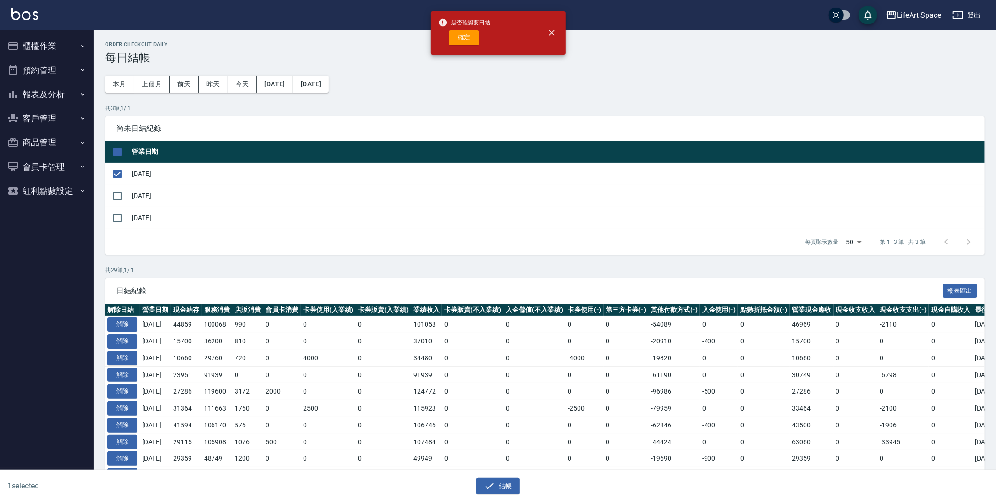
click at [469, 46] on div "是否確認要日結 確定" at bounding box center [464, 33] width 53 height 38
click at [462, 37] on button "確定" at bounding box center [464, 37] width 30 height 15
checkbox input "false"
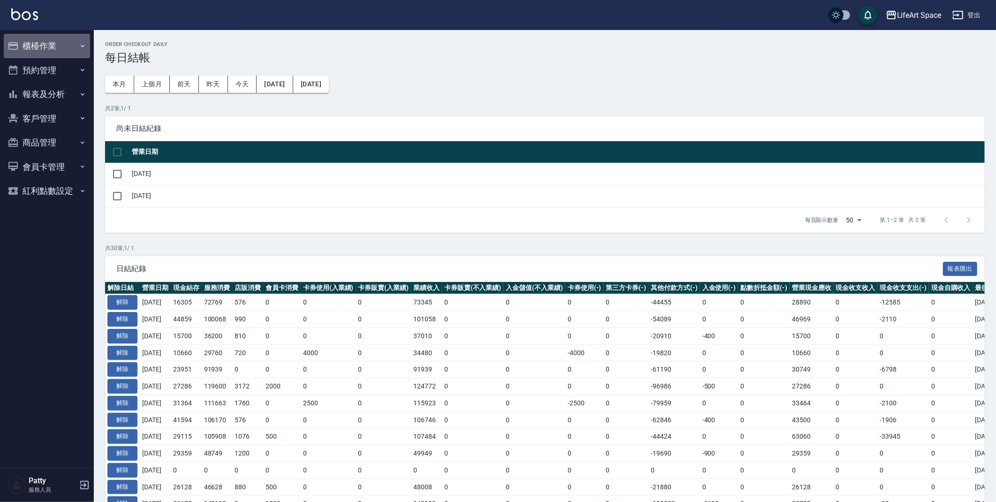
click at [69, 40] on button "櫃檯作業" at bounding box center [47, 46] width 86 height 24
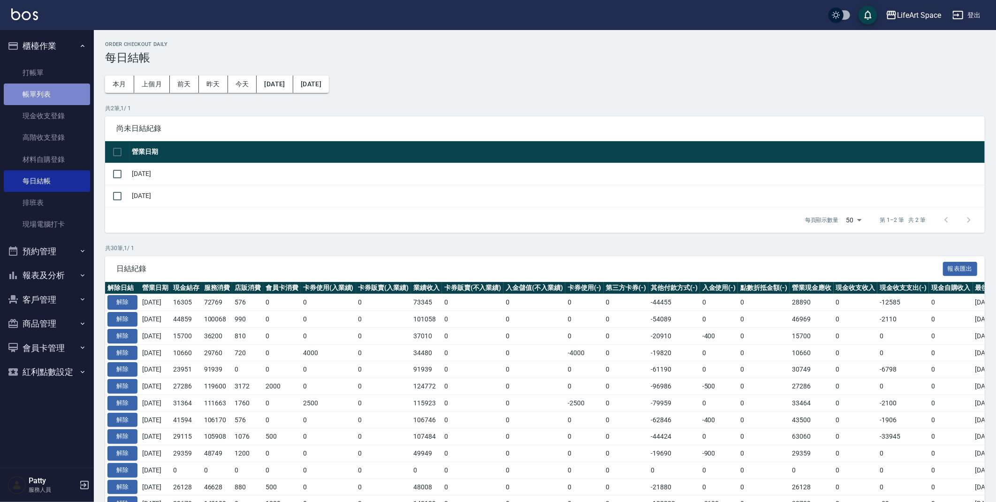
click at [50, 93] on link "帳單列表" at bounding box center [47, 94] width 86 height 22
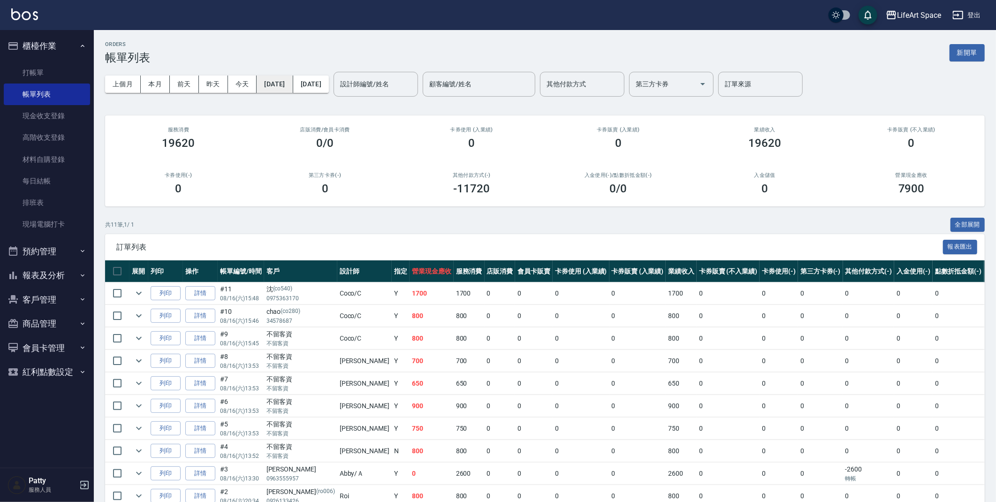
click at [280, 90] on button "[DATE]" at bounding box center [275, 84] width 36 height 17
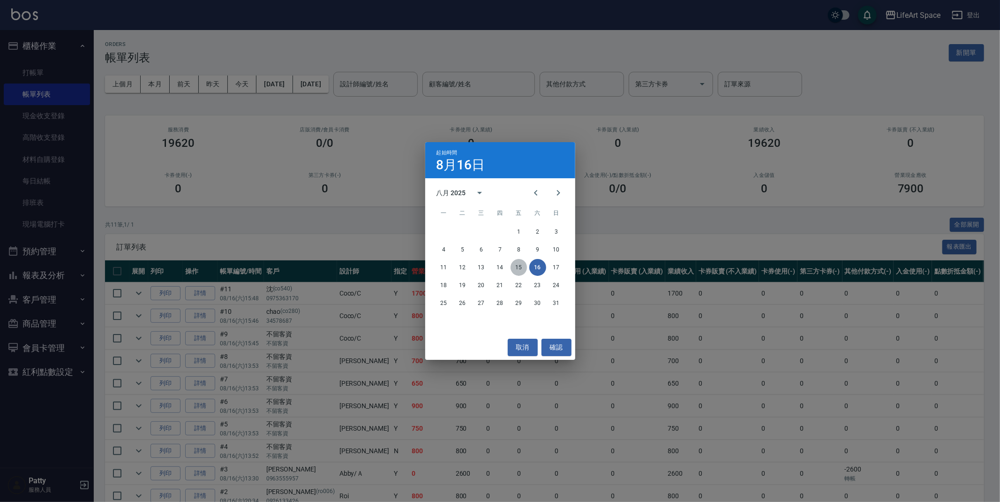
click at [524, 270] on button "15" at bounding box center [519, 267] width 17 height 17
click at [511, 270] on button "15" at bounding box center [519, 267] width 17 height 17
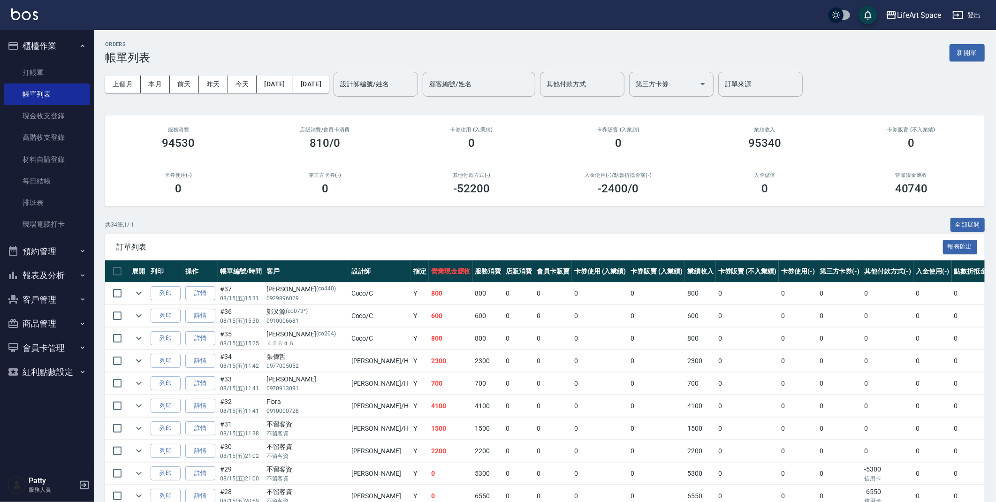
click at [974, 51] on button "新開單" at bounding box center [966, 52] width 35 height 17
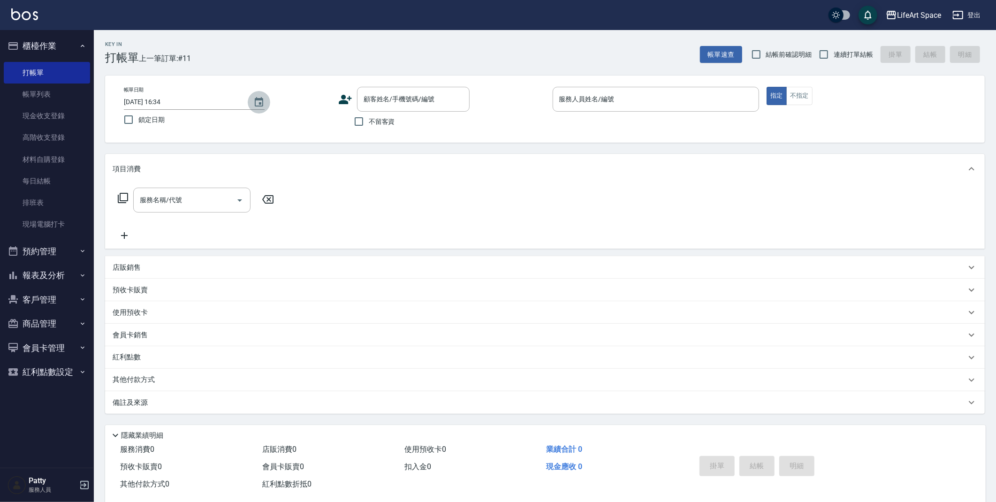
click at [258, 97] on icon "Choose date, selected date is 2025-08-16" at bounding box center [258, 102] width 11 height 11
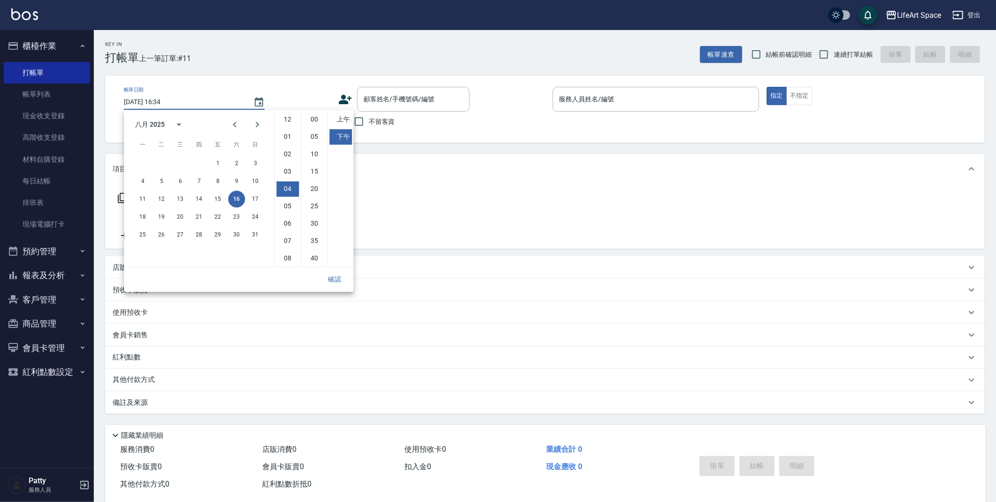
scroll to position [52, 0]
click at [213, 199] on button "15" at bounding box center [217, 198] width 17 height 17
type input "2025/08/15 16:34"
click at [331, 275] on button "確認" at bounding box center [334, 279] width 30 height 17
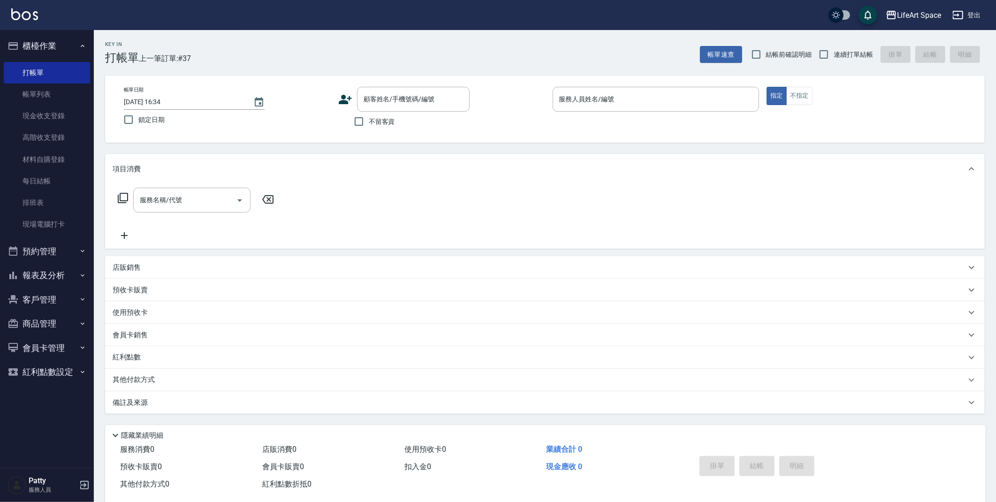
drag, startPoint x: 366, startPoint y: 121, endPoint x: 385, endPoint y: 120, distance: 18.3
click at [366, 121] on input "不留客資" at bounding box center [359, 122] width 20 height 20
checkbox input "true"
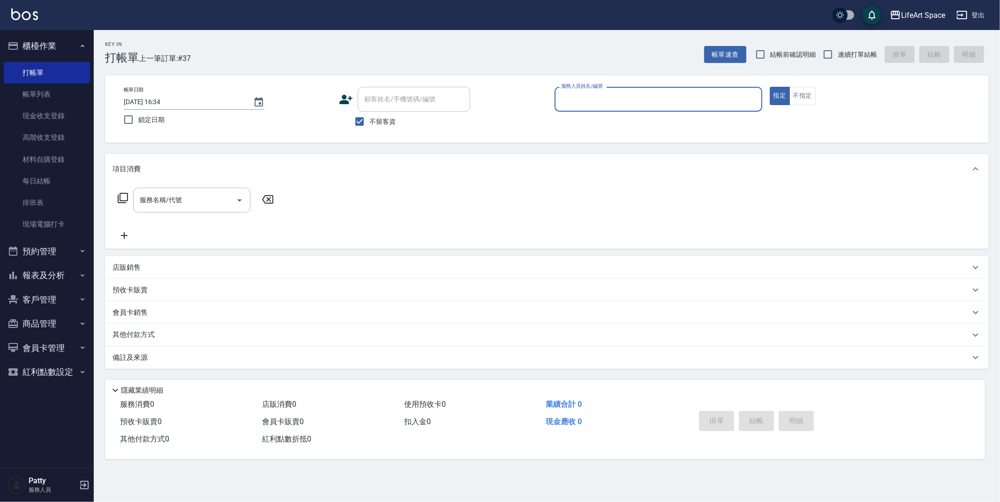
click at [604, 106] on input "服務人員姓名/編號" at bounding box center [658, 99] width 199 height 16
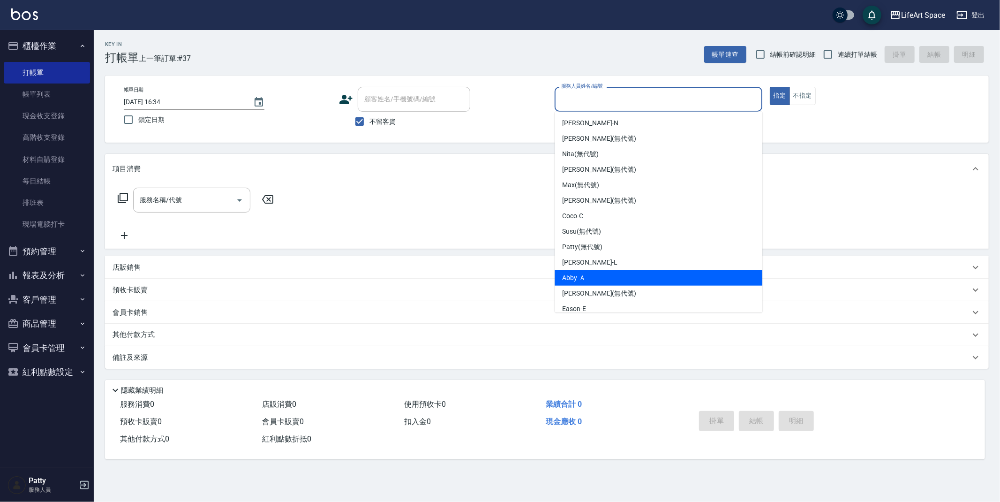
click at [596, 278] on div "Abby -Ａ" at bounding box center [659, 277] width 208 height 15
type input "Abby-Ａ"
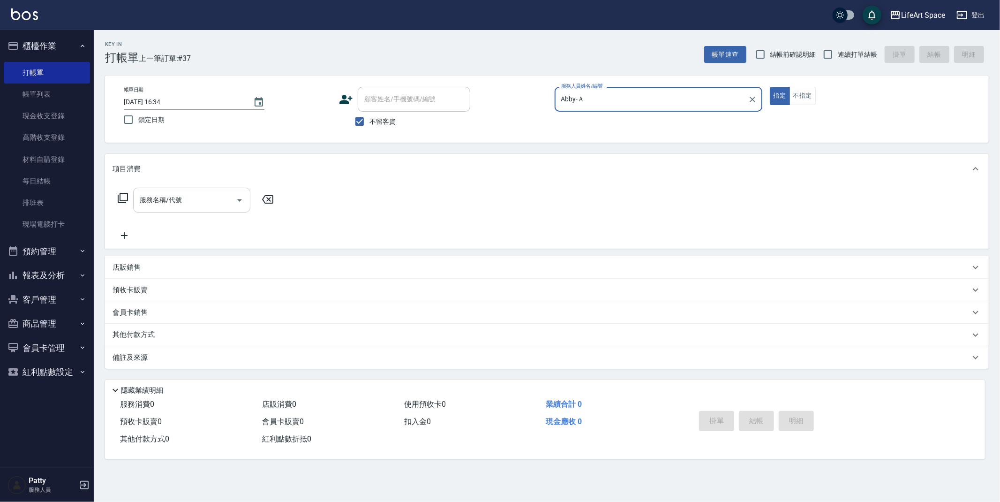
click at [229, 201] on input "服務名稱/代號" at bounding box center [184, 200] width 95 height 16
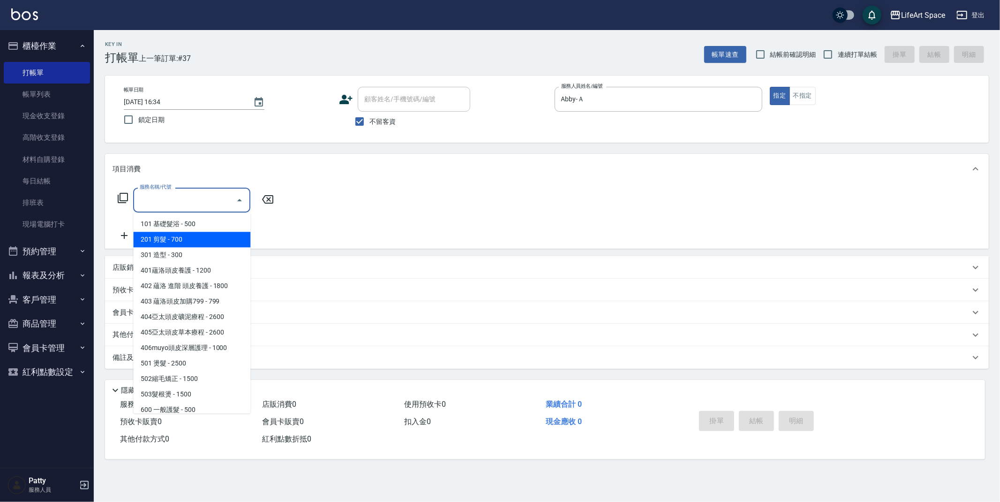
click at [176, 232] on span "201 剪髮 - 700" at bounding box center [191, 239] width 117 height 15
type input "201 剪髮(201)"
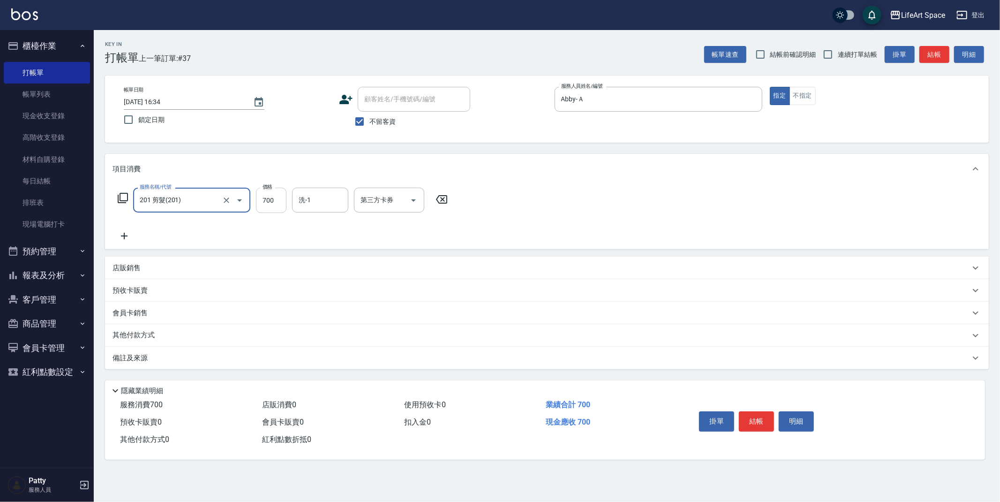
click at [271, 202] on input "700" at bounding box center [271, 200] width 30 height 25
type input "800"
click at [132, 359] on p "備註及來源" at bounding box center [130, 358] width 35 height 10
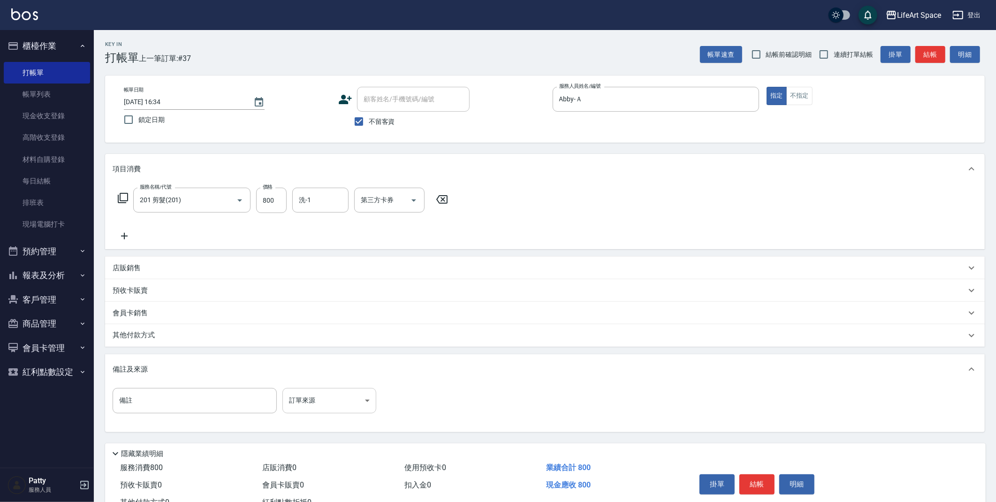
click at [284, 402] on body "LifeArt Space 登出 櫃檯作業 打帳單 帳單列表 現金收支登錄 高階收支登錄 材料自購登錄 每日結帳 排班表 現場電腦打卡 預約管理 預約管理 單…" at bounding box center [498, 267] width 996 height 534
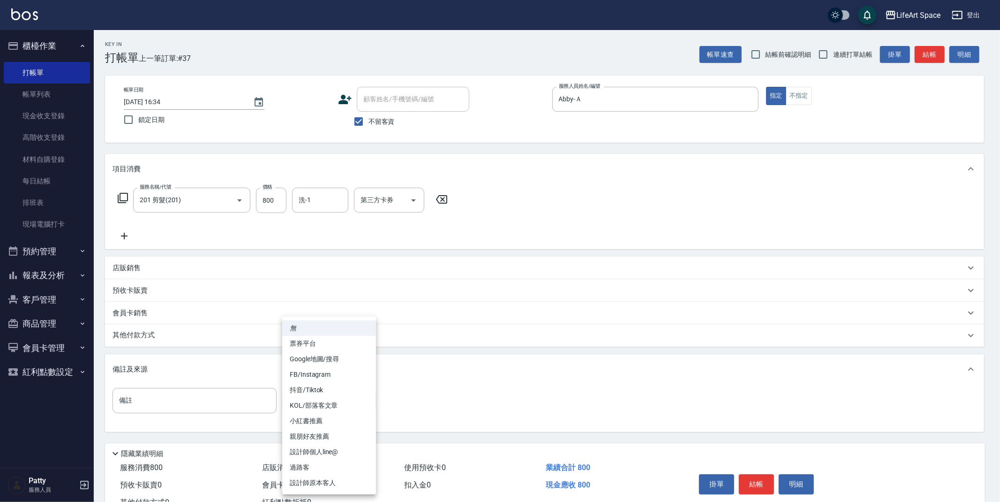
click at [324, 486] on li "設計師原本客人" at bounding box center [329, 482] width 94 height 15
type input "設計師原本客人"
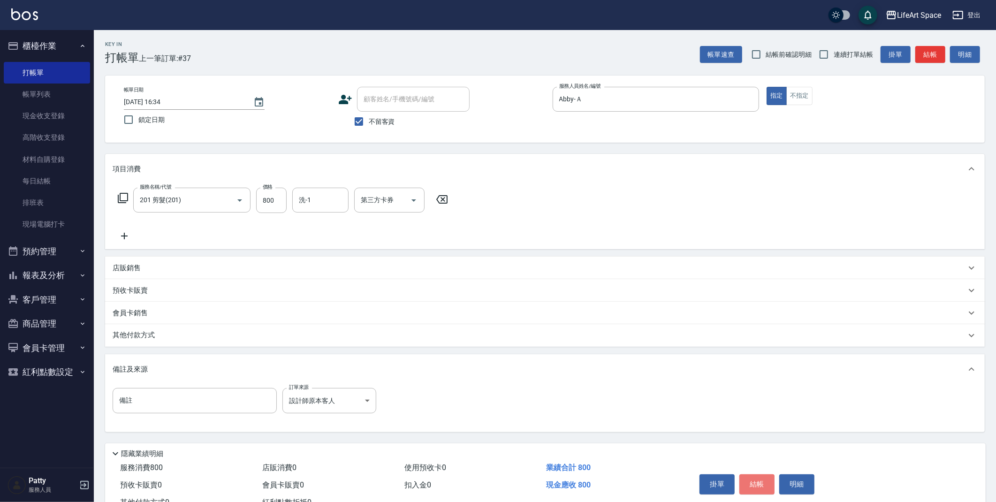
click at [758, 488] on button "結帳" at bounding box center [756, 484] width 35 height 20
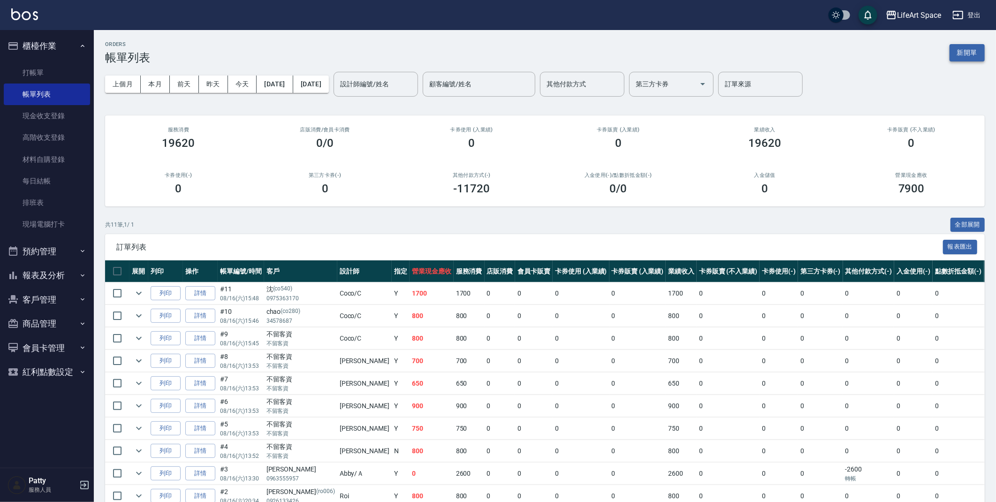
click at [960, 55] on button "新開單" at bounding box center [966, 52] width 35 height 17
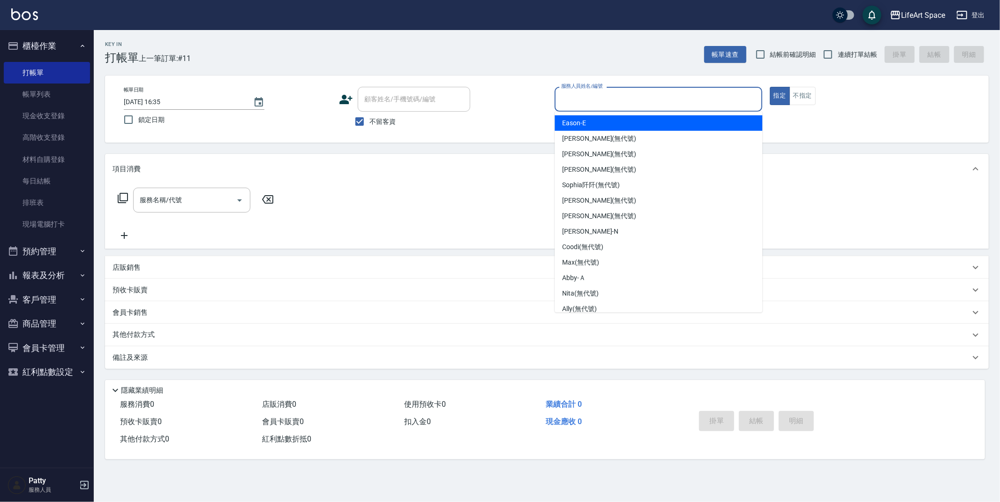
click at [679, 102] on input "服務人員姓名/編號" at bounding box center [658, 99] width 199 height 16
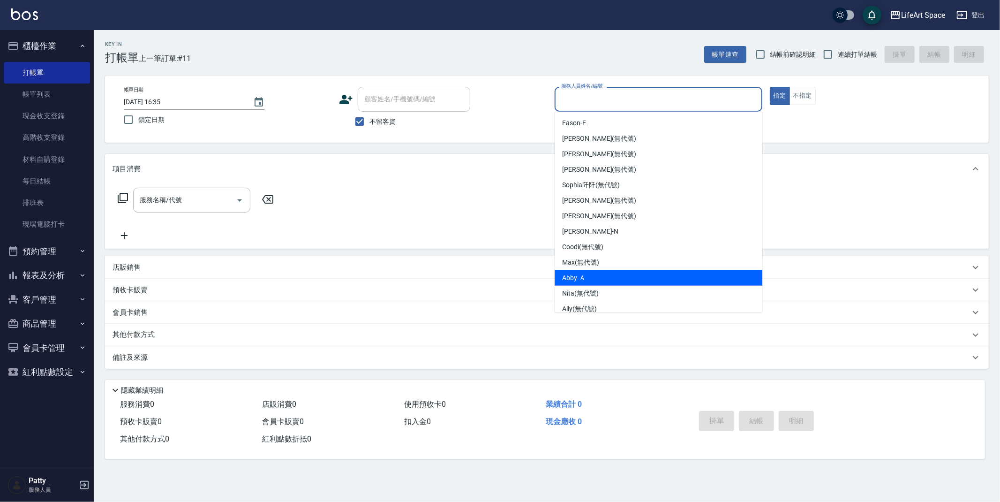
click at [561, 280] on div "Abby -Ａ" at bounding box center [659, 277] width 208 height 15
type input "Abby-Ａ"
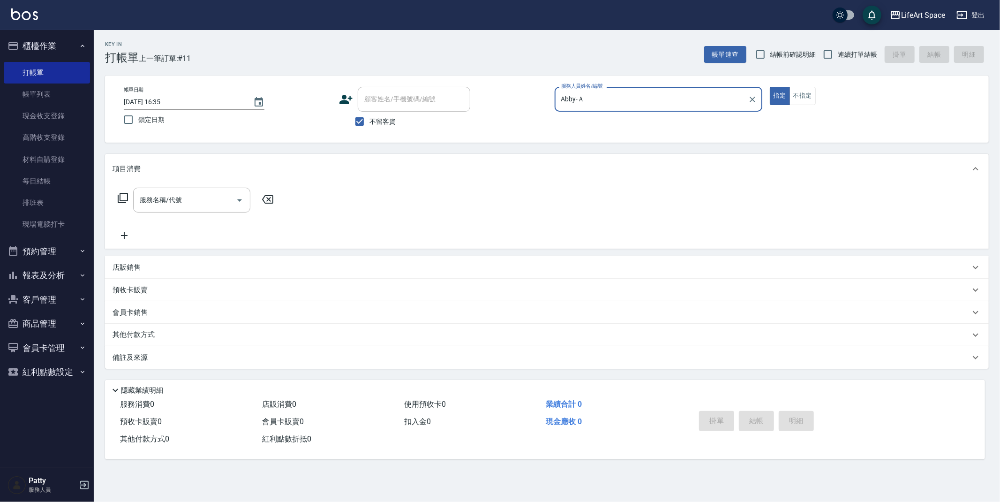
click at [365, 122] on input "不留客資" at bounding box center [360, 122] width 20 height 20
checkbox input "false"
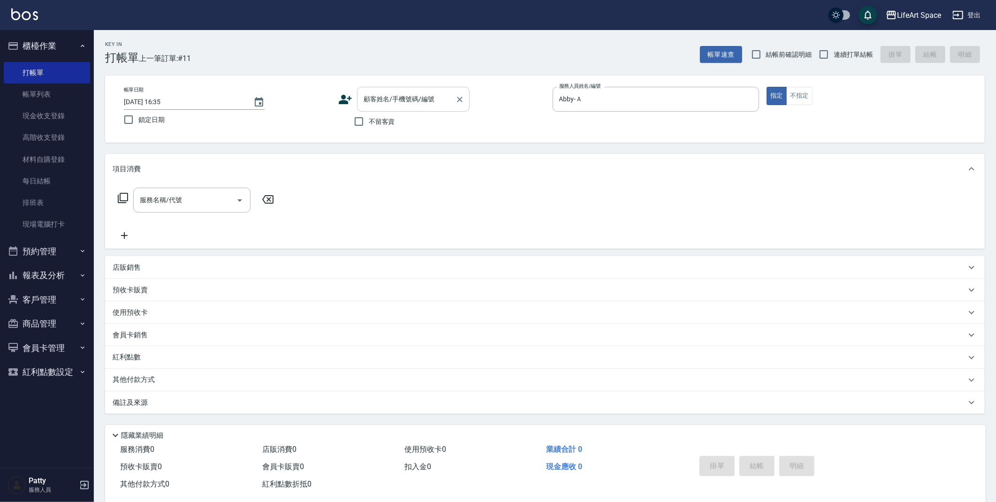
click at [400, 98] on input "顧客姓名/手機號碼/編號" at bounding box center [406, 99] width 90 height 16
type input "2"
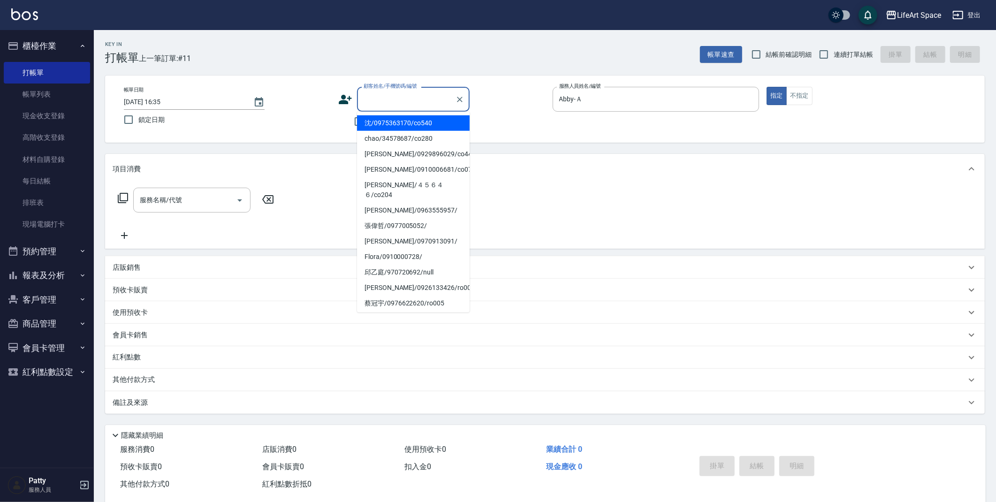
type input "ㄊ"
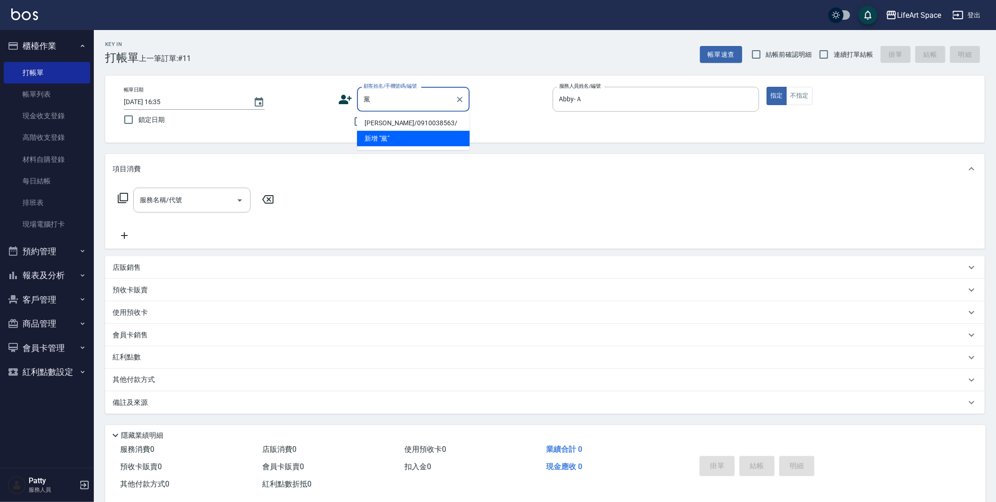
click at [391, 121] on li "黨奕安/0910038563/" at bounding box center [413, 122] width 113 height 15
type input "黨奕安/0910038563/"
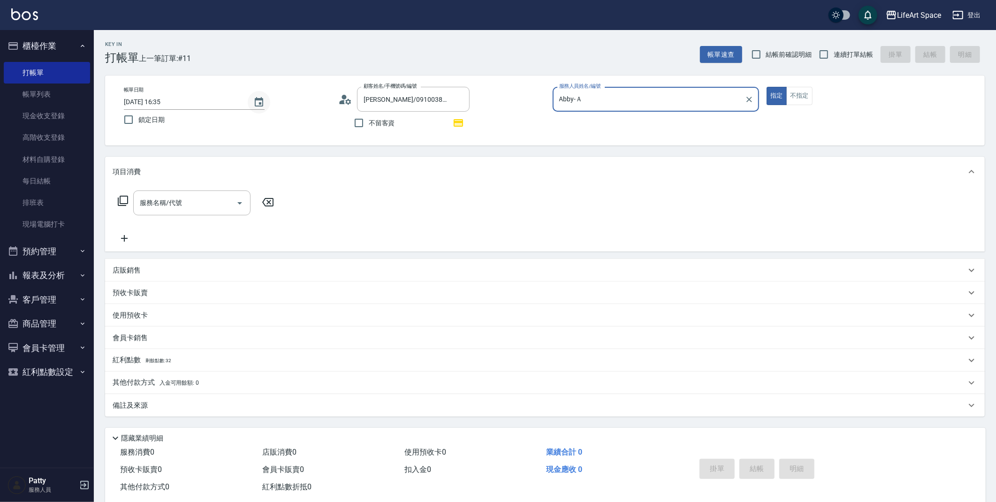
click at [264, 101] on icon "Choose date, selected date is 2025-08-16" at bounding box center [258, 102] width 11 height 11
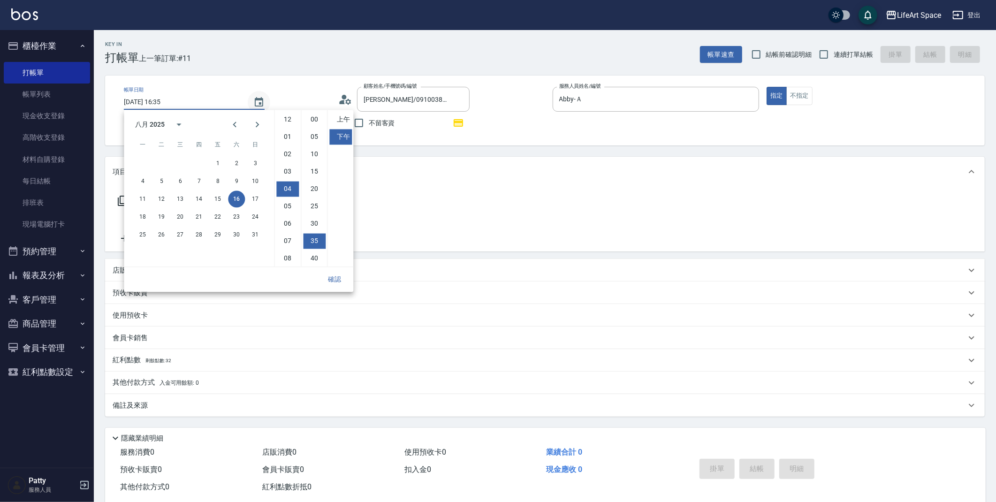
scroll to position [52, 0]
click at [217, 204] on button "15" at bounding box center [217, 198] width 17 height 17
type input "2025/08/15 16:35"
click at [338, 277] on button "確認" at bounding box center [334, 279] width 30 height 17
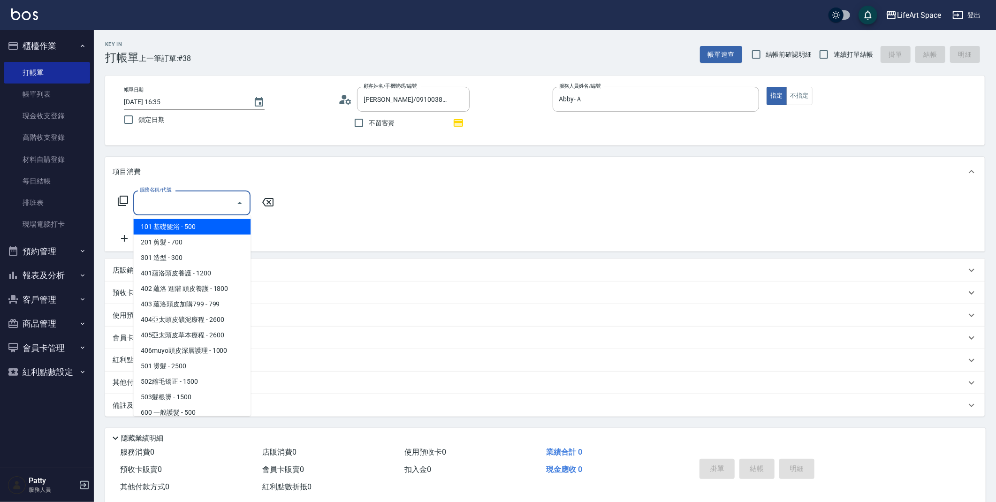
click at [208, 198] on input "服務名稱/代號" at bounding box center [184, 203] width 95 height 16
click at [206, 245] on span "201 剪髮 - 700" at bounding box center [191, 241] width 117 height 15
type input "201 剪髮(201)"
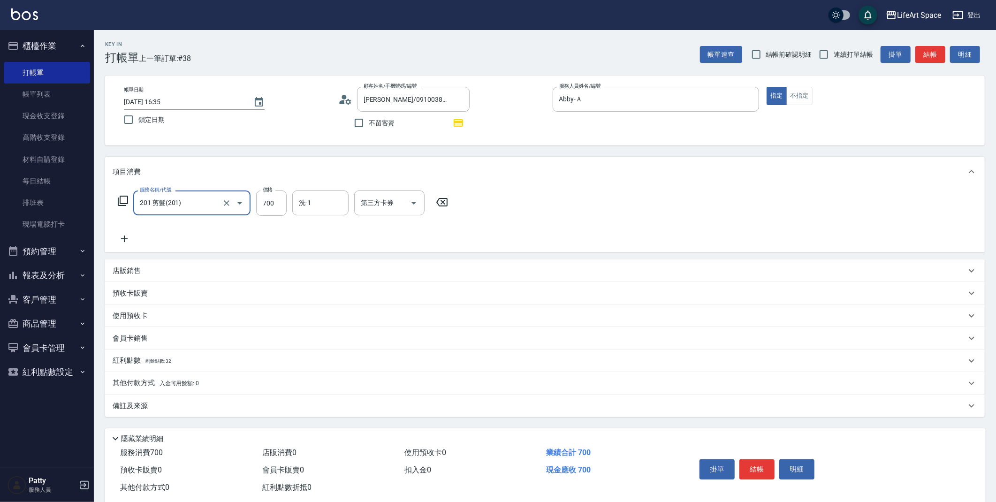
click at [126, 235] on icon at bounding box center [124, 238] width 23 height 11
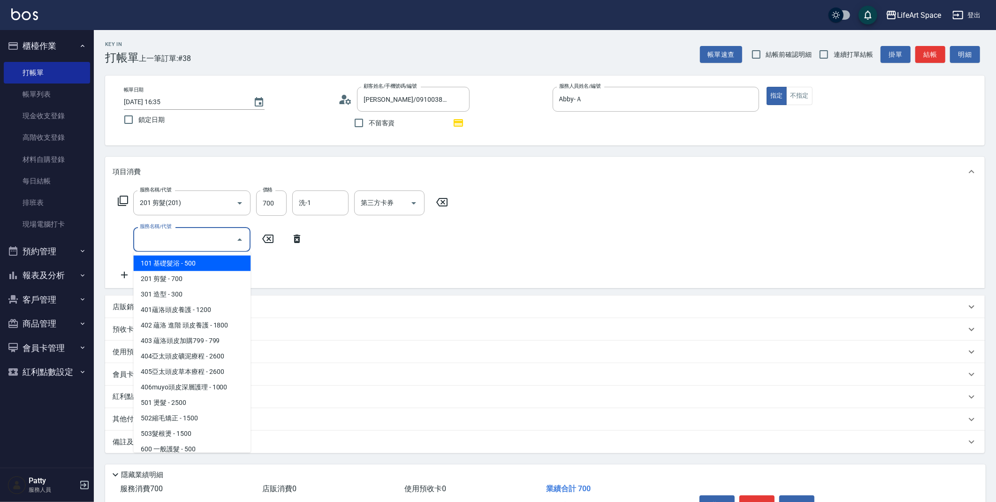
click at [173, 236] on input "服務名稱/代號" at bounding box center [184, 239] width 95 height 16
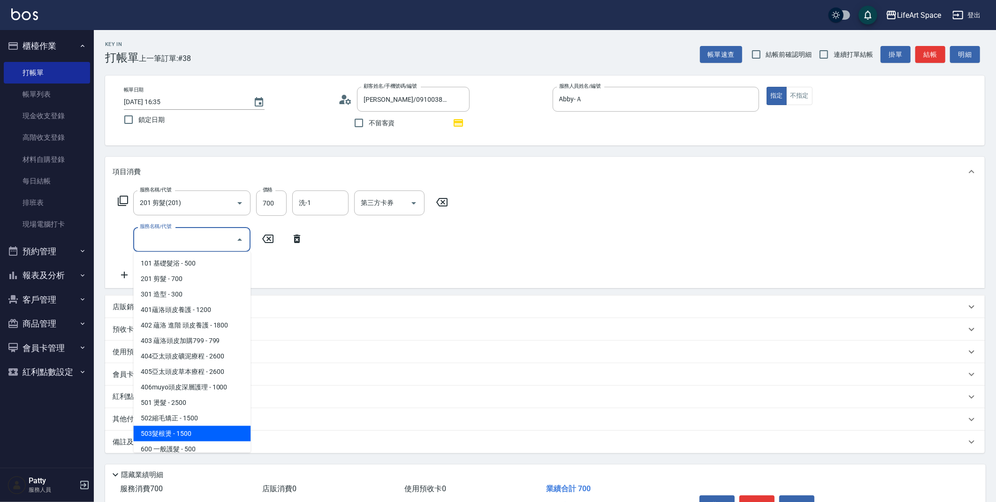
drag, startPoint x: 182, startPoint y: 434, endPoint x: 196, endPoint y: 397, distance: 39.6
click at [182, 434] on span "503髮根燙 - 1500" at bounding box center [191, 433] width 117 height 15
type input "503髮根燙(503)"
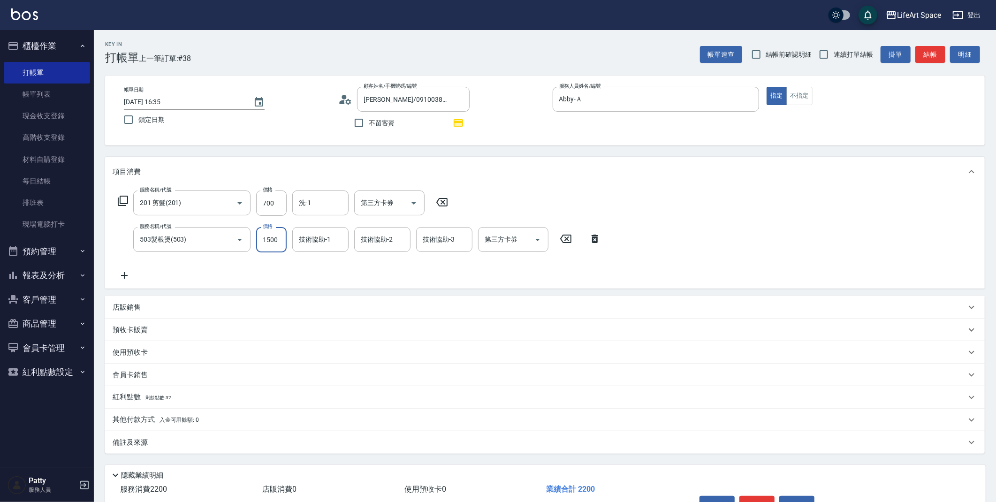
click at [280, 245] on input "1500" at bounding box center [271, 239] width 30 height 25
type input "2000"
click at [127, 278] on icon at bounding box center [124, 275] width 23 height 11
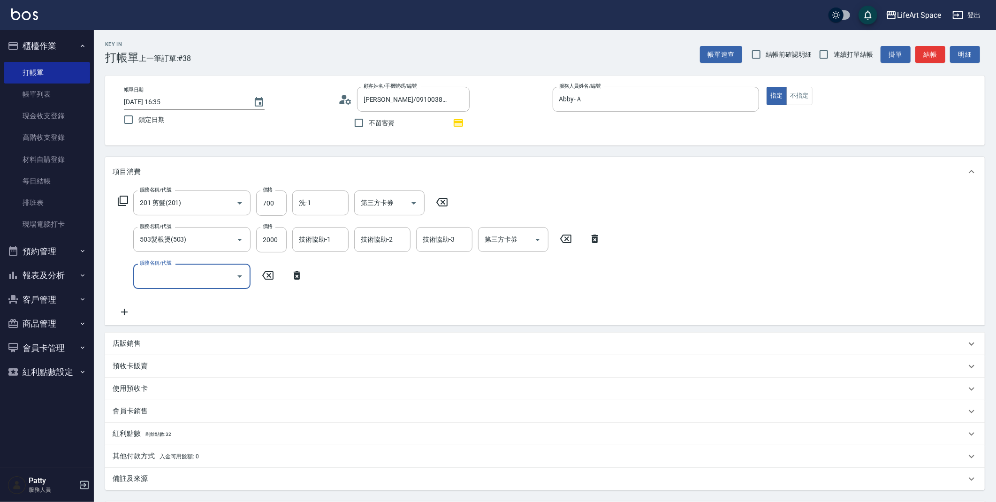
click at [179, 279] on input "服務名稱/代號" at bounding box center [184, 276] width 95 height 16
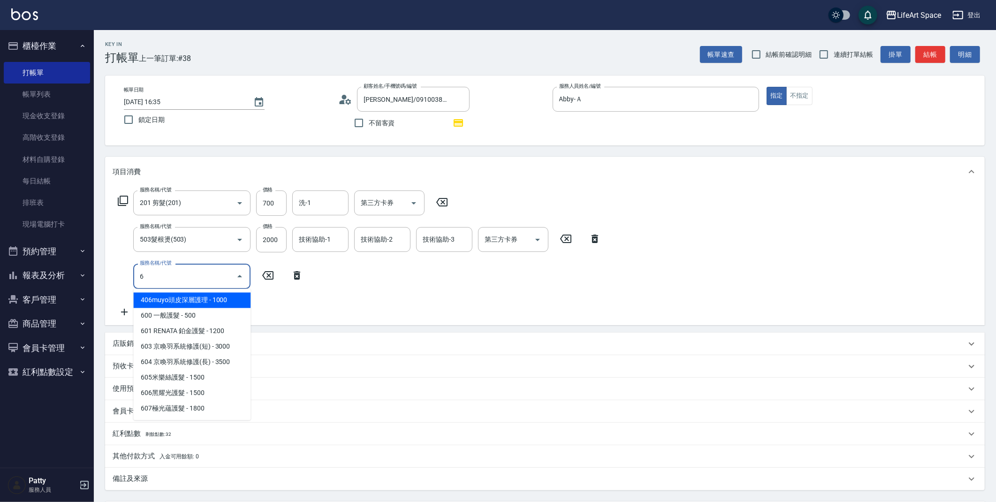
scroll to position [0, 0]
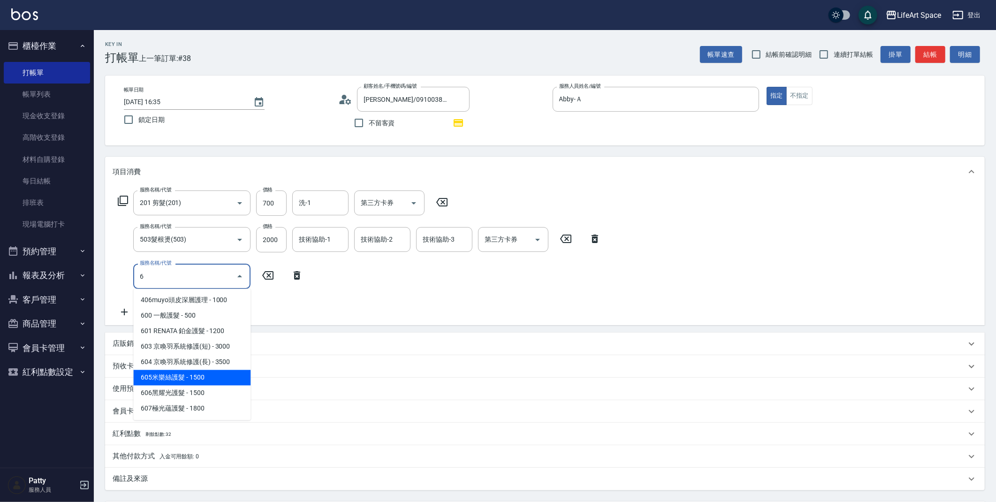
click at [212, 375] on span "605米樂絲護髮 - 1500" at bounding box center [191, 377] width 117 height 15
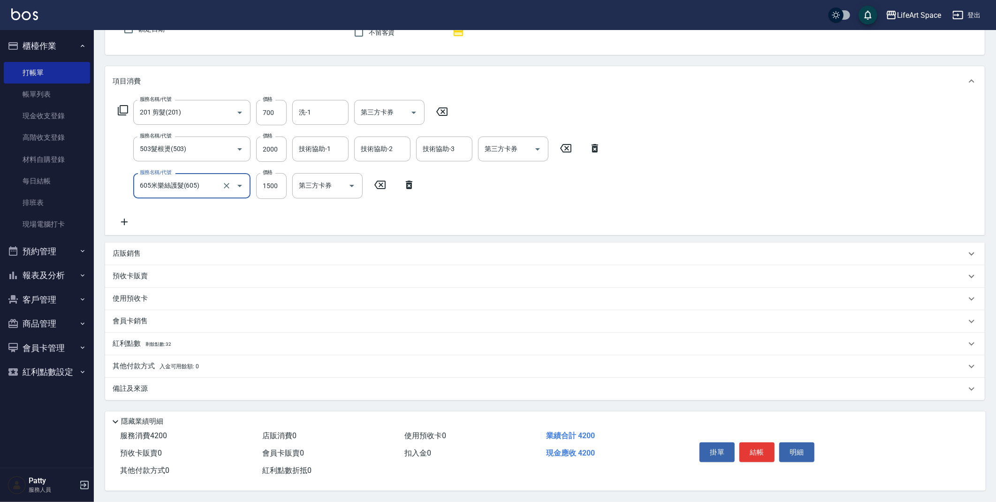
scroll to position [93, 0]
type input "605米樂絲護髮(605)"
click at [154, 362] on p "其他付款方式 入金可用餘額: 0" at bounding box center [156, 366] width 86 height 10
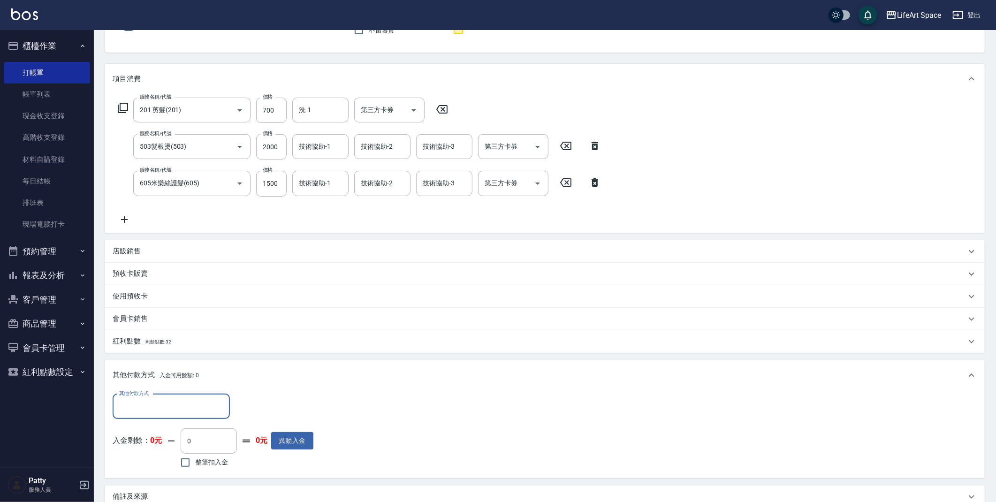
scroll to position [0, 0]
click at [185, 392] on div "其他付款方式 其他付款方式 入金剩餘： 0元 0 ​ 整筆扣入金 0元 異動入金" at bounding box center [544, 434] width 879 height 88
click at [184, 401] on input "其他付款方式" at bounding box center [171, 406] width 109 height 16
click at [180, 425] on span "轉帳" at bounding box center [171, 429] width 117 height 15
type input "轉帳"
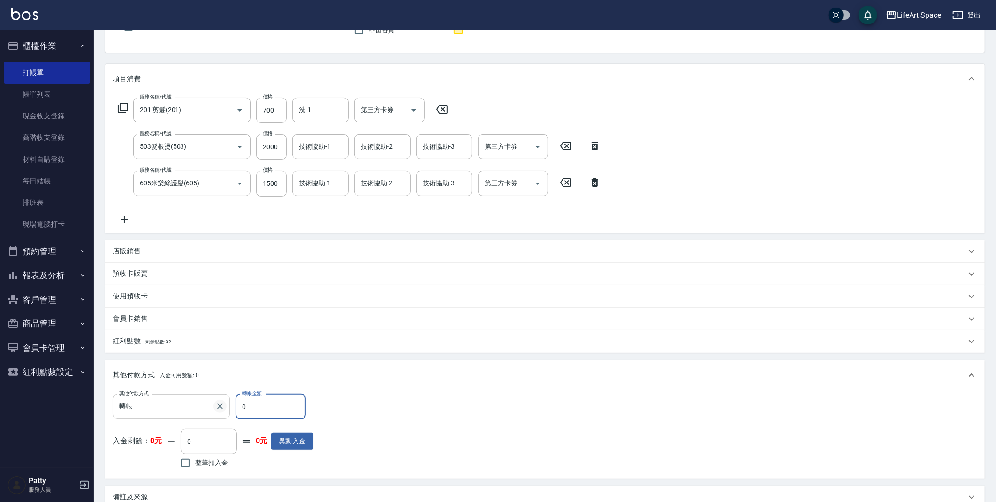
click at [219, 404] on icon "Clear" at bounding box center [220, 406] width 6 height 6
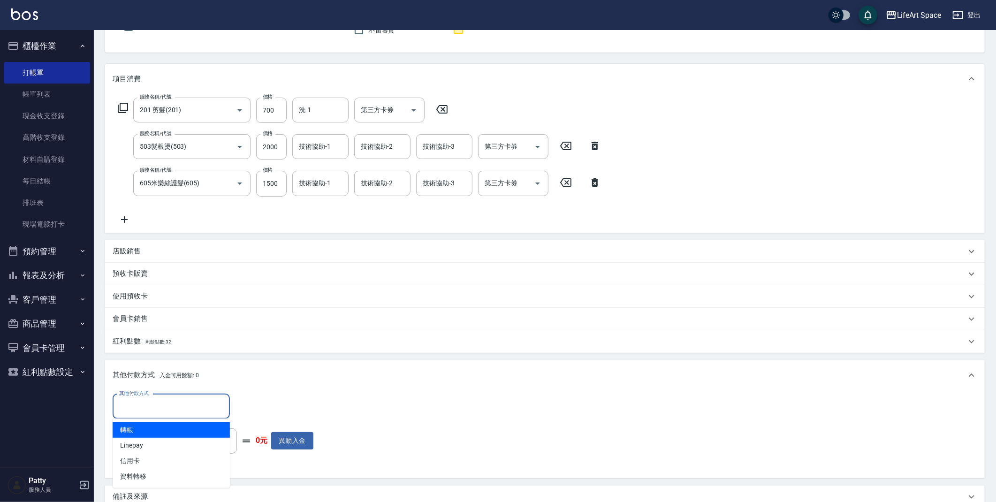
drag, startPoint x: 185, startPoint y: 405, endPoint x: 180, endPoint y: 409, distance: 6.3
click at [184, 406] on input "其他付款方式" at bounding box center [171, 406] width 109 height 16
click at [175, 444] on span "Linepay" at bounding box center [171, 445] width 117 height 15
type input "Linepay"
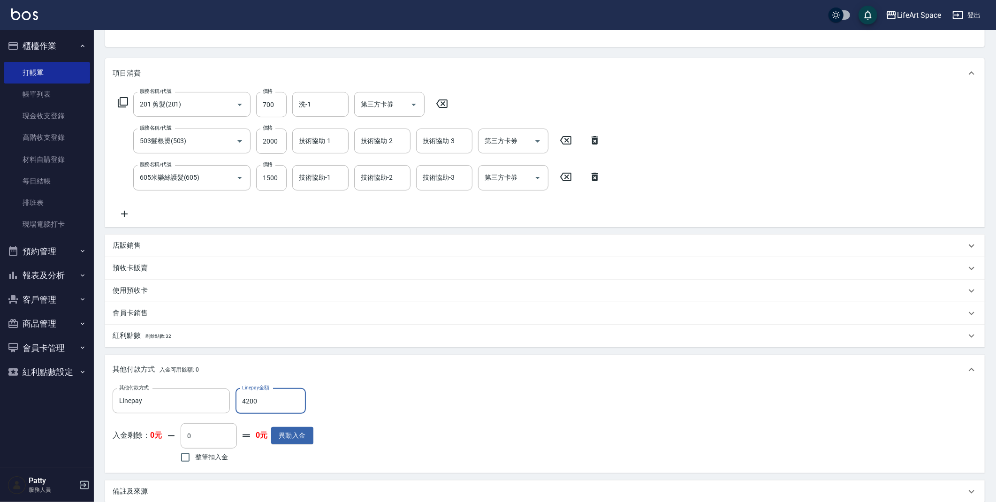
scroll to position [153, 0]
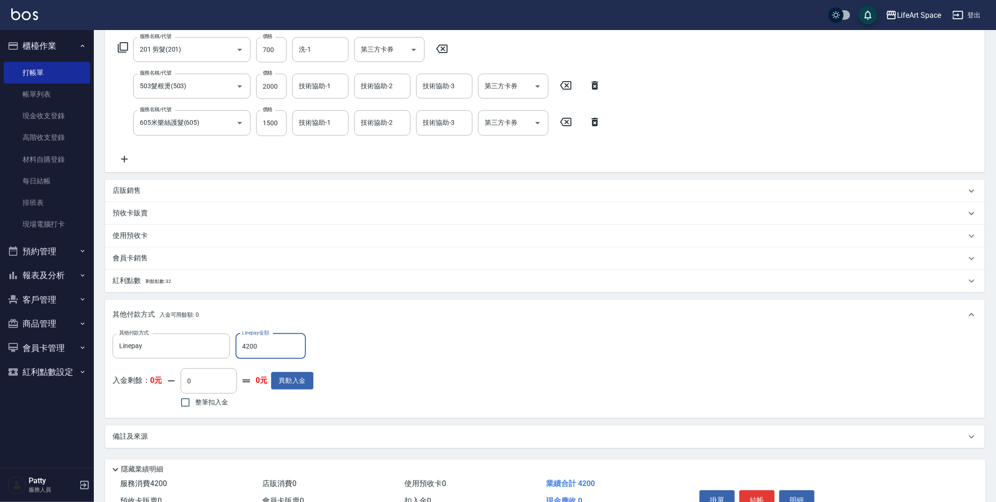
type input "4200"
click at [196, 439] on div "備註及來源" at bounding box center [539, 436] width 853 height 10
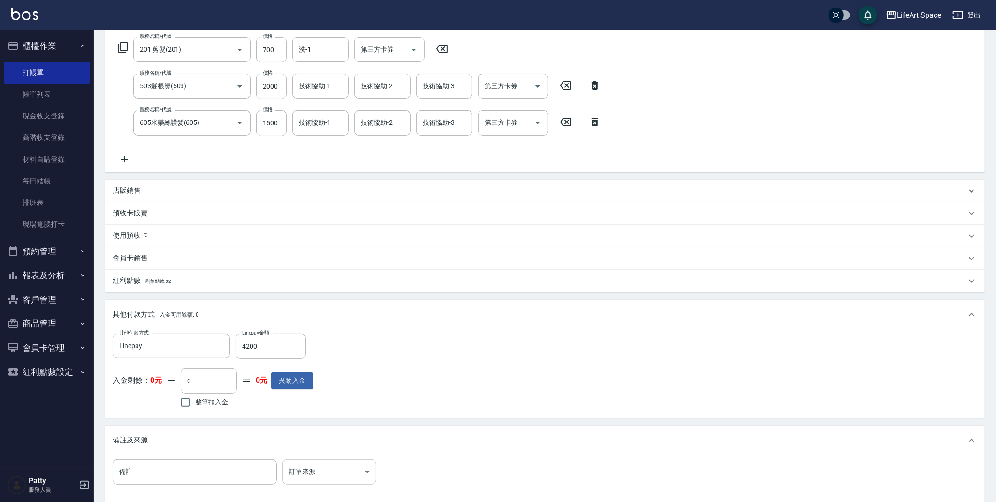
click at [307, 476] on body "LifeArt Space 登出 櫃檯作業 打帳單 帳單列表 現金收支登錄 高階收支登錄 材料自購登錄 每日結帳 排班表 現場電腦打卡 預約管理 預約管理 單…" at bounding box center [498, 226] width 996 height 758
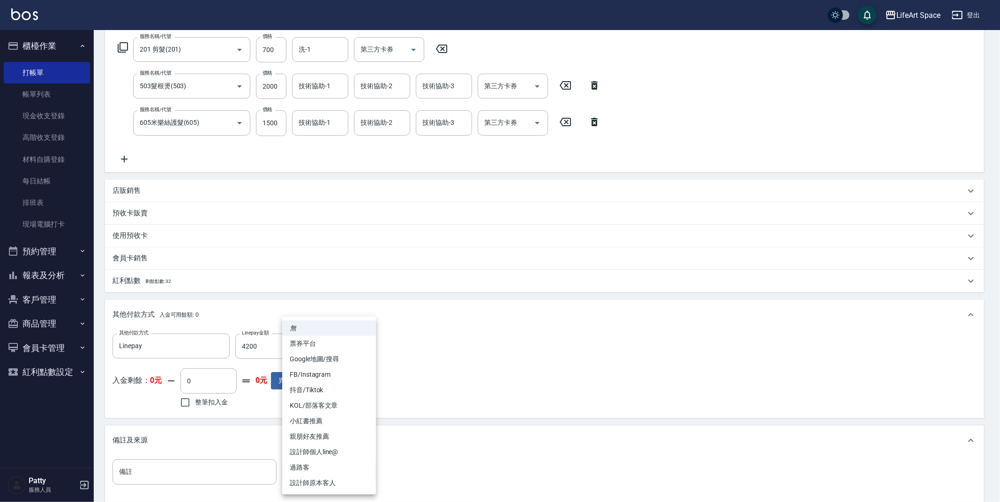
drag, startPoint x: 328, startPoint y: 483, endPoint x: 423, endPoint y: 409, distance: 120.0
click at [328, 483] on li "設計師原本客人" at bounding box center [329, 482] width 94 height 15
type input "設計師原本客人"
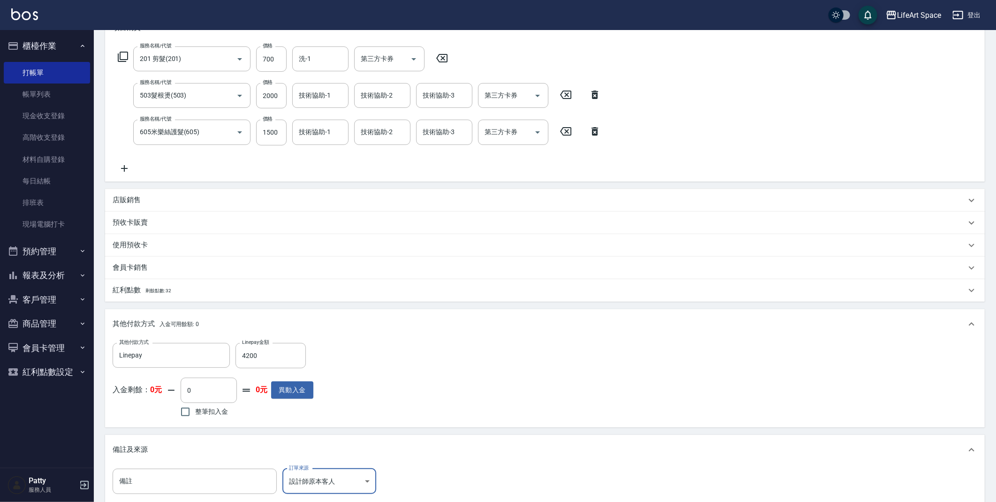
scroll to position [259, 0]
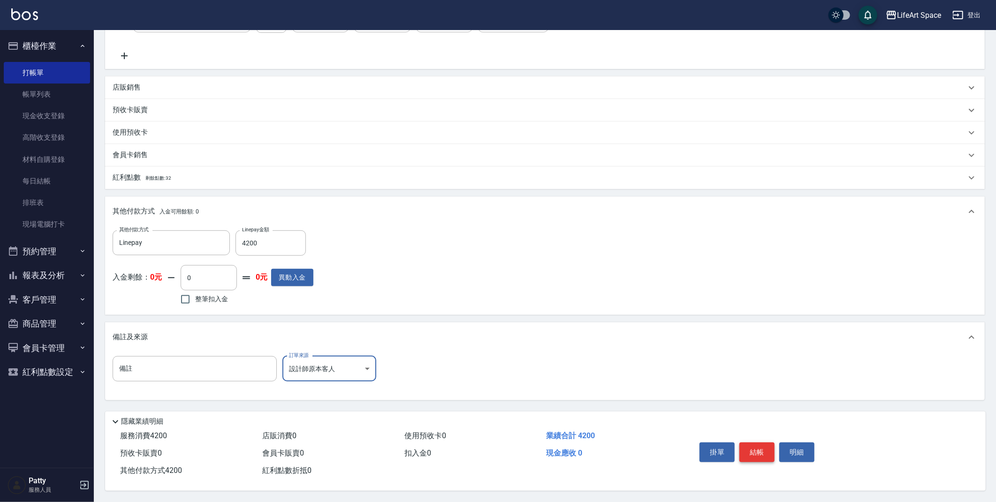
click at [748, 447] on button "結帳" at bounding box center [756, 452] width 35 height 20
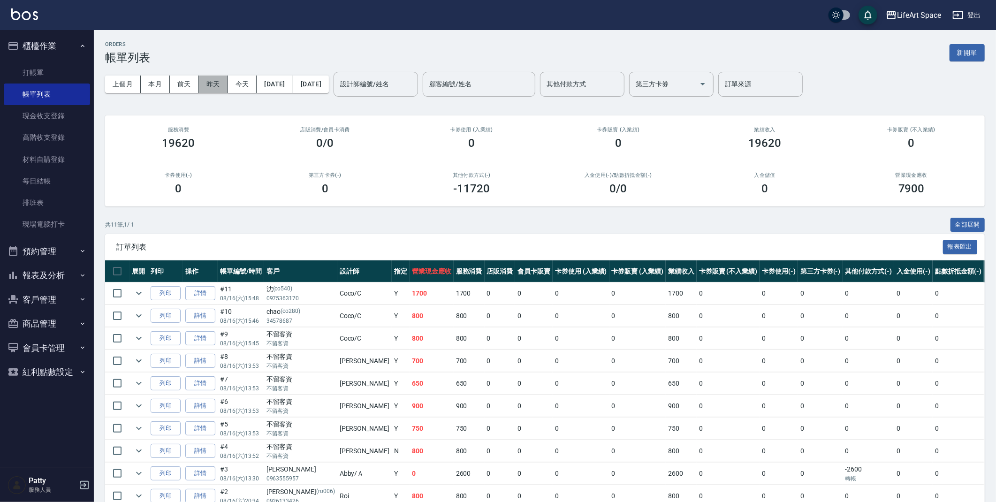
click at [218, 88] on button "昨天" at bounding box center [213, 84] width 29 height 17
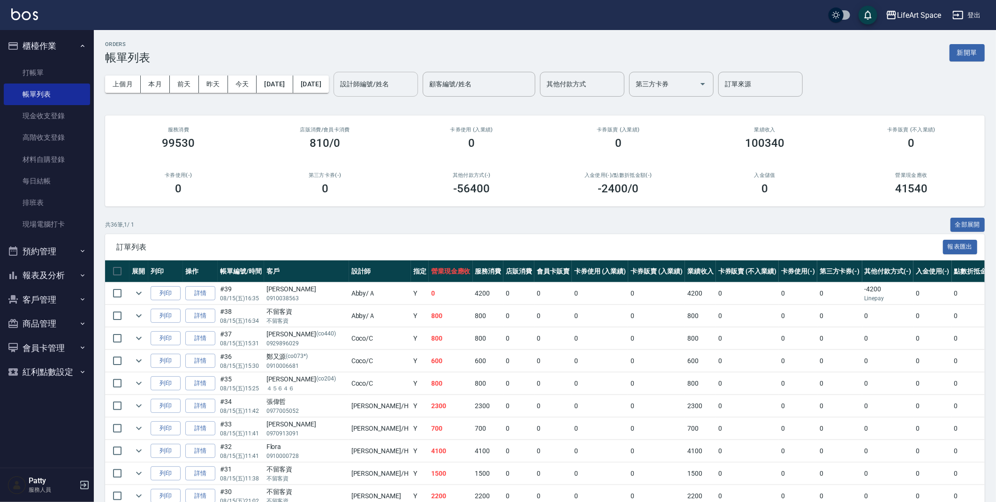
click at [401, 86] on input "設計師編號/姓名" at bounding box center [376, 84] width 76 height 16
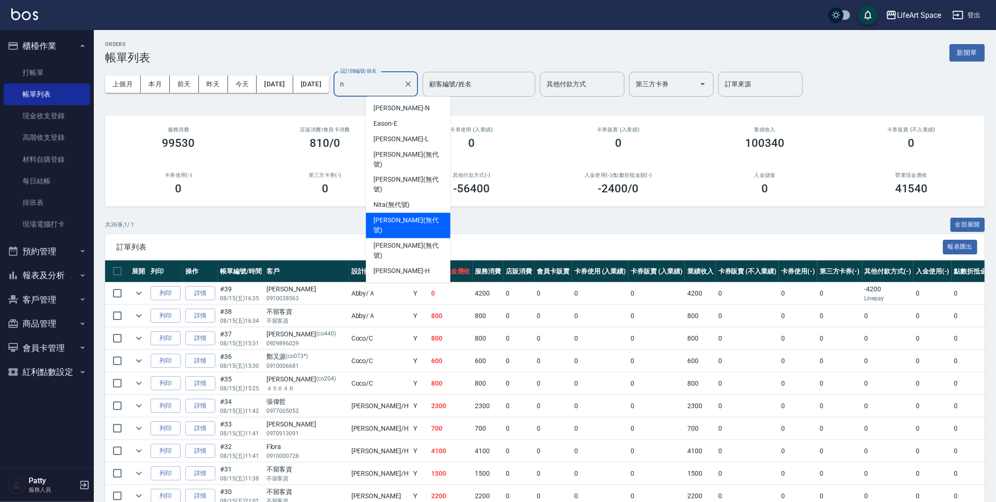
click at [435, 213] on div "Nicole (無代號)" at bounding box center [408, 225] width 84 height 25
type input "Nicole(無代號)"
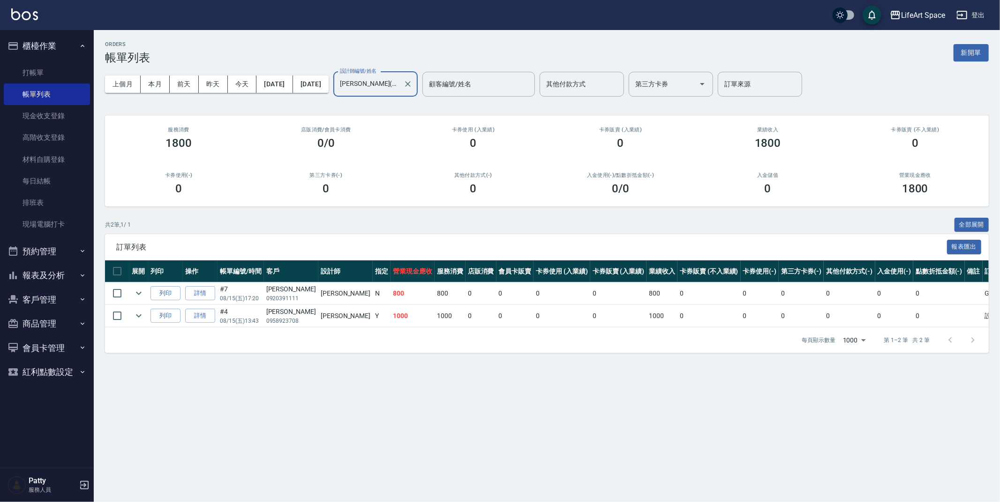
click at [413, 83] on icon "Clear" at bounding box center [407, 83] width 9 height 9
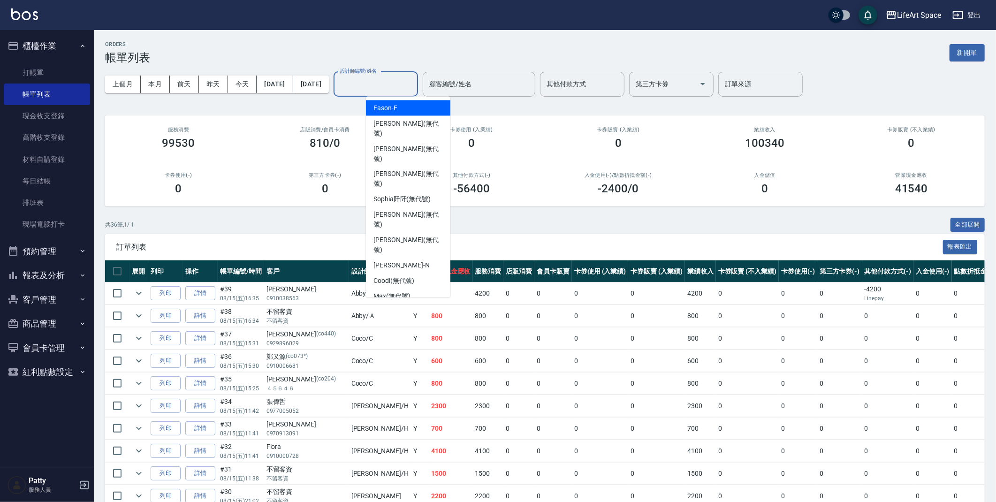
click at [402, 90] on input "設計師編號/姓名" at bounding box center [376, 84] width 76 height 16
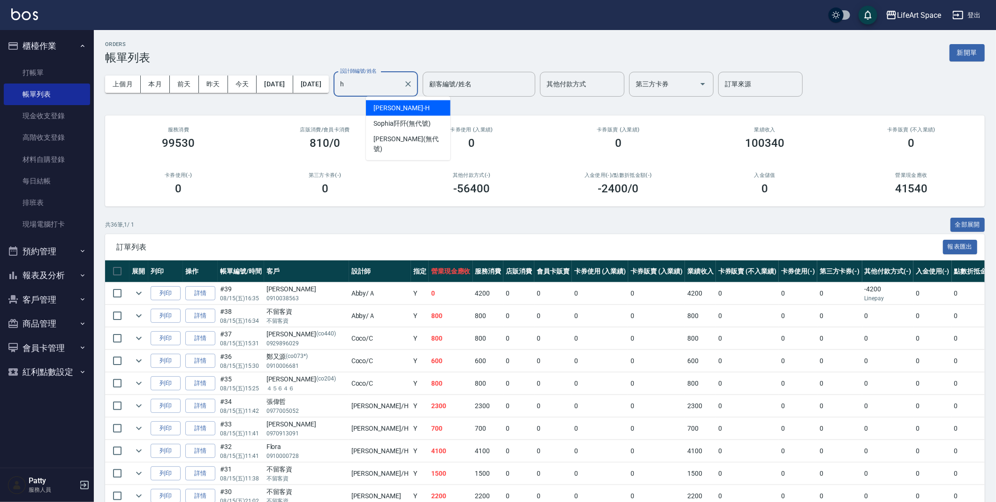
click at [424, 101] on div "Hannah -H" at bounding box center [408, 107] width 84 height 15
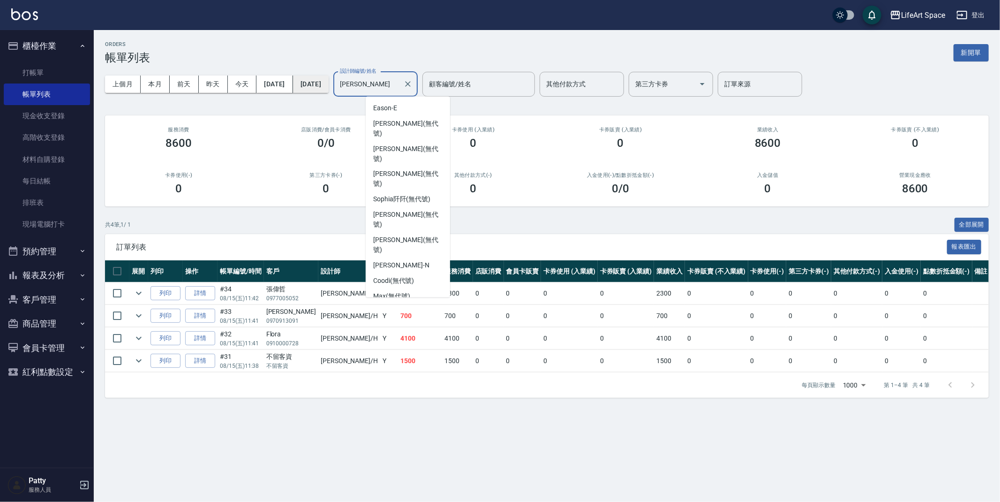
scroll to position [96, 0]
drag, startPoint x: 410, startPoint y: 85, endPoint x: 347, endPoint y: 76, distance: 63.9
click at [347, 76] on div "上個月 本月 前天 昨天 今天 2025/08/15 2025/08/15 設計師編號/姓名 Hannah-H 設計師編號/姓名 顧客編號/姓名 顧客編號/姓…" at bounding box center [547, 84] width 884 height 40
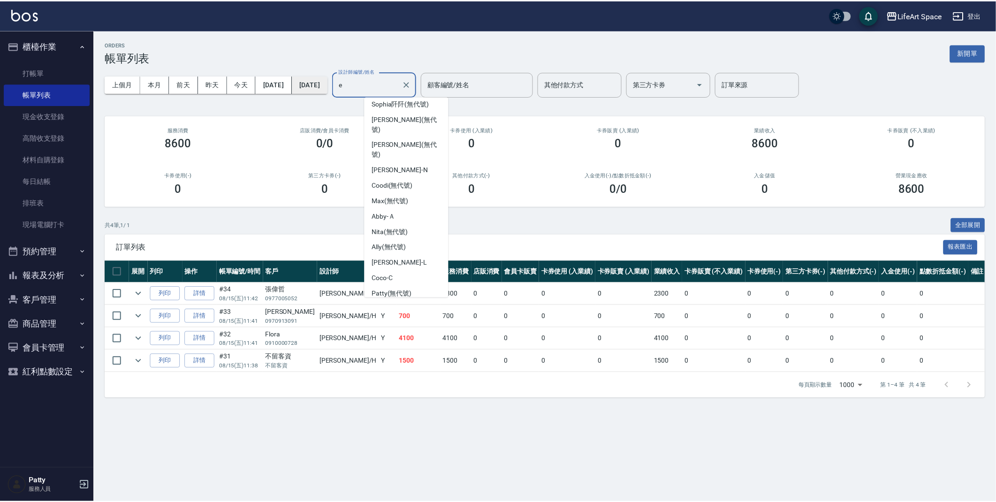
scroll to position [0, 0]
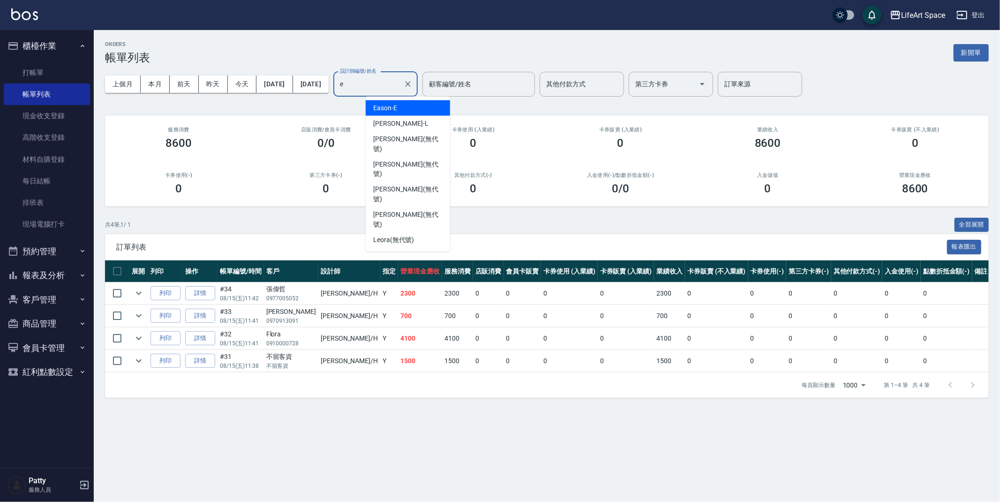
click at [402, 103] on div "Eason -E" at bounding box center [408, 107] width 84 height 15
type input "Eason-E"
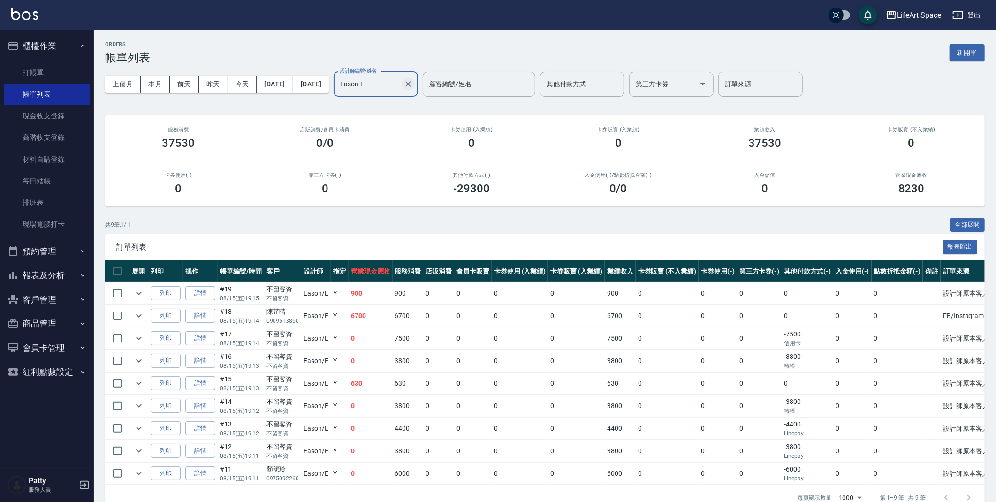
click at [411, 84] on icon "Clear" at bounding box center [408, 84] width 6 height 6
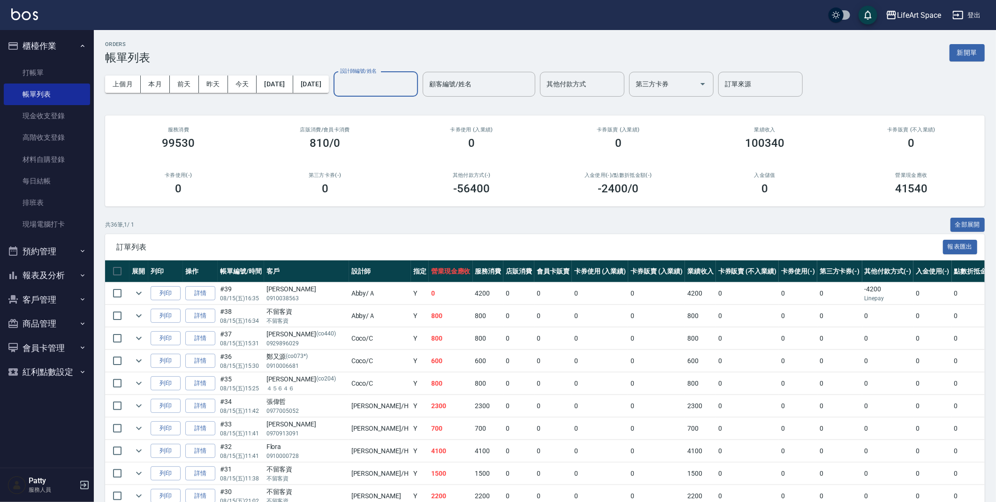
click at [414, 79] on input "設計師編號/姓名" at bounding box center [376, 84] width 76 height 16
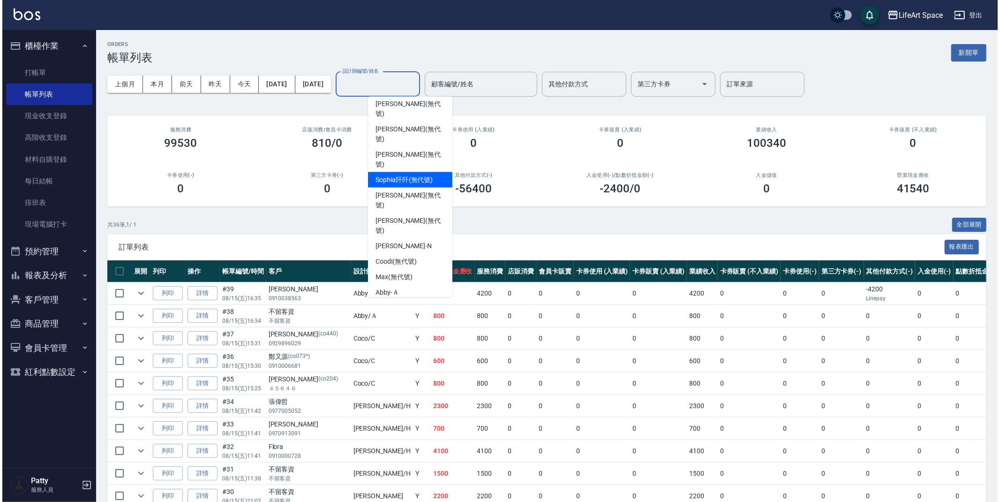
scroll to position [19, 0]
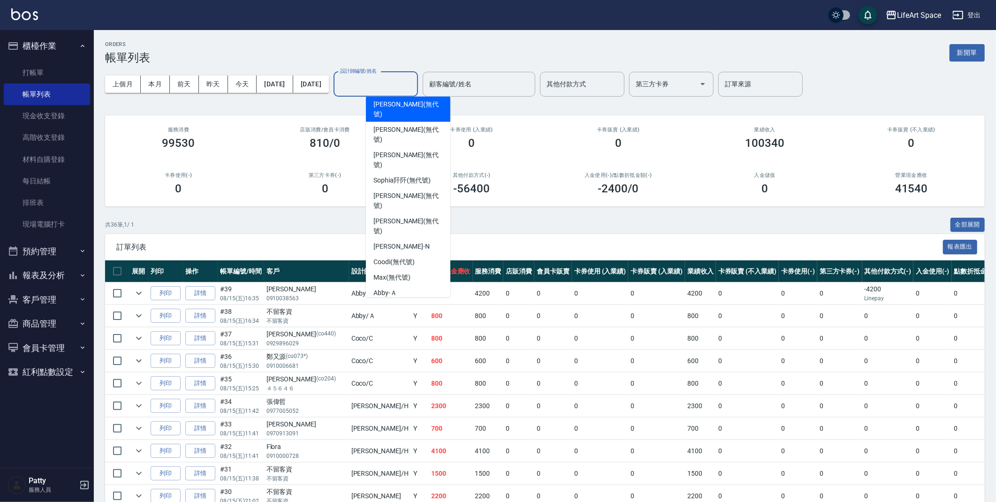
click at [407, 106] on span "Joyce (無代號)" at bounding box center [407, 109] width 69 height 20
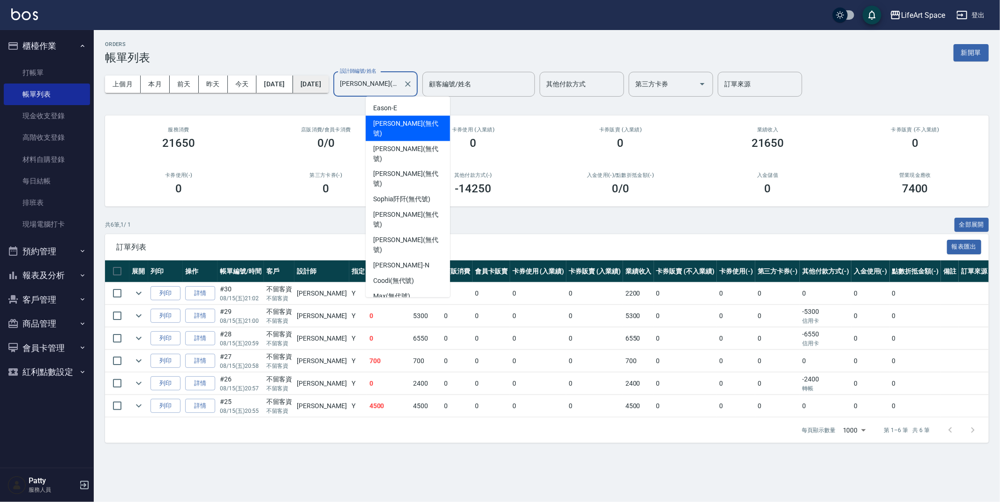
drag, startPoint x: 388, startPoint y: 85, endPoint x: 315, endPoint y: 84, distance: 73.2
click at [309, 83] on div "上個月 本月 前天 昨天 今天 2025/08/15 2025/08/15 設計師編號/姓名 Joyce(無代號) 設計師編號/姓名 顧客編號/姓名 顧客編號…" at bounding box center [547, 84] width 884 height 40
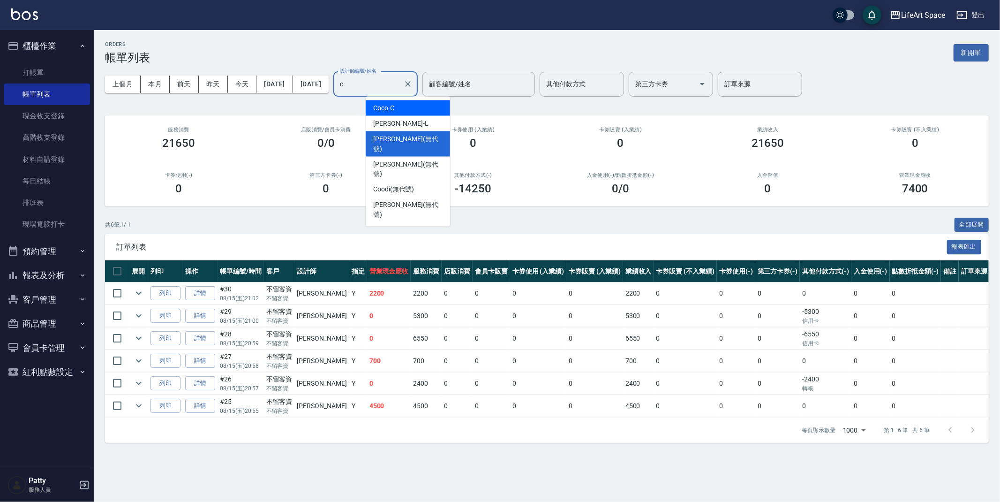
click at [416, 111] on div "Coco -C" at bounding box center [408, 107] width 84 height 15
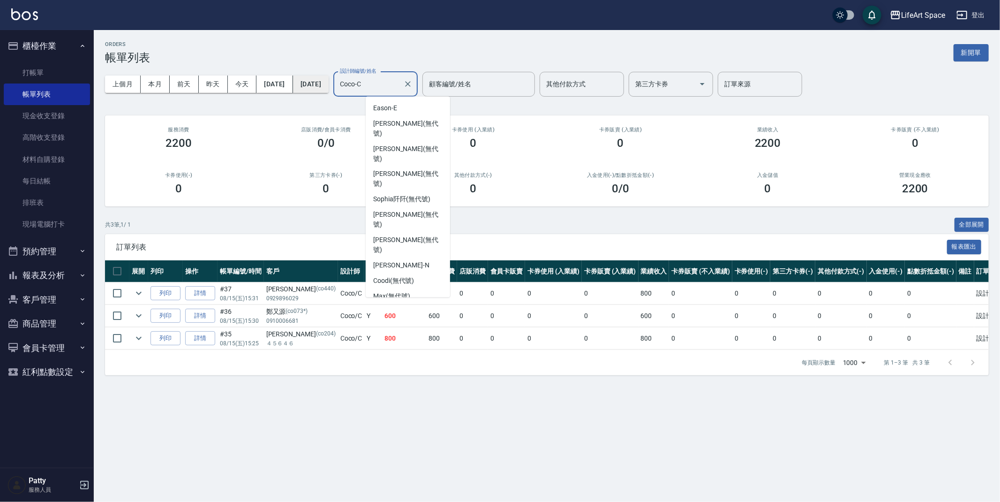
scroll to position [35, 0]
drag, startPoint x: 417, startPoint y: 82, endPoint x: 325, endPoint y: 82, distance: 91.9
click at [325, 82] on div "上個月 本月 前天 昨天 今天 2025/08/15 2025/08/15 設計師編號/姓名 Coco-C 設計師編號/姓名 顧客編號/姓名 顧客編號/姓名 …" at bounding box center [547, 84] width 884 height 40
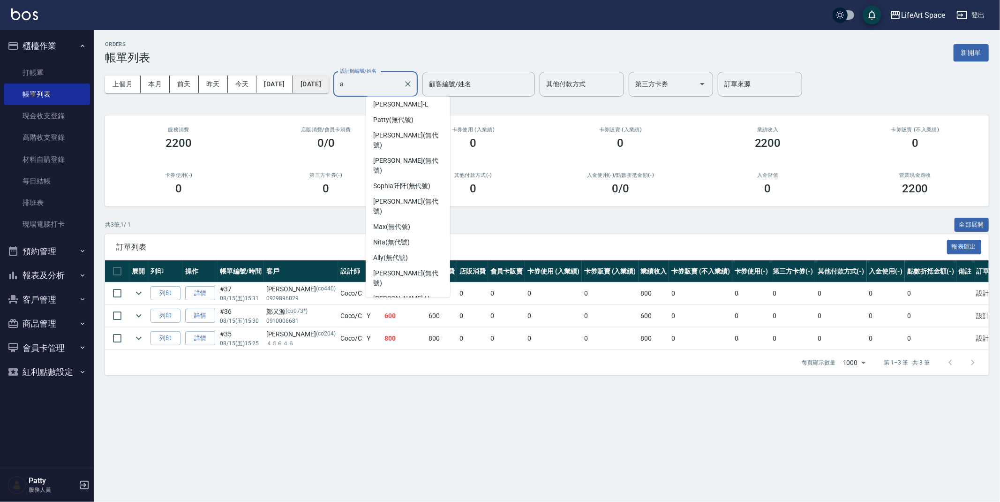
scroll to position [0, 0]
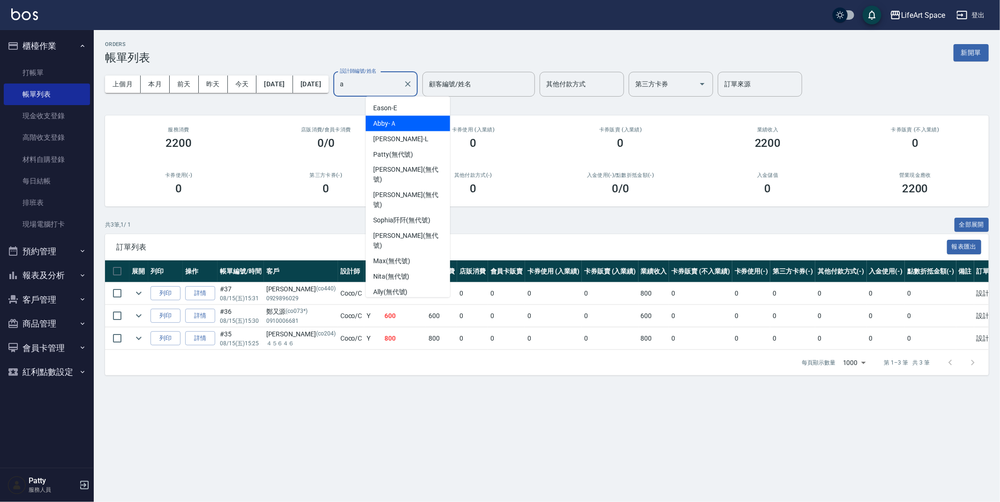
click at [400, 128] on div "Abby -Ａ" at bounding box center [408, 123] width 84 height 15
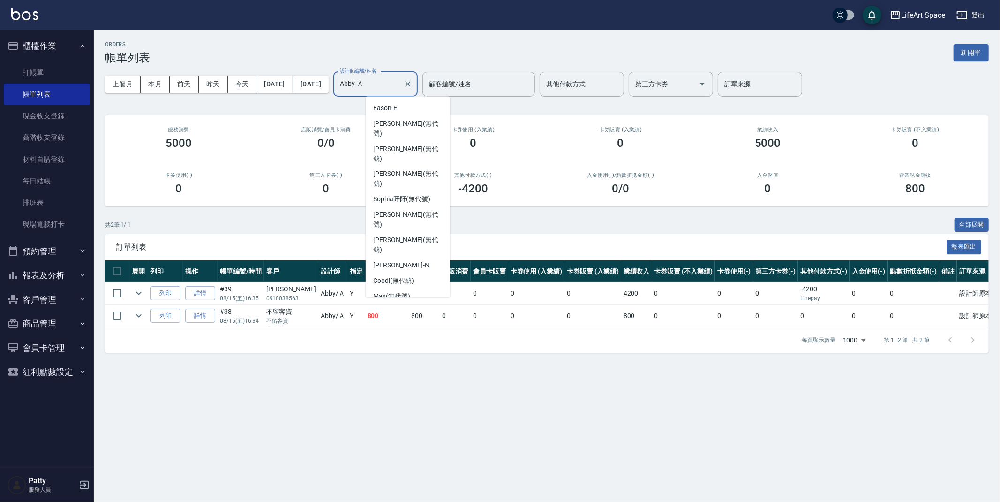
drag, startPoint x: 405, startPoint y: 83, endPoint x: 362, endPoint y: 83, distance: 43.1
click at [362, 83] on div "上個月 本月 前天 昨天 今天 2025/08/15 2025/08/15 設計師編號/姓名 Abby-Ａ 設計師編號/姓名 顧客編號/姓名 顧客編號/姓名 …" at bounding box center [547, 84] width 884 height 40
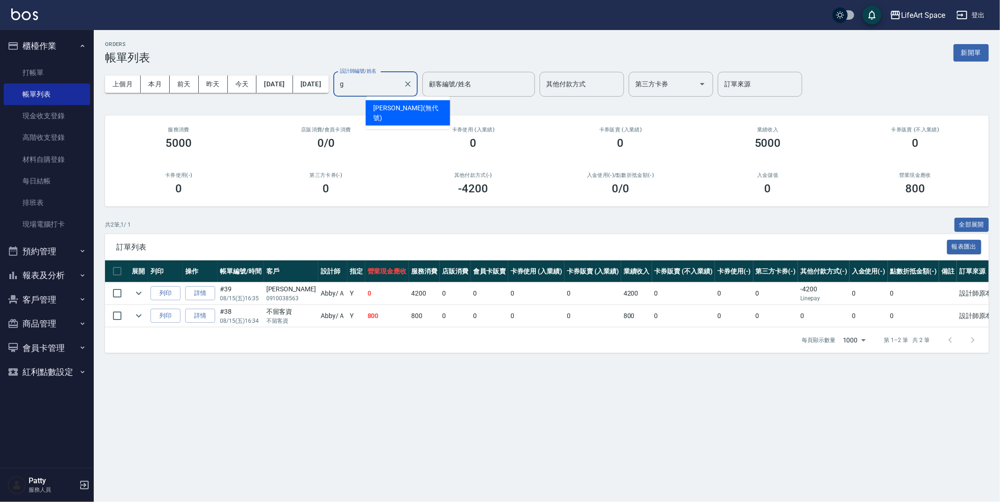
click at [427, 105] on div "Gina (無代號)" at bounding box center [408, 112] width 84 height 25
type input "Gina(無代號)"
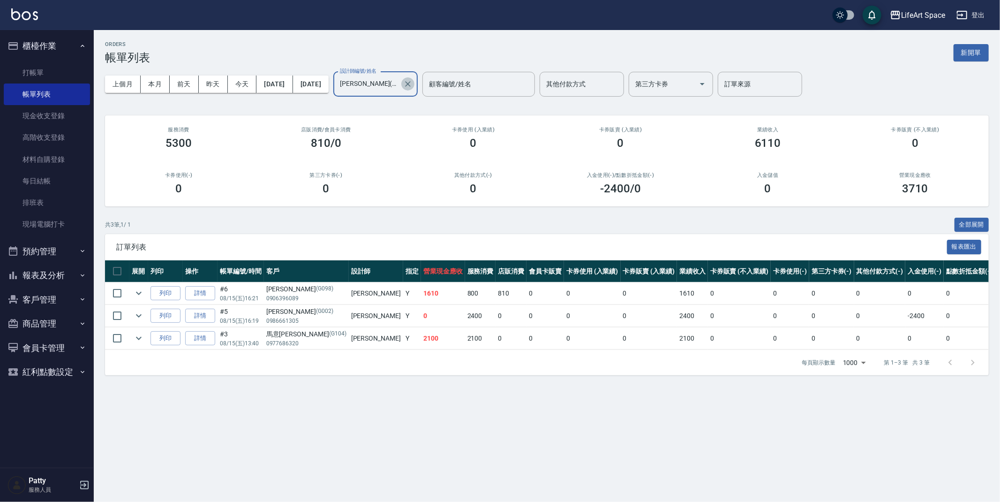
click at [413, 83] on icon "Clear" at bounding box center [407, 83] width 9 height 9
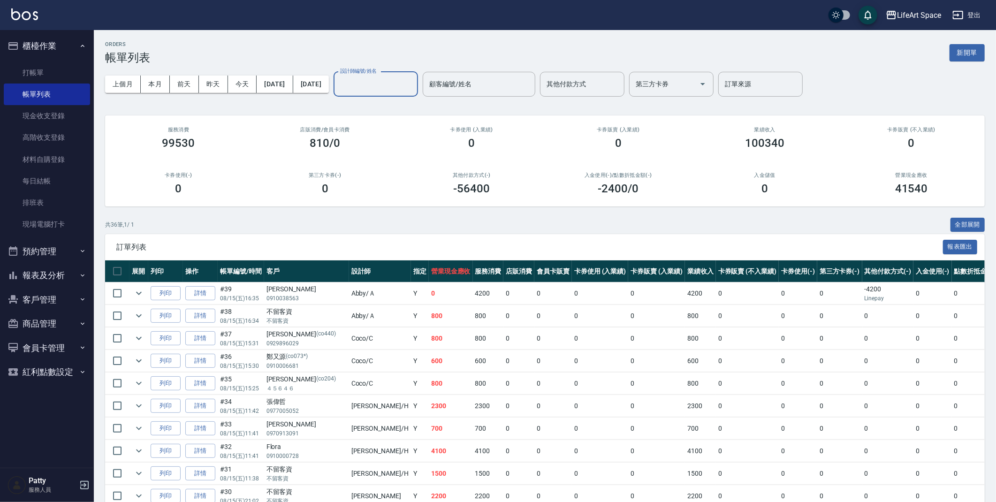
click at [410, 235] on div "訂單列表 報表匯出" at bounding box center [544, 247] width 879 height 26
click at [71, 121] on link "現金收支登錄" at bounding box center [47, 116] width 86 height 22
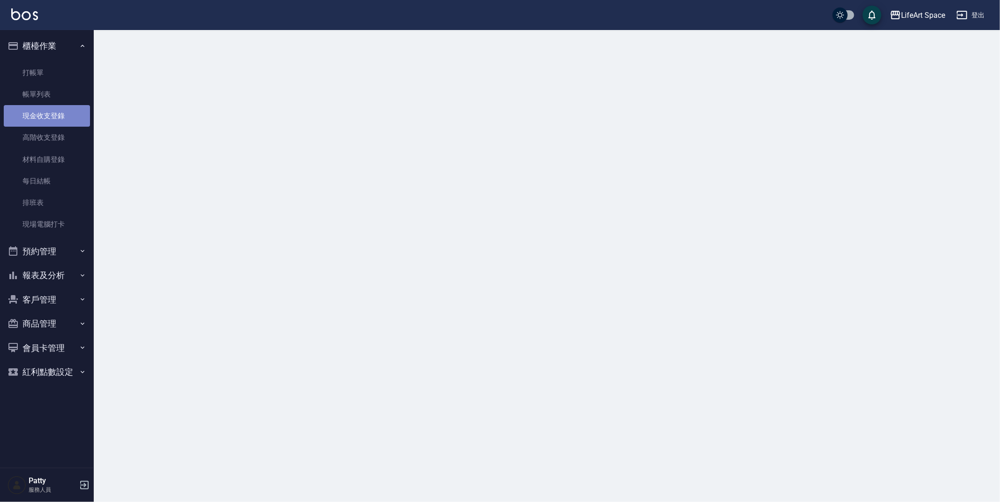
click at [71, 121] on link "現金收支登錄" at bounding box center [47, 116] width 86 height 22
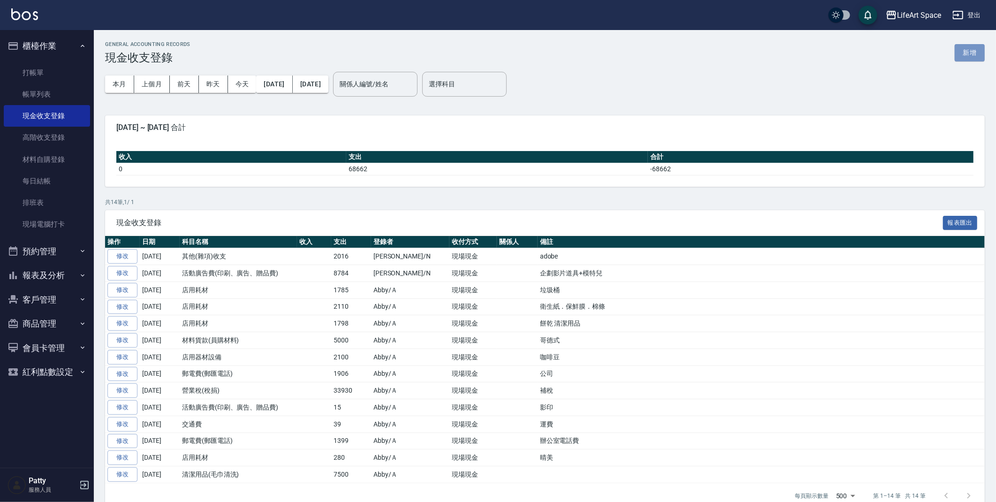
drag, startPoint x: 979, startPoint y: 53, endPoint x: 981, endPoint y: 48, distance: 5.1
click at [979, 53] on button "新增" at bounding box center [969, 52] width 30 height 17
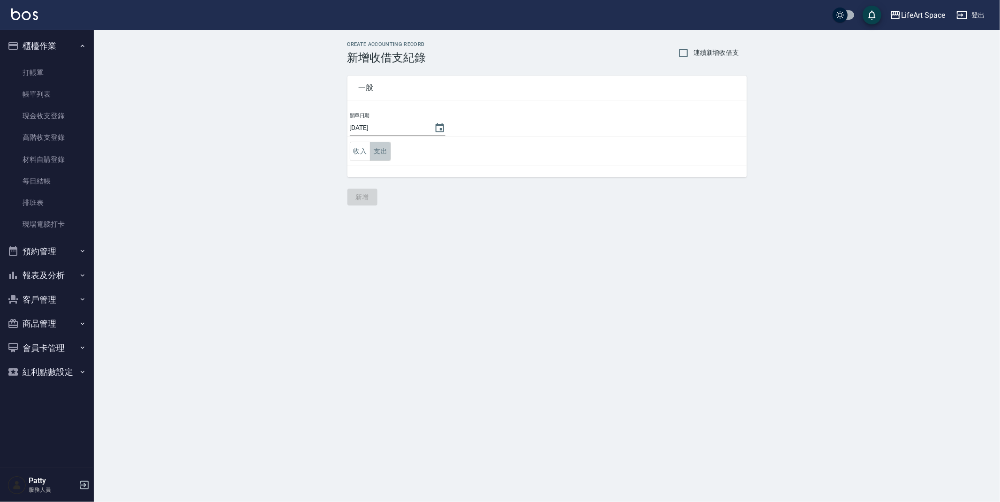
drag, startPoint x: 381, startPoint y: 143, endPoint x: 380, endPoint y: 148, distance: 5.2
click at [381, 143] on button "支出" at bounding box center [380, 151] width 21 height 19
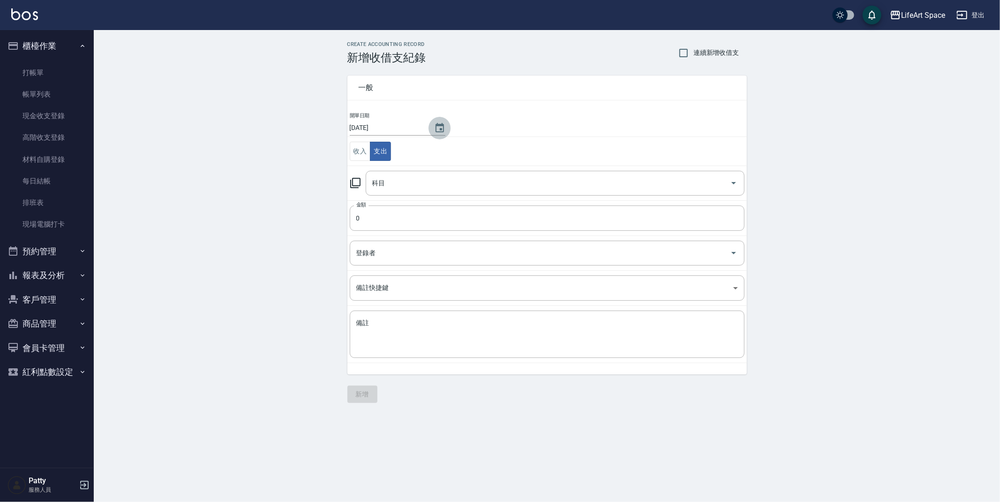
click at [433, 121] on button "Choose date, selected date is 2025-08-16" at bounding box center [440, 128] width 23 height 23
click at [441, 223] on button "15" at bounding box center [443, 224] width 17 height 17
type input "[DATE]"
click at [379, 189] on input "科目" at bounding box center [548, 183] width 356 height 16
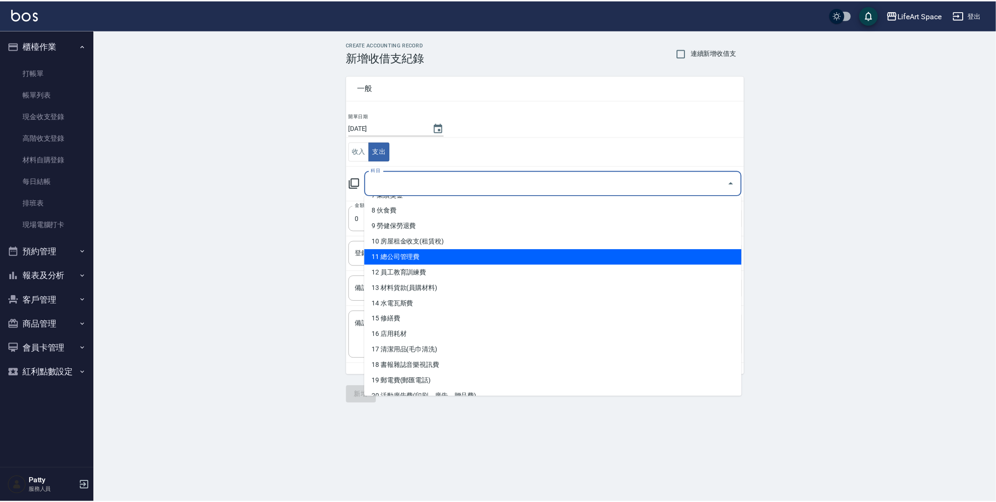
scroll to position [207, 0]
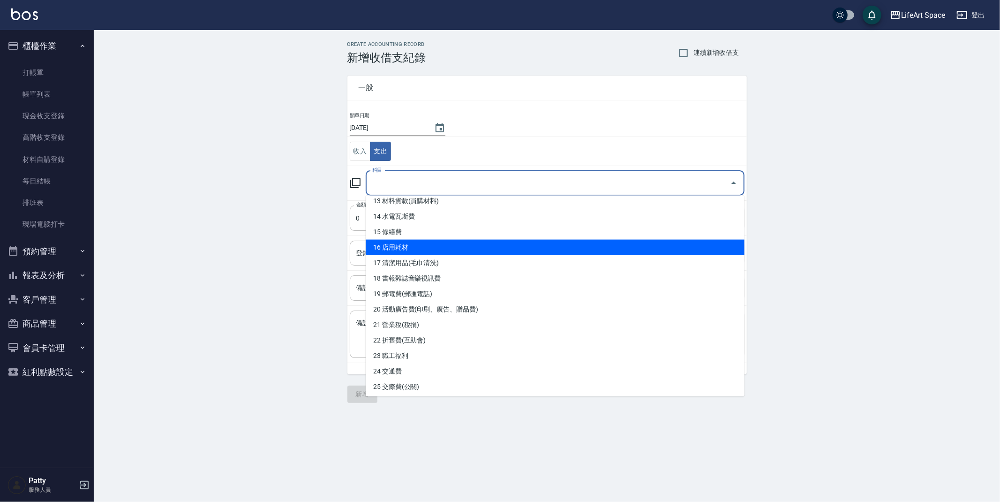
click at [430, 247] on li "16 店用耗材" at bounding box center [555, 247] width 379 height 15
type input "16 店用耗材"
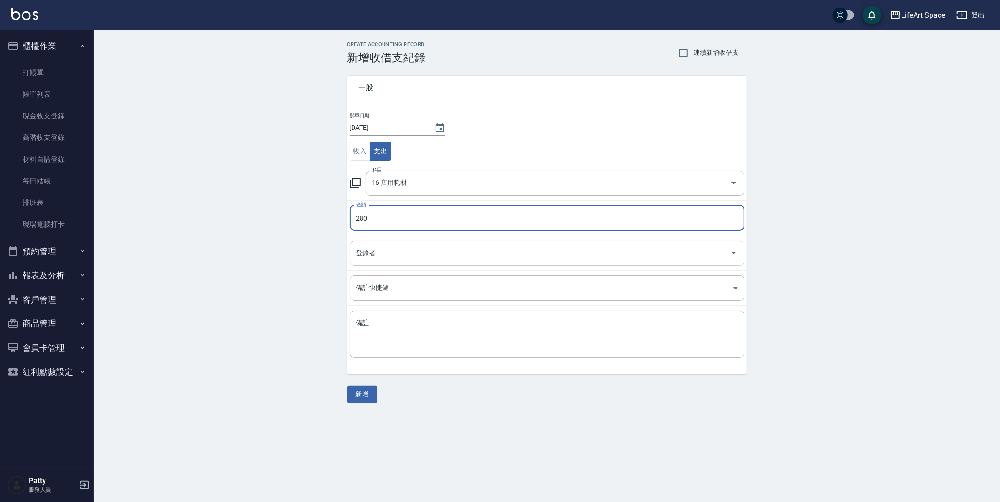
type input "280"
click at [434, 253] on input "登錄者" at bounding box center [540, 253] width 372 height 16
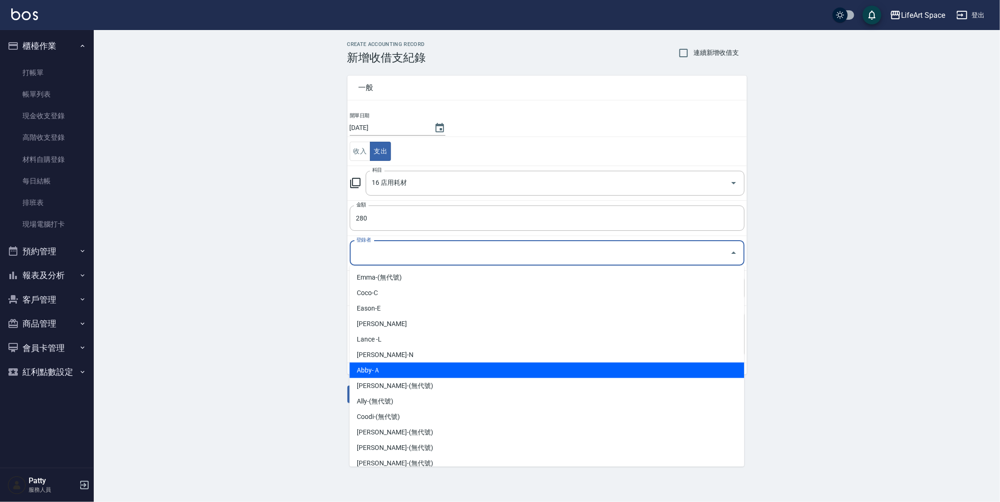
click at [384, 372] on li "Abby-Ａ" at bounding box center [547, 369] width 395 height 15
type input "Abby-Ａ"
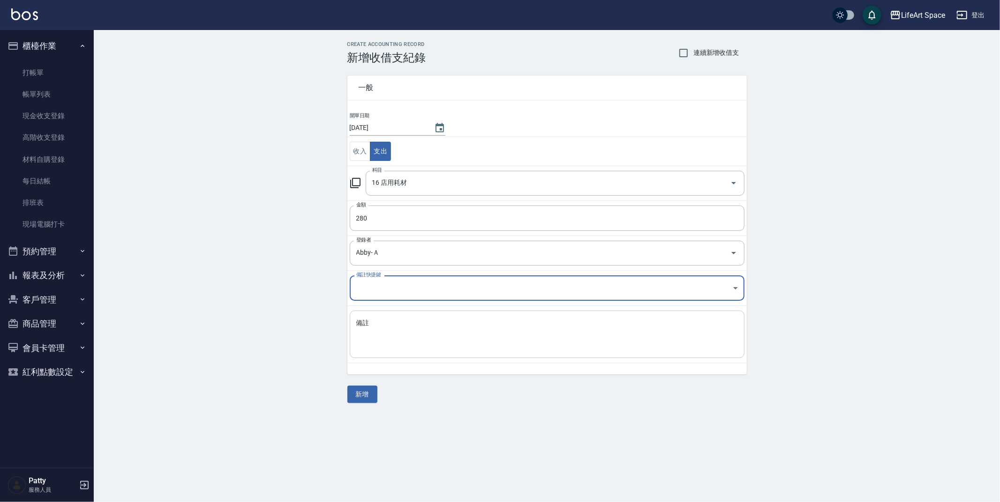
click at [398, 325] on textarea "備註" at bounding box center [547, 334] width 382 height 32
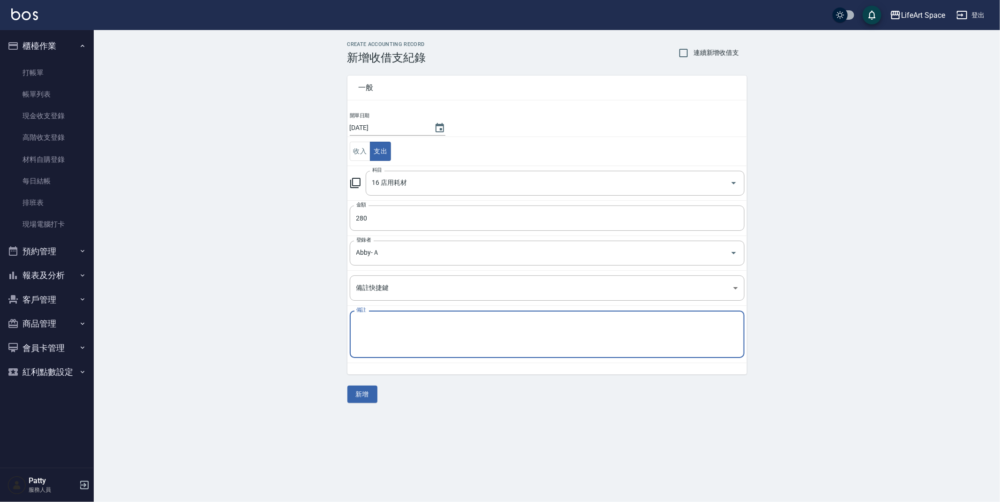
type textarea "y"
type textarea "ㄍ"
type textarea "晴美"
click at [373, 395] on button "新增" at bounding box center [362, 393] width 30 height 17
